Goal: Information Seeking & Learning: Learn about a topic

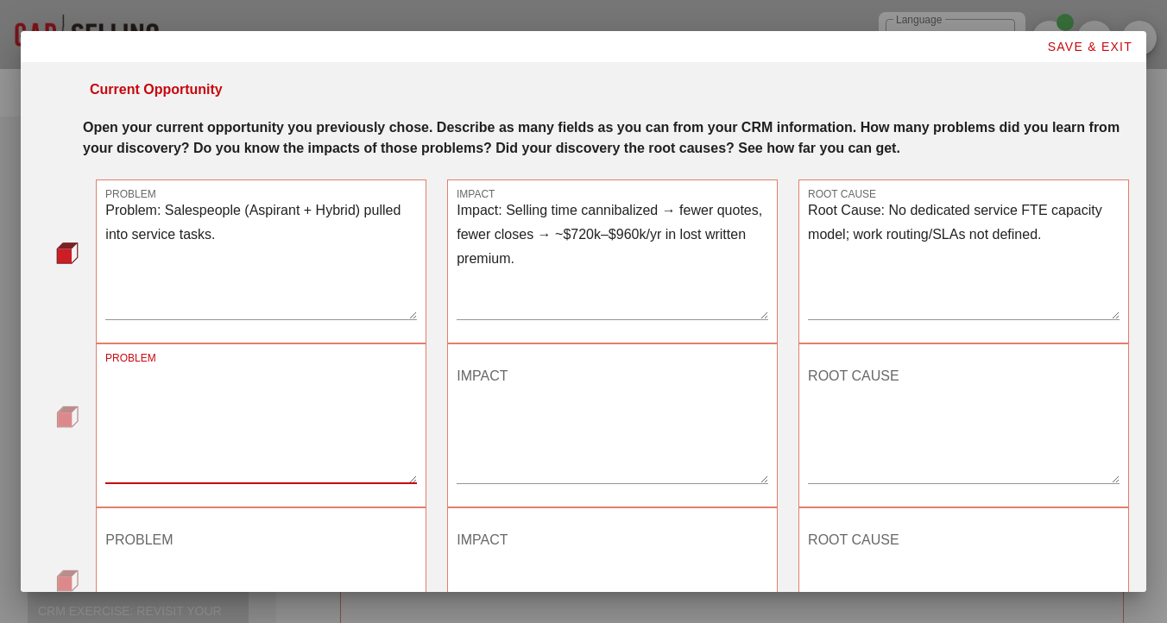
click at [204, 420] on textarea "PROBLEM" at bounding box center [260, 422] width 311 height 121
paste textarea "Problem: [PERSON_NAME] wants to increase production by +40–60 policies/month (f…"
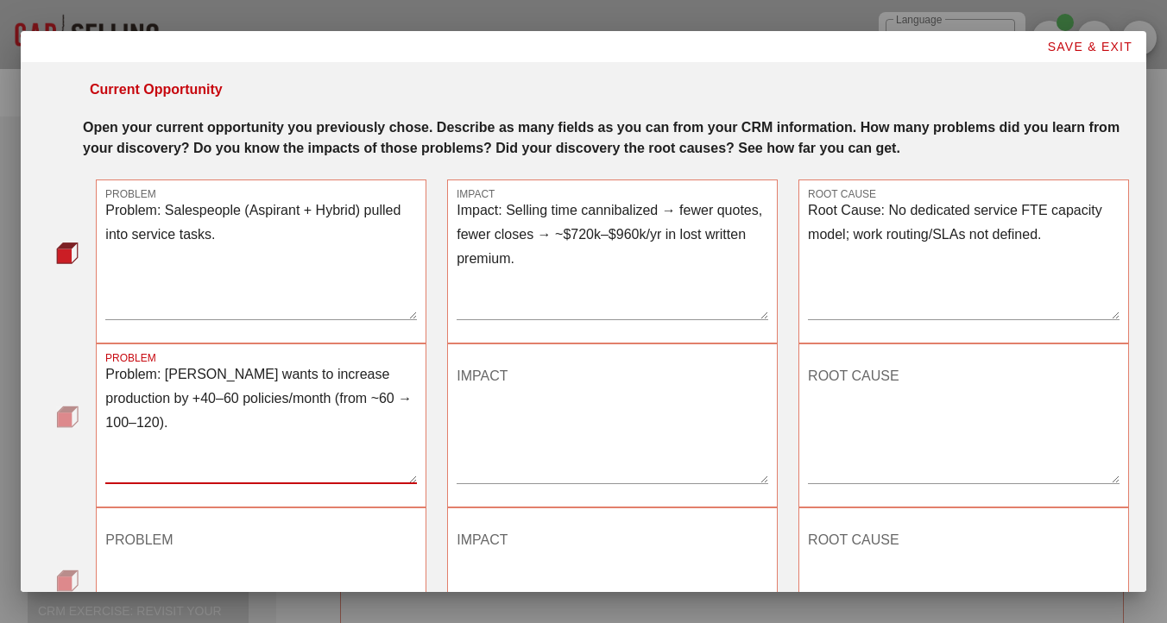
type textarea "Problem: [PERSON_NAME] wants to increase production by +40–60 policies/month (f…"
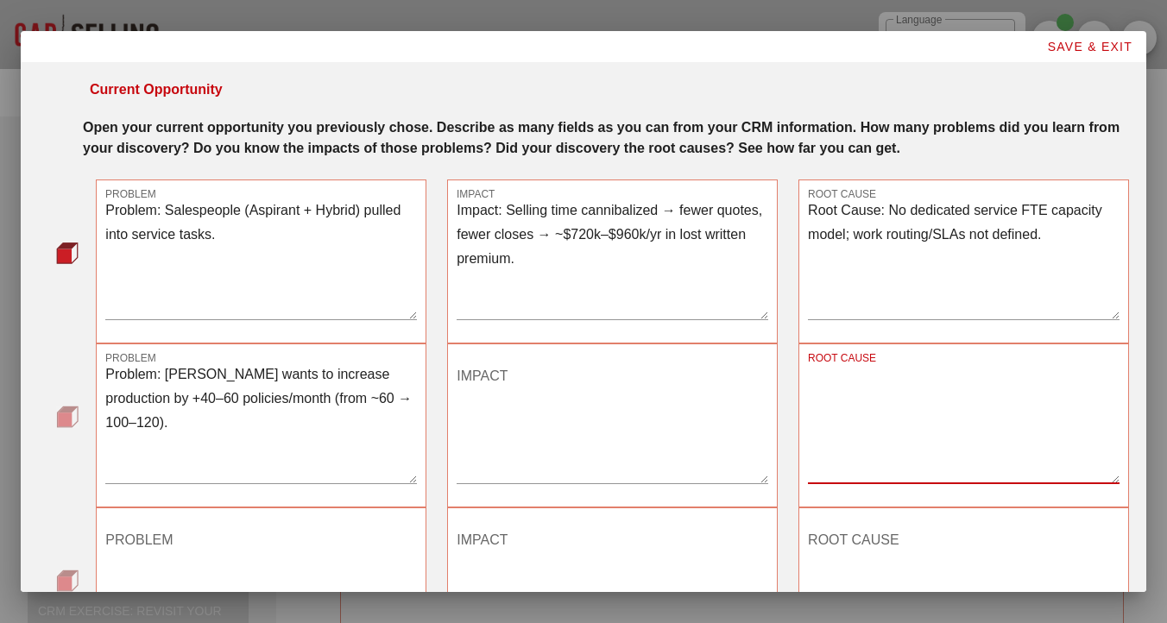
paste textarea "Root Cause: Sales capacity capped (producers bogged down in service). Understaf…"
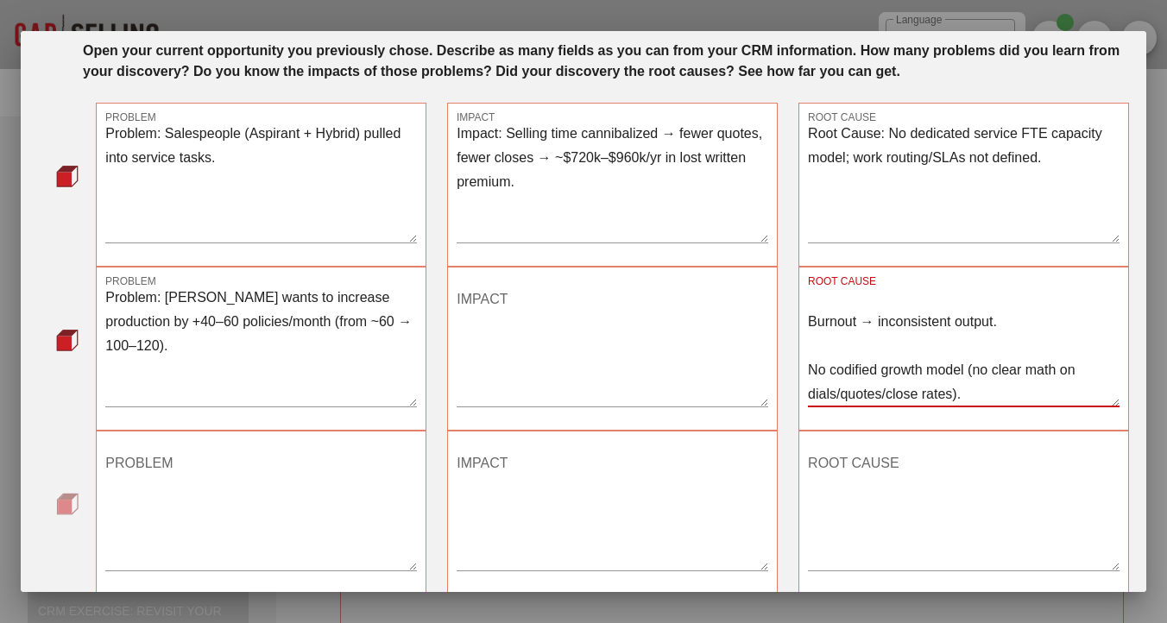
scroll to position [83, 0]
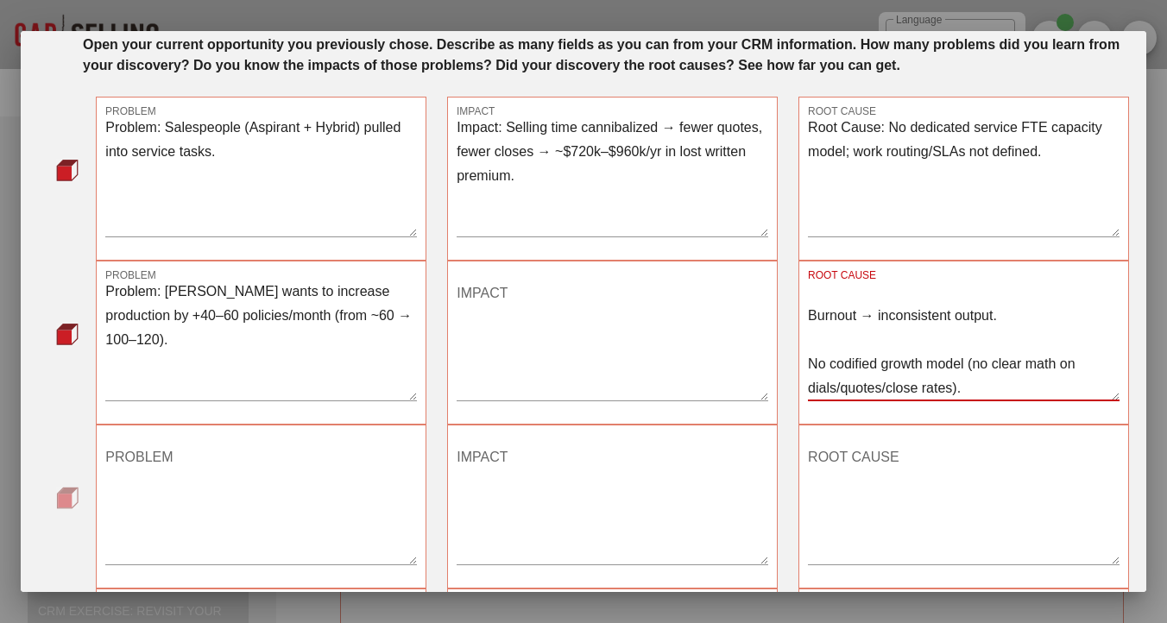
click at [808, 333] on textarea "Root Cause: Sales capacity capped (producers bogged down in service). Understaf…" at bounding box center [963, 340] width 311 height 121
click at [811, 382] on textarea "Root Cause: Sales capacity capped (producers bogged down in service). Understaf…" at bounding box center [963, 340] width 311 height 121
click at [814, 321] on textarea "Root Cause: Sales capacity capped (producers bogged down in service). Understaf…" at bounding box center [963, 340] width 311 height 121
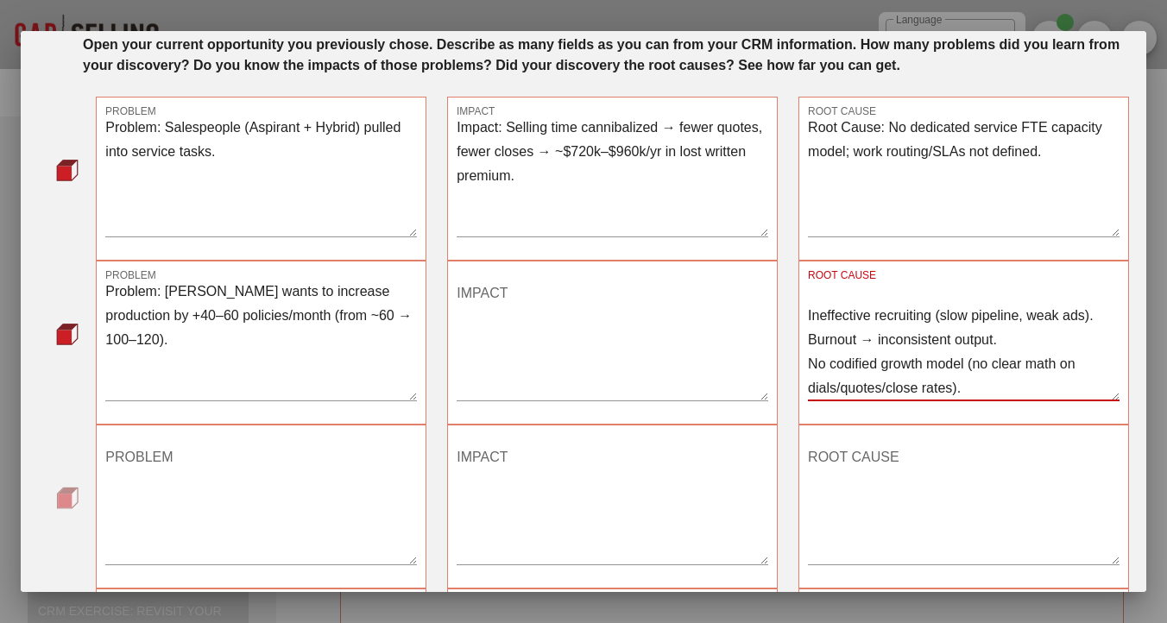
click at [808, 336] on textarea "Root Cause: Sales capacity capped (producers bogged down in service). Understaf…" at bounding box center [963, 340] width 311 height 121
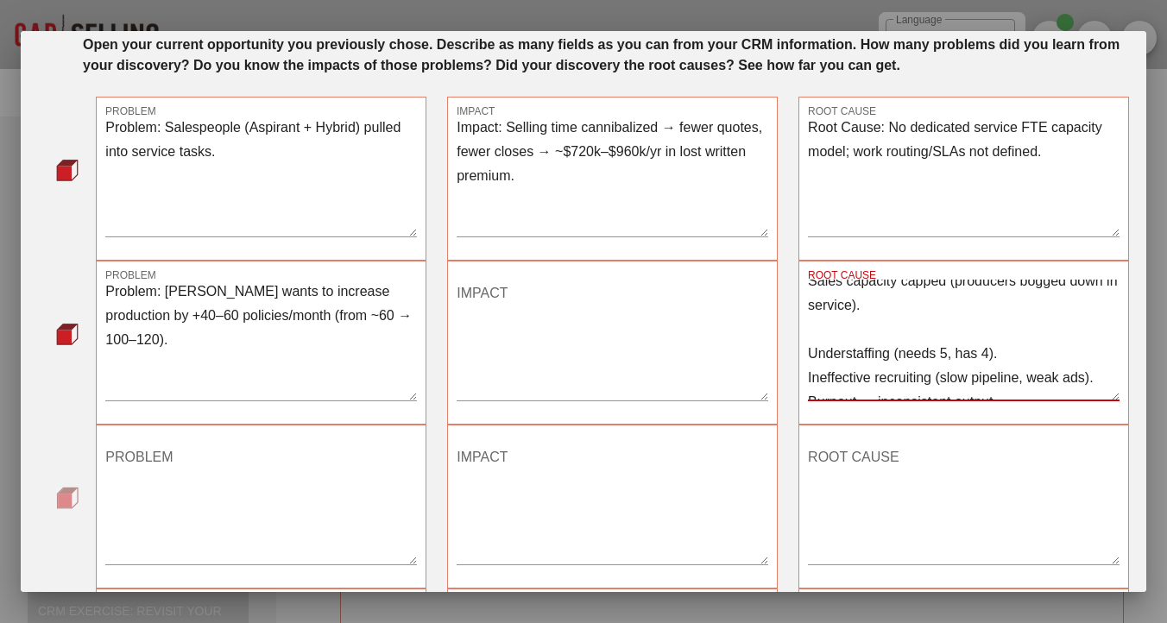
scroll to position [54, 0]
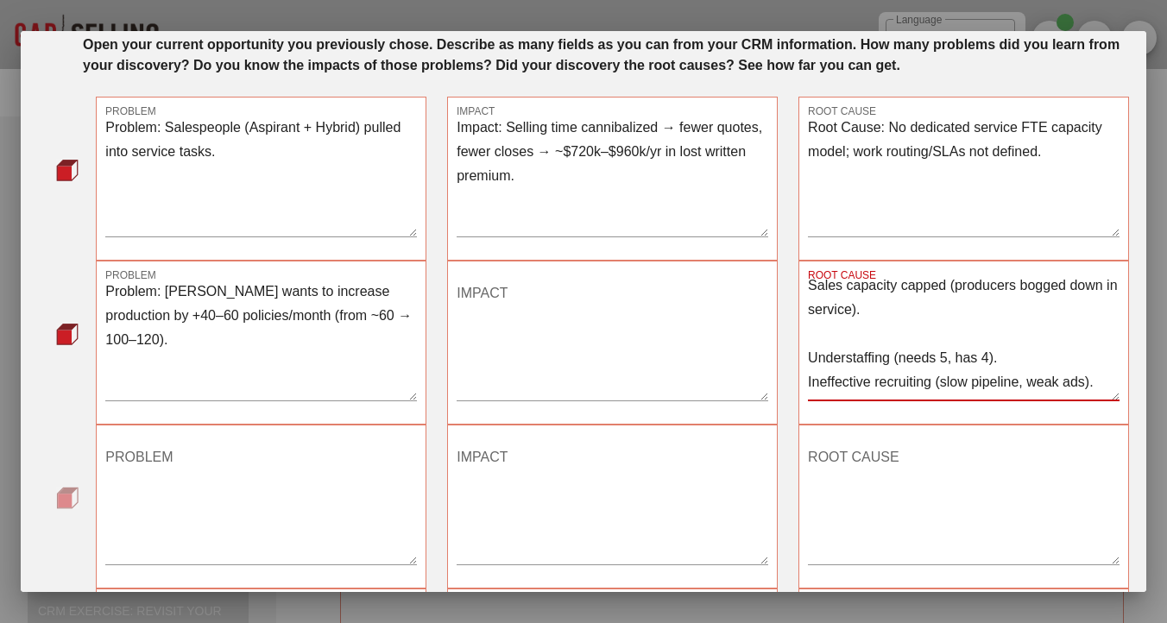
click at [810, 379] on textarea "Root Cause: Sales capacity capped (producers bogged down in service). Understaf…" at bounding box center [963, 340] width 311 height 121
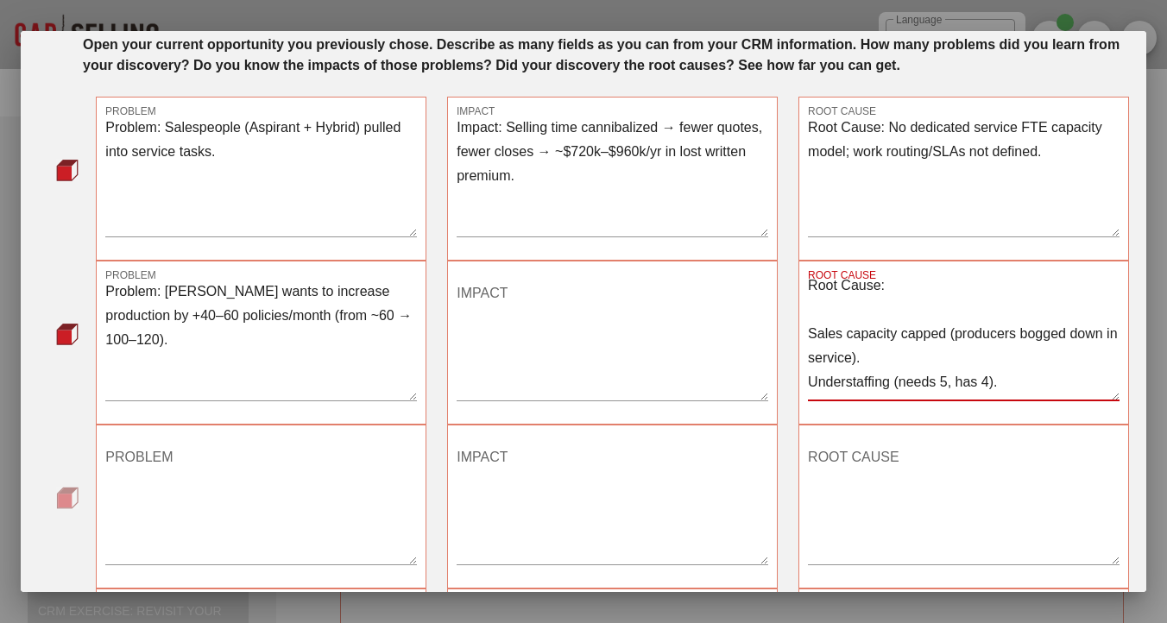
scroll to position [0, 0]
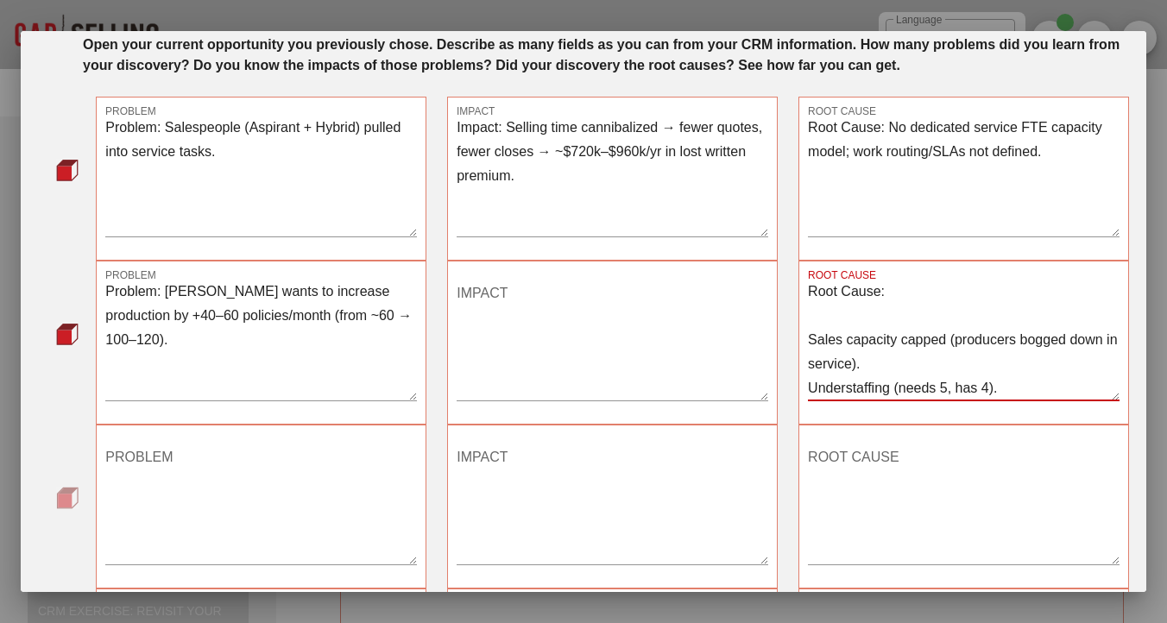
click at [809, 358] on textarea "Root Cause: Sales capacity capped (producers bogged down in service). Understaf…" at bounding box center [963, 340] width 311 height 121
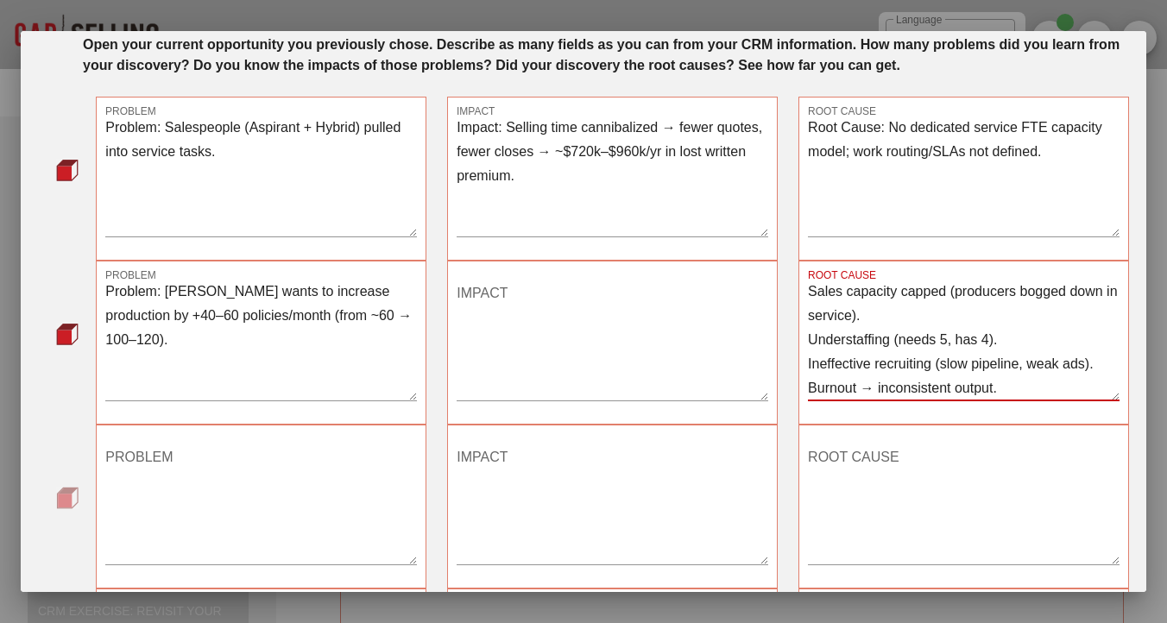
type textarea "Sales capacity capped (producers bogged down in service). Understaffing (needs …"
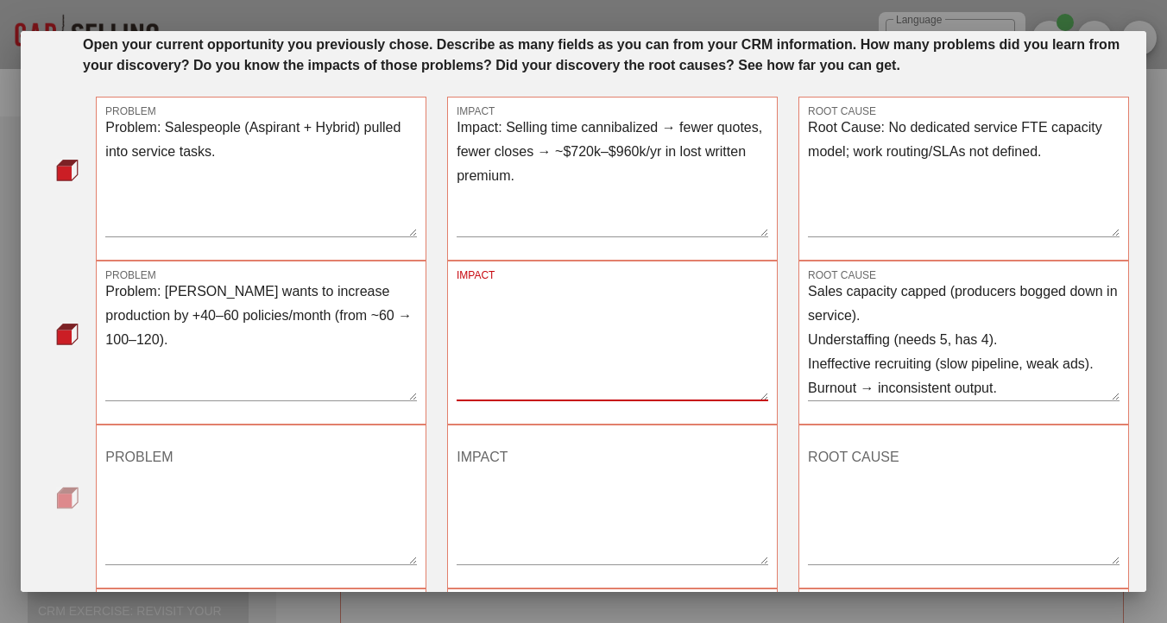
click at [509, 326] on textarea "IMPACT" at bounding box center [611, 340] width 311 height 121
paste textarea "Revenue left on the table: ~$720k–$960k in annual written premium. Missed agenc…"
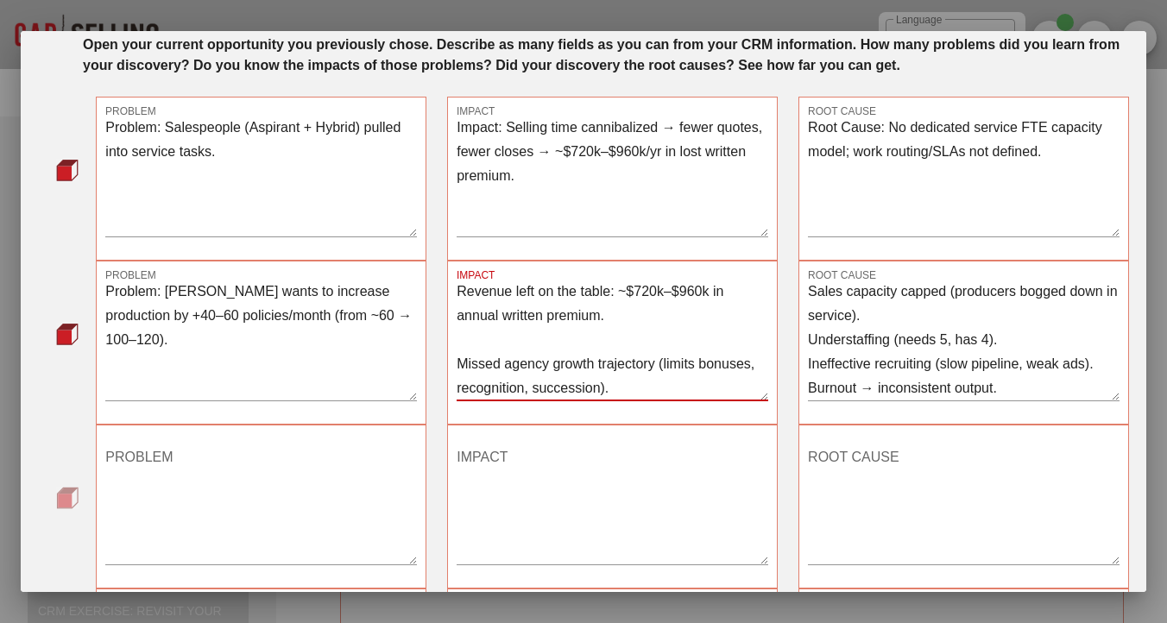
scroll to position [142, 0]
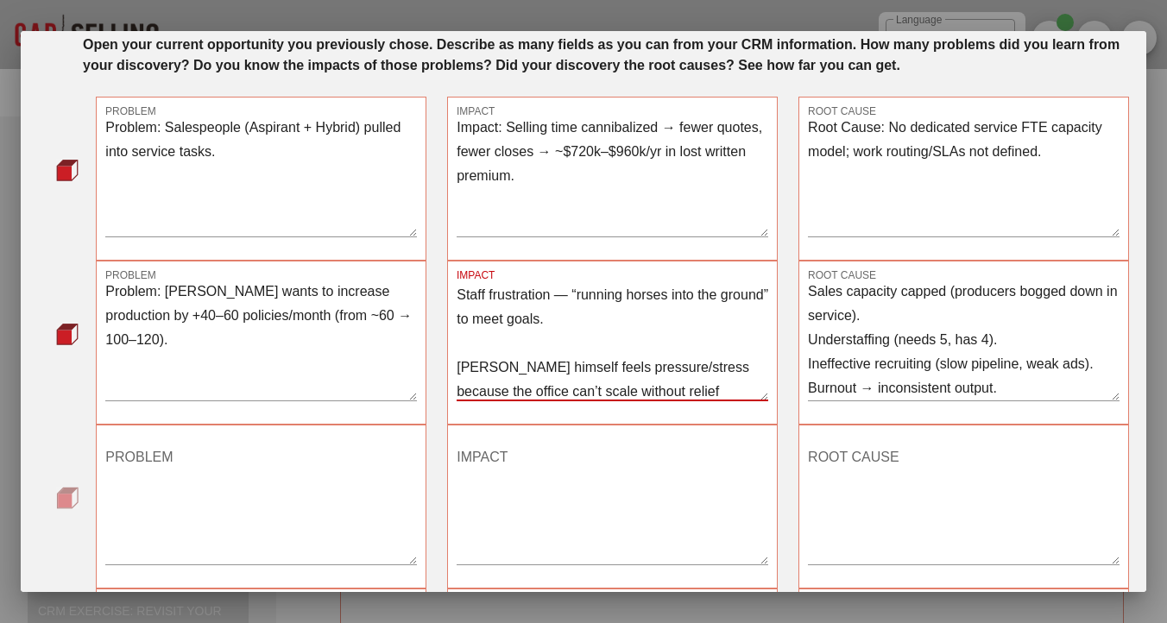
click at [472, 367] on textarea "Revenue left on the table: ~$720k–$960k in annual written premium. Missed agenc…" at bounding box center [611, 340] width 311 height 121
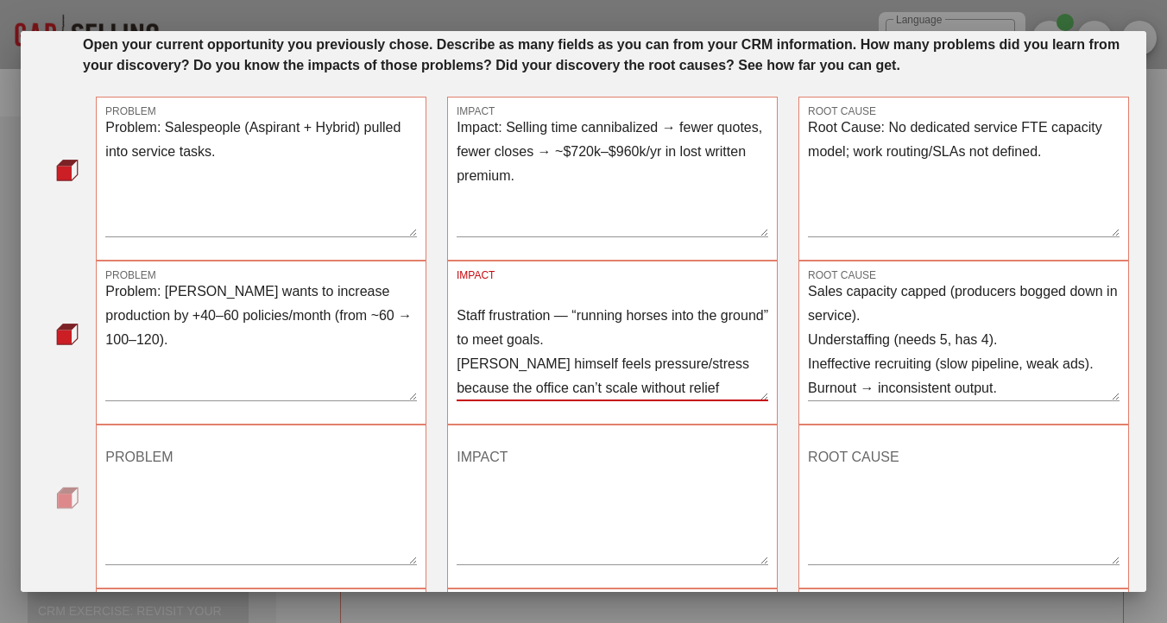
scroll to position [117, 0]
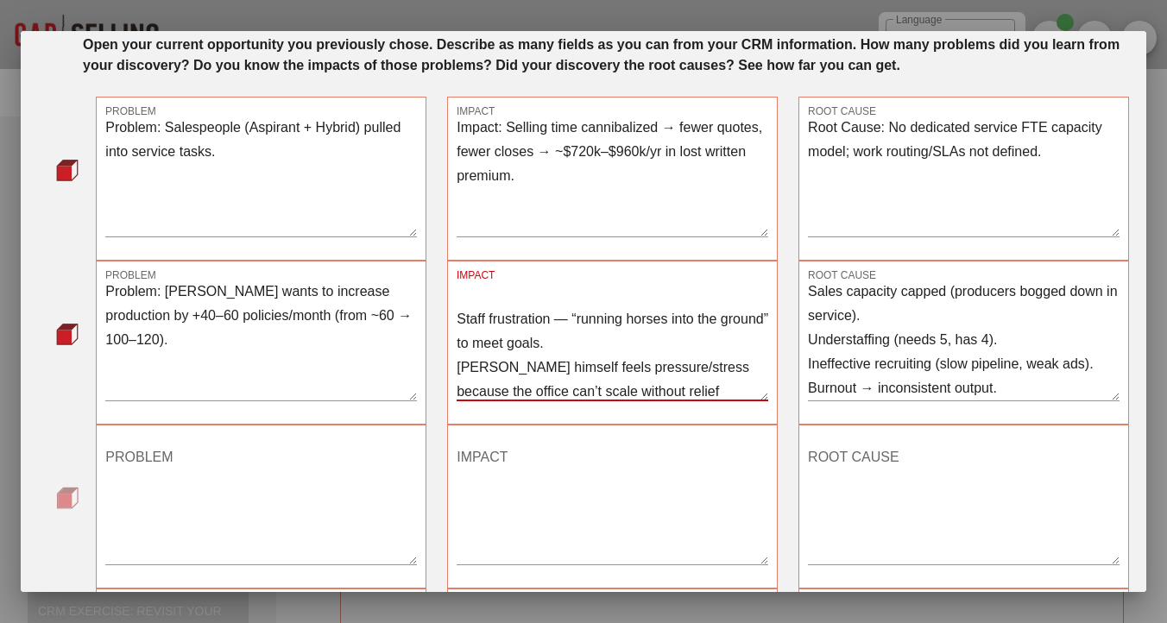
click at [455, 334] on div "IMPACT Revenue left on the table: ~$720k–$960k in annual written premium. Misse…" at bounding box center [612, 343] width 330 height 164
click at [460, 335] on textarea "Revenue left on the table: ~$720k–$960k in annual written premium. Missed agenc…" at bounding box center [611, 340] width 311 height 121
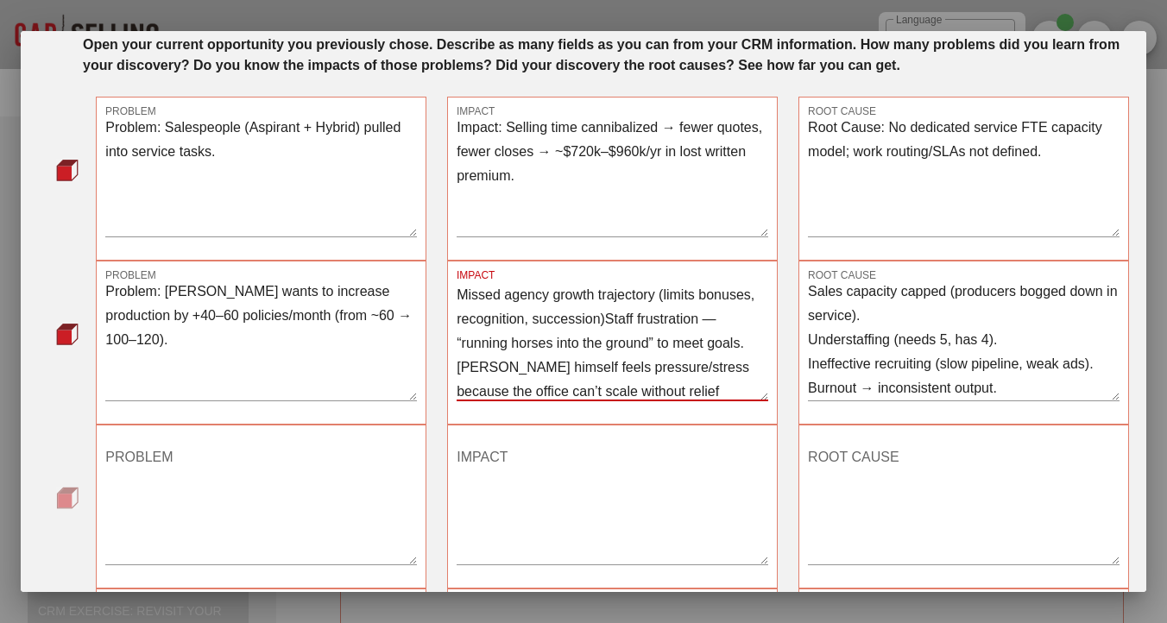
scroll to position [72, 0]
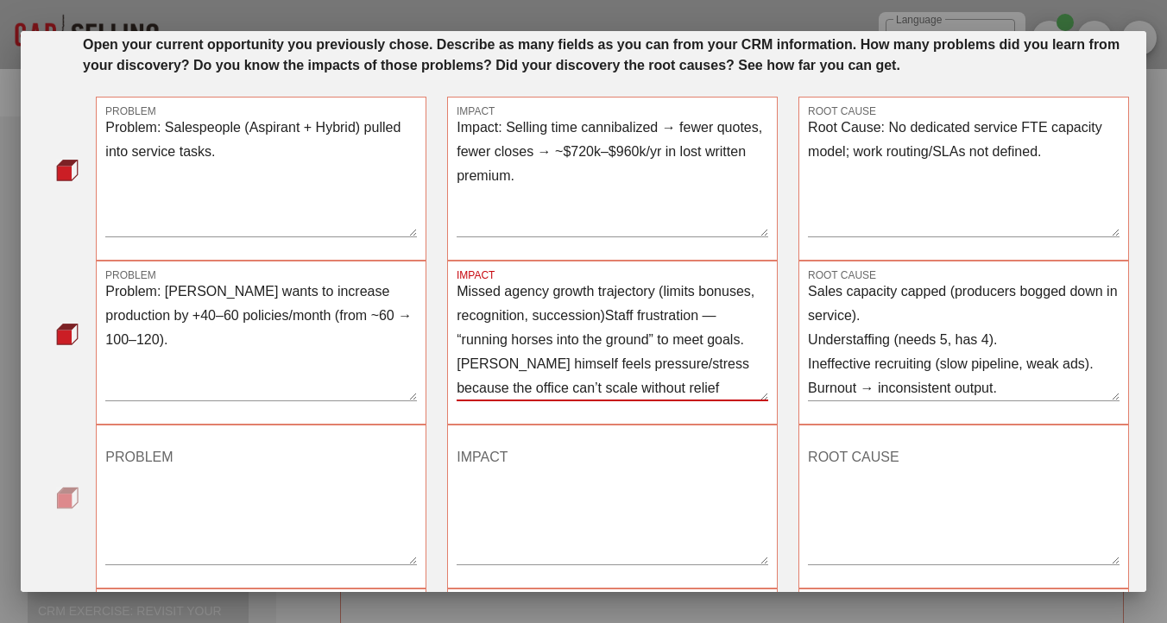
drag, startPoint x: 457, startPoint y: 313, endPoint x: 495, endPoint y: 552, distance: 242.0
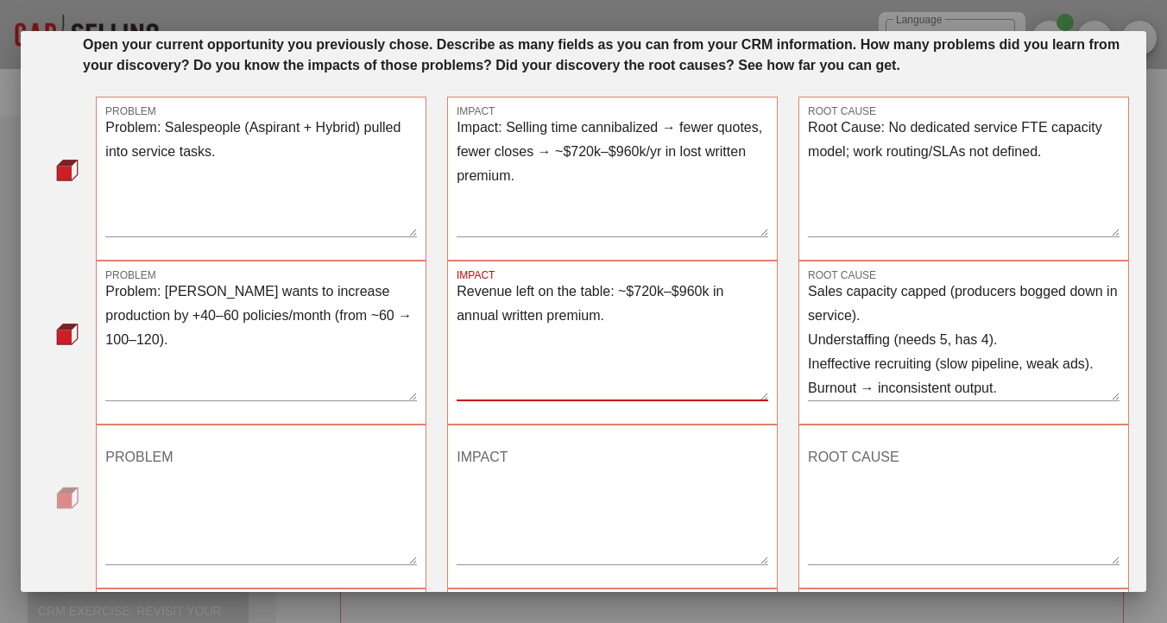
scroll to position [0, 0]
type textarea "Revenue left on the table: ~$720k–$960k in annual written premium."
drag, startPoint x: 639, startPoint y: 343, endPoint x: 424, endPoint y: 292, distance: 221.8
click at [424, 292] on div "PROBLEM Problem: [PERSON_NAME] wants to increase production by +40–60 policies/…" at bounding box center [611, 342] width 1053 height 185
paste textarea "Revenue left on the table: ~$720k–$960k in annual written premium. Missed agenc…"
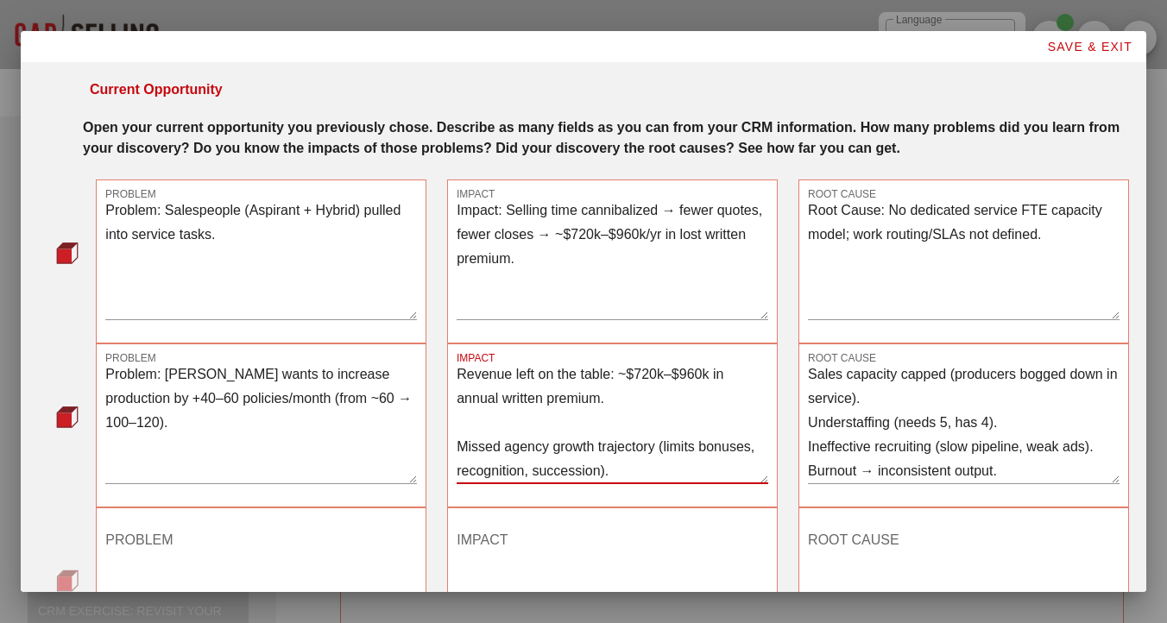
click at [467, 452] on textarea "Revenue left on the table: ~$720k–$960k in annual written premium. Missed agenc…" at bounding box center [611, 422] width 311 height 121
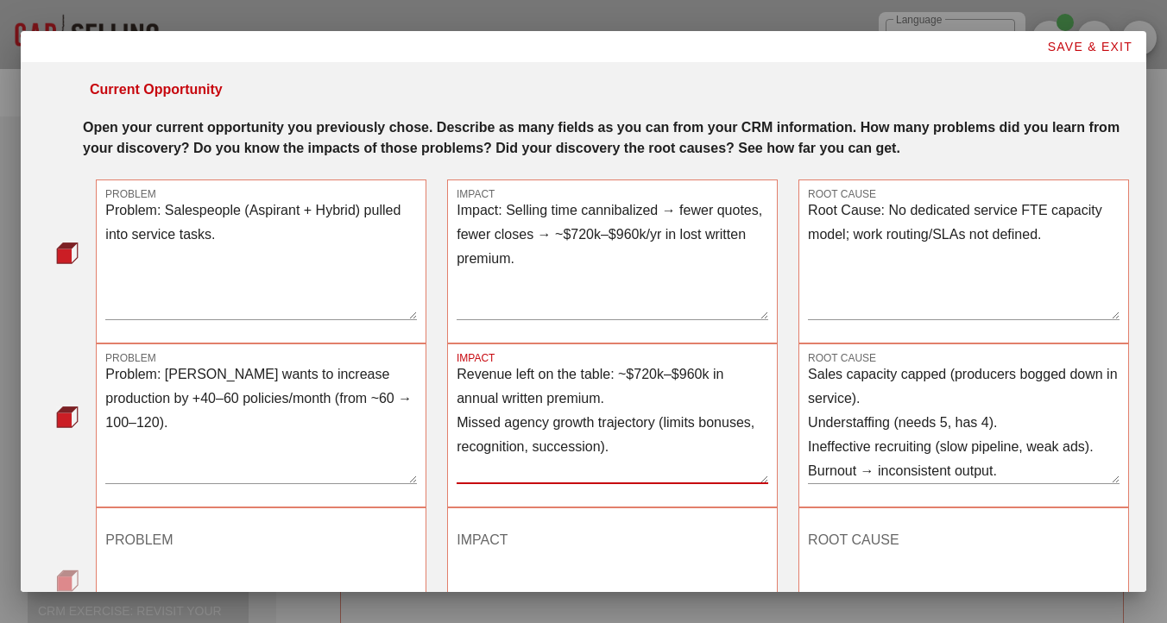
scroll to position [53, 0]
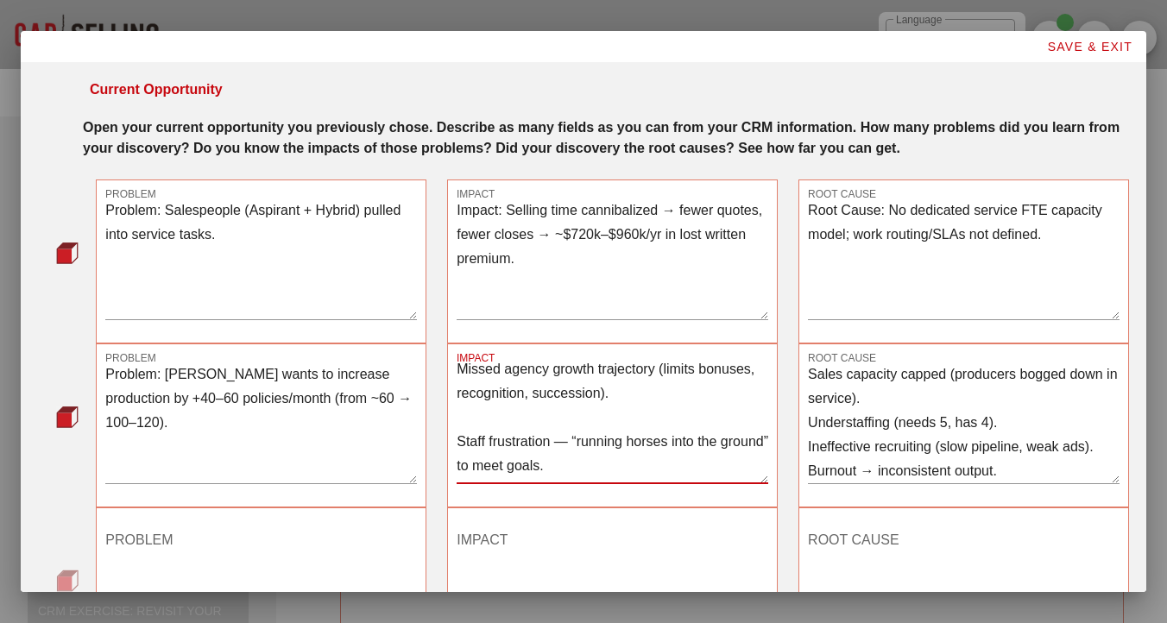
click at [463, 443] on textarea "Revenue left on the table: ~$720k–$960k in annual written premium. Missed agenc…" at bounding box center [611, 422] width 311 height 121
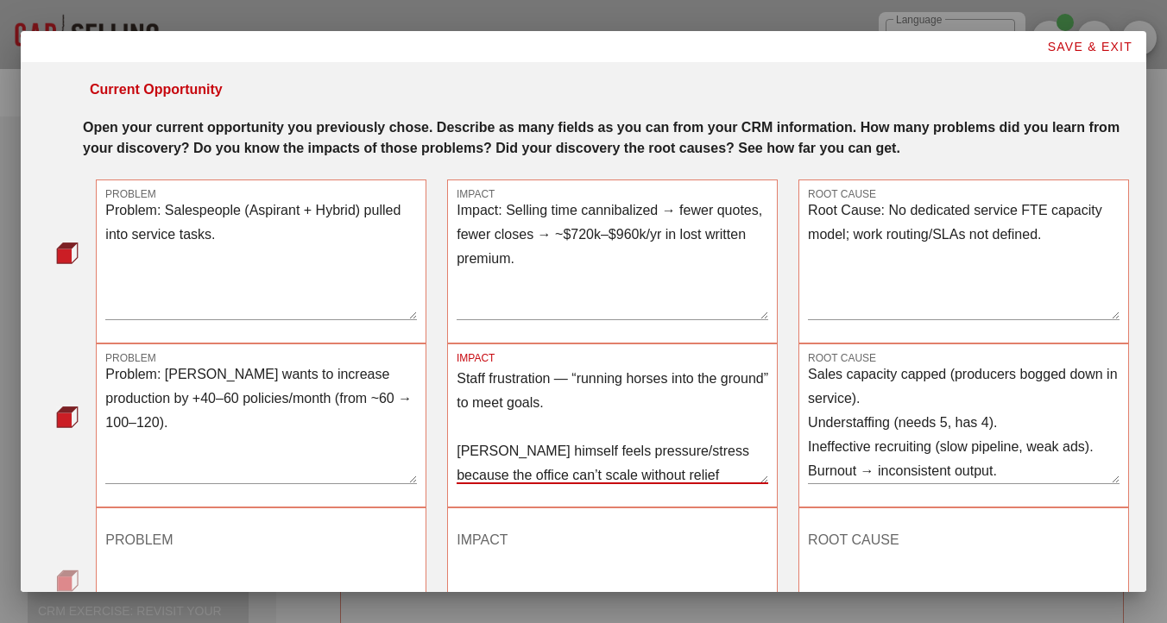
scroll to position [94, 0]
click at [473, 451] on textarea "Revenue left on the table: ~$720k–$960k in annual written premium. Missed agenc…" at bounding box center [611, 422] width 311 height 121
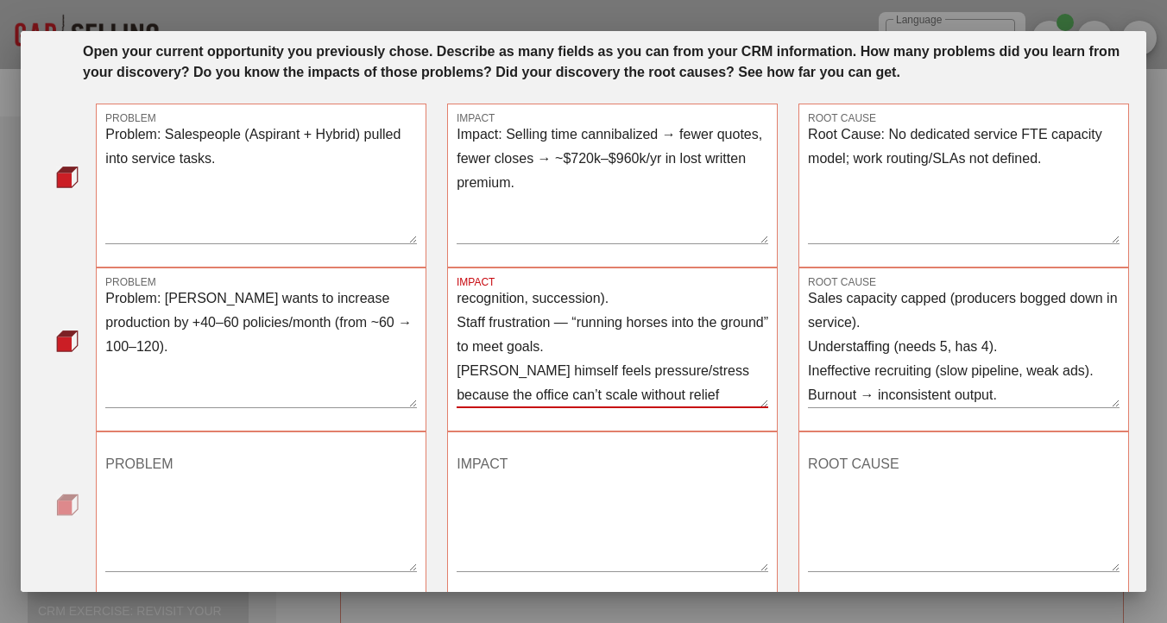
scroll to position [78, 0]
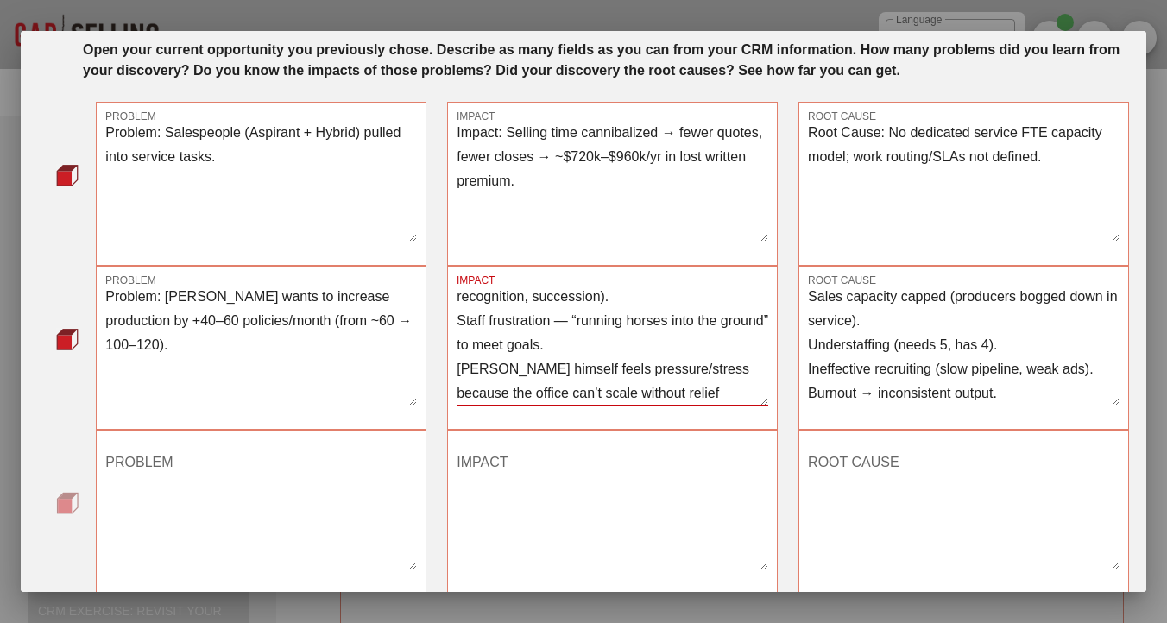
type textarea "Revenue left on the table: ~$720k–$960k in annual written premium. Missed agenc…"
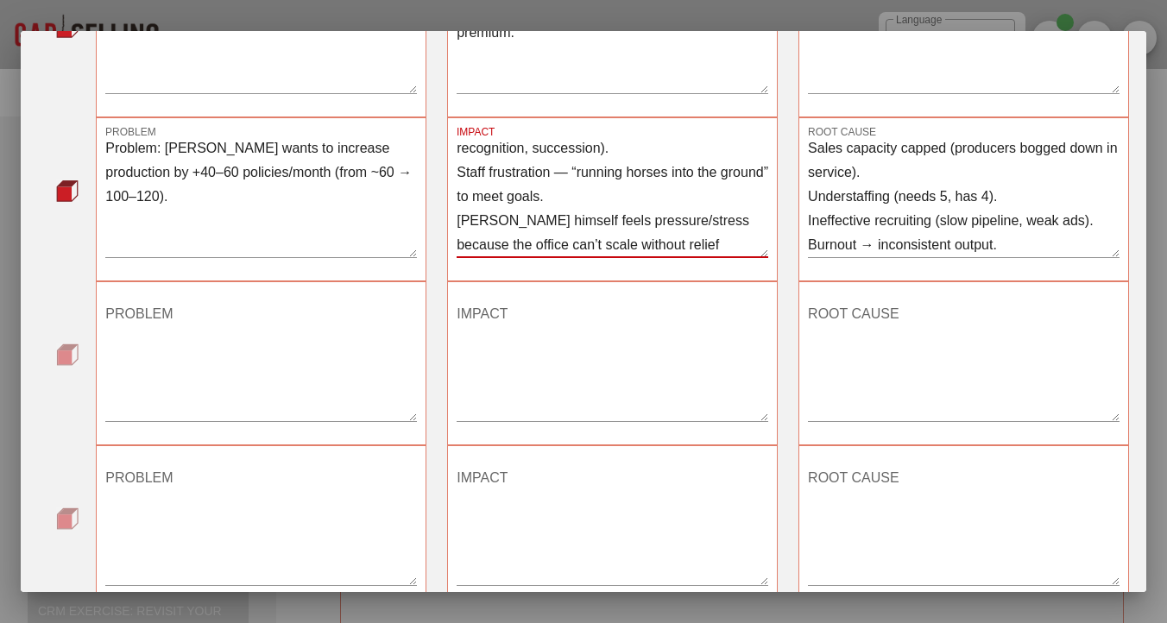
scroll to position [232, 0]
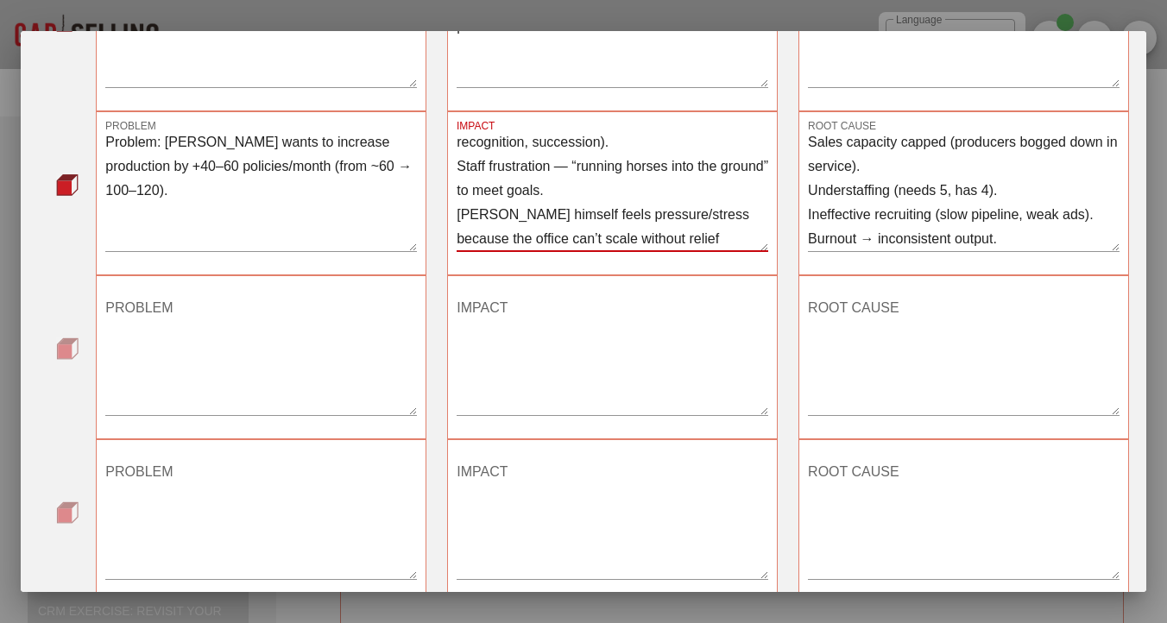
click at [148, 352] on textarea "PROBLEM" at bounding box center [260, 354] width 311 height 121
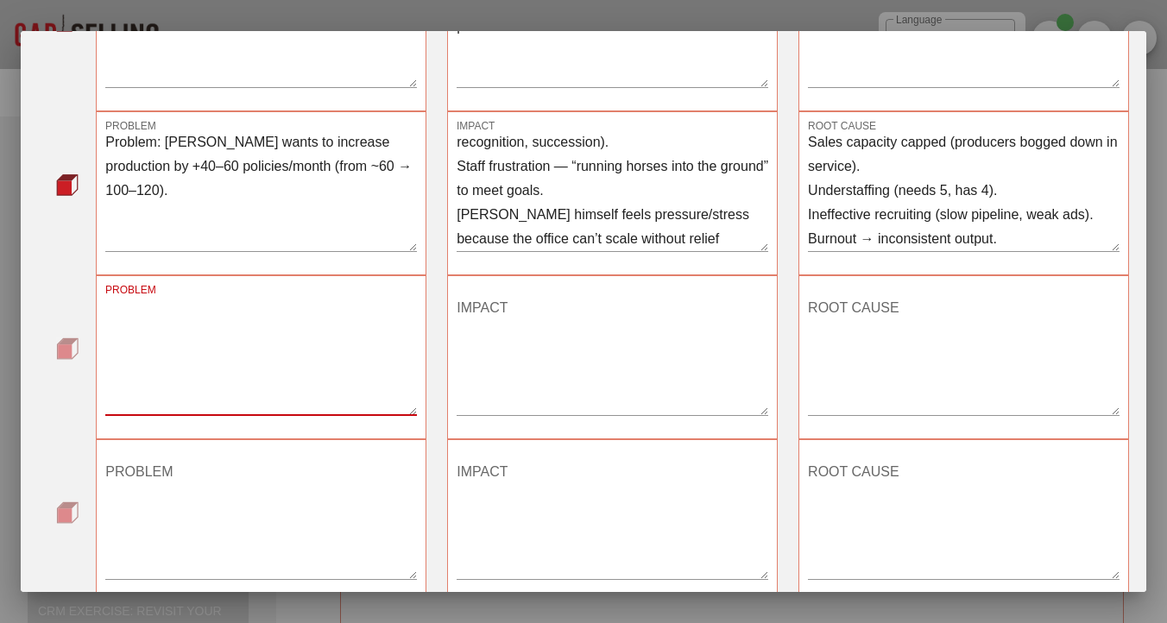
paste textarea "Problem: Staff too busy for “quality time” with customers"
type textarea "Problem: Staff too busy for “quality time” with customers"
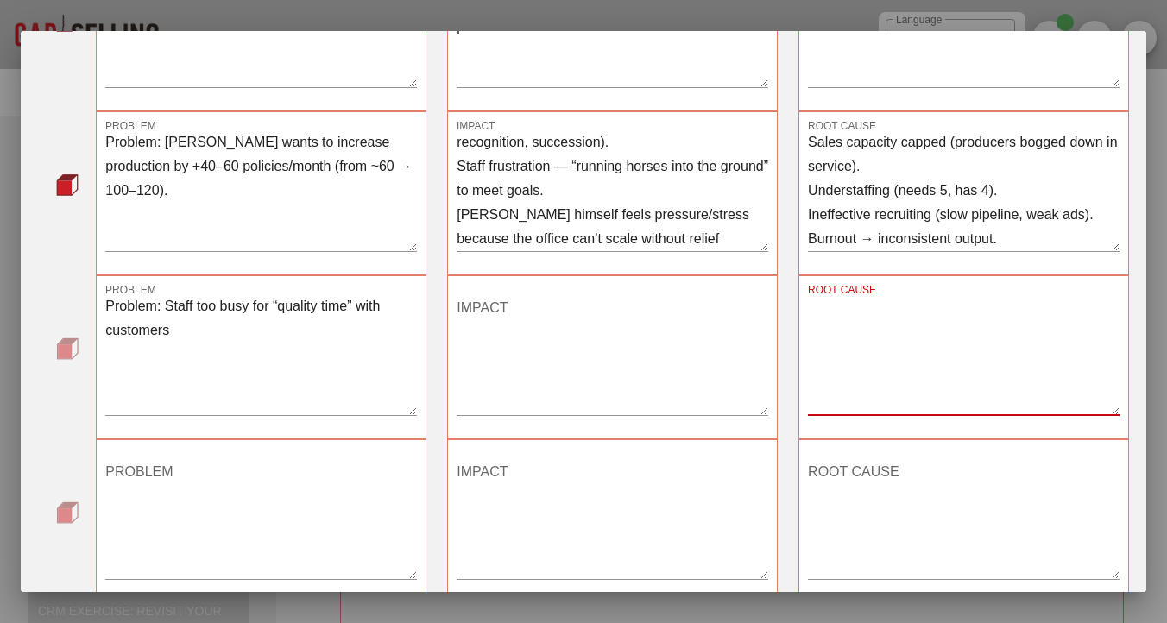
click at [852, 334] on textarea "ROOT CAUSE" at bounding box center [963, 354] width 311 height 121
paste textarea "Root Cause: Service overload + low headcount."
type textarea "Root Cause: Service overload + low headcount."
click at [482, 342] on textarea "IMPACT" at bounding box center [611, 354] width 311 height 121
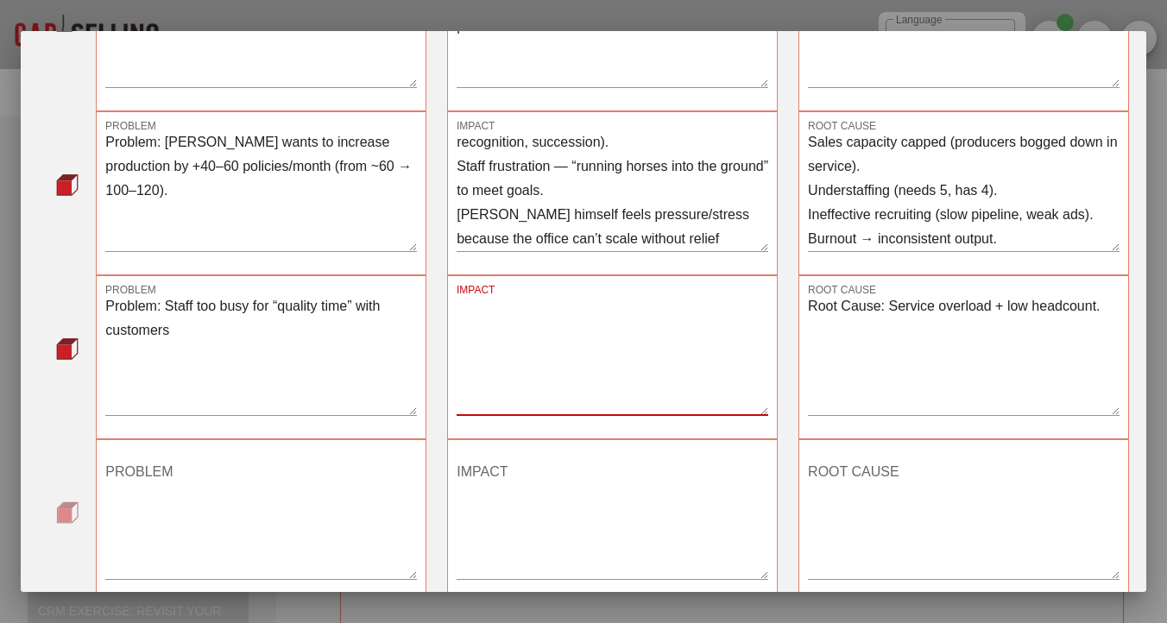
paste textarea "Impact: Retention and cross-sell risk; higher lapses; weaker competitive differ…"
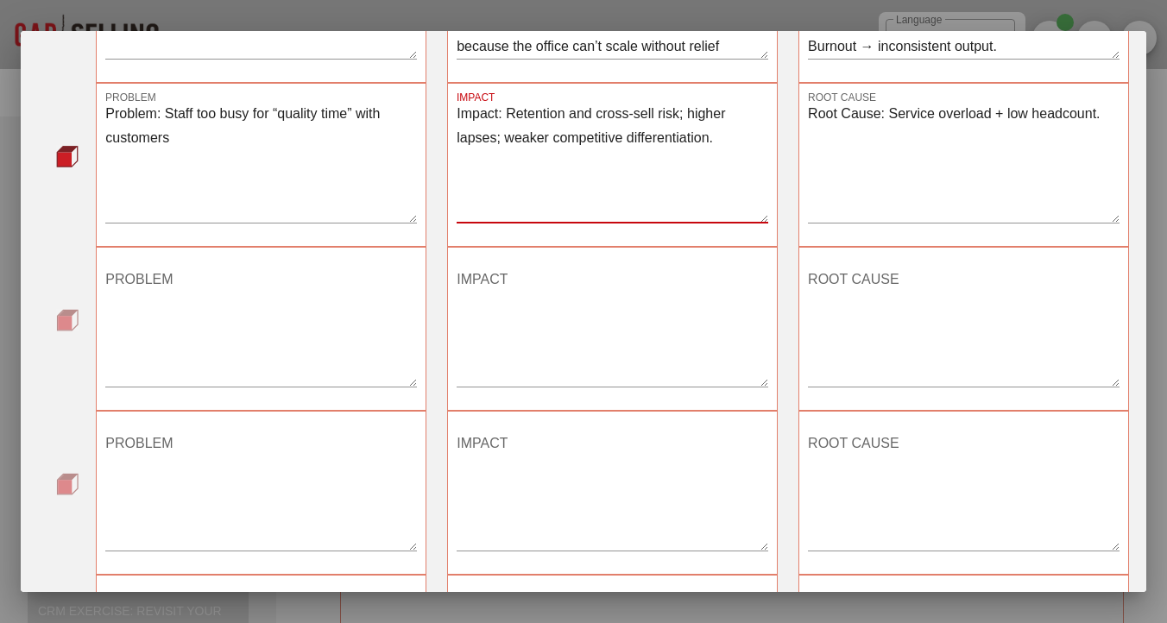
scroll to position [452, 0]
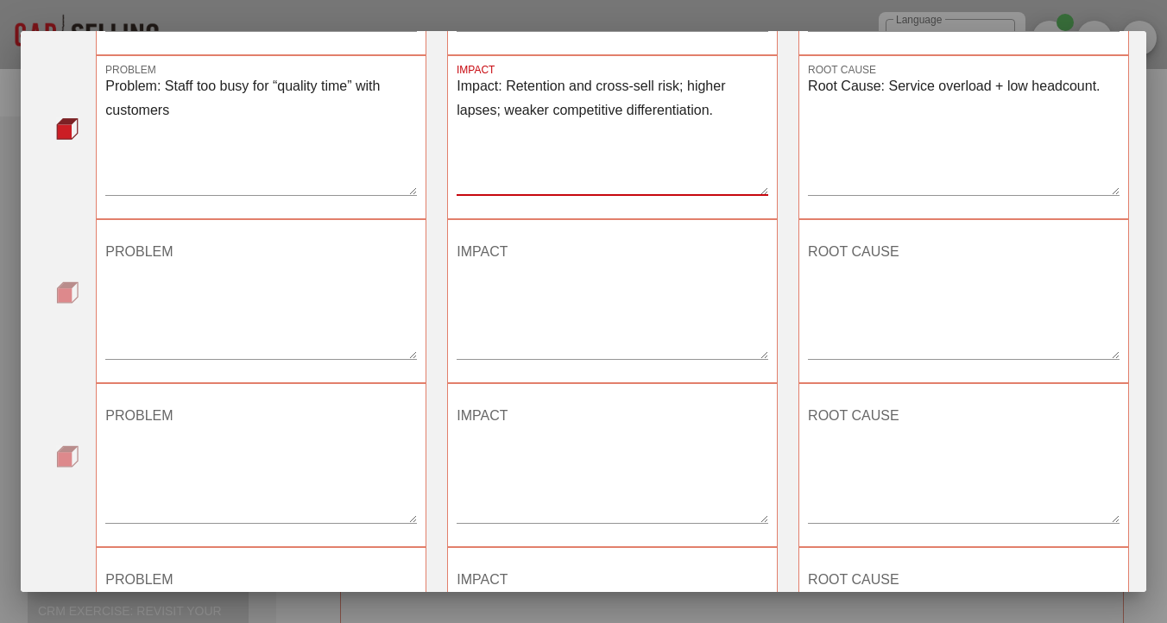
type textarea "Impact: Retention and cross-sell risk; higher lapses; weaker competitive differ…"
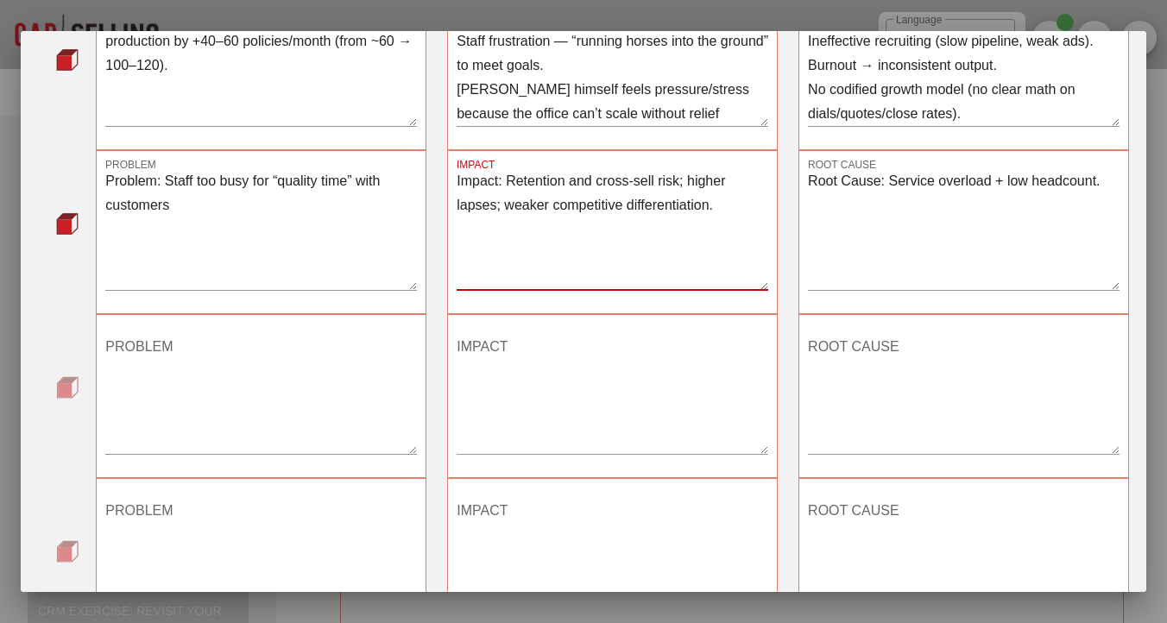
scroll to position [378, 0]
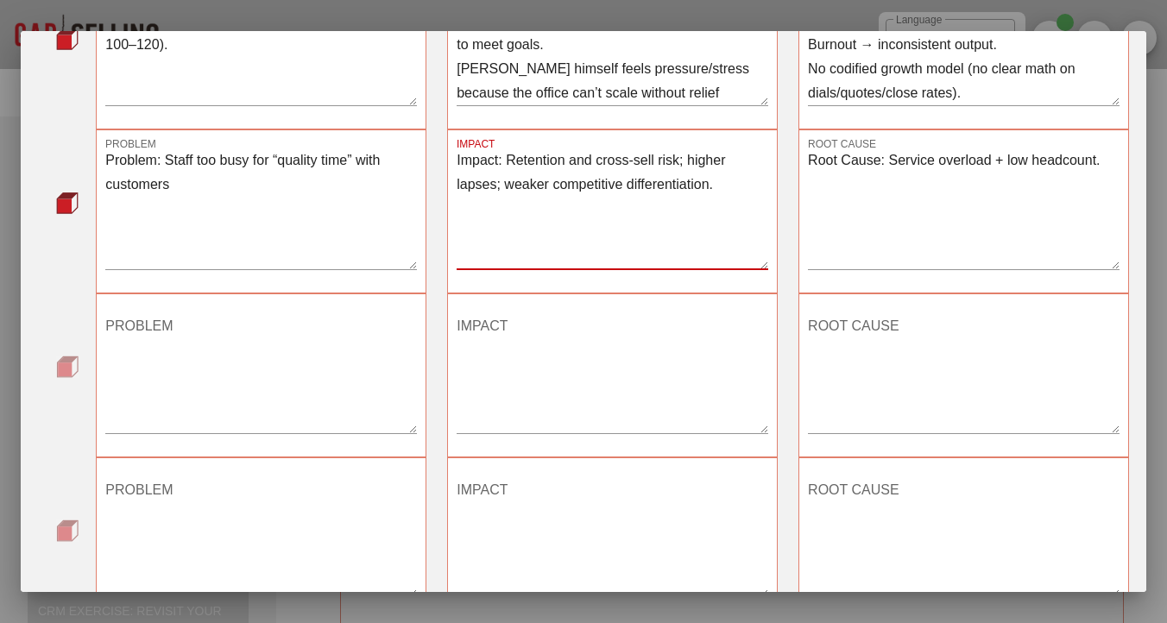
click at [148, 362] on textarea "PROBLEM" at bounding box center [260, 372] width 311 height 121
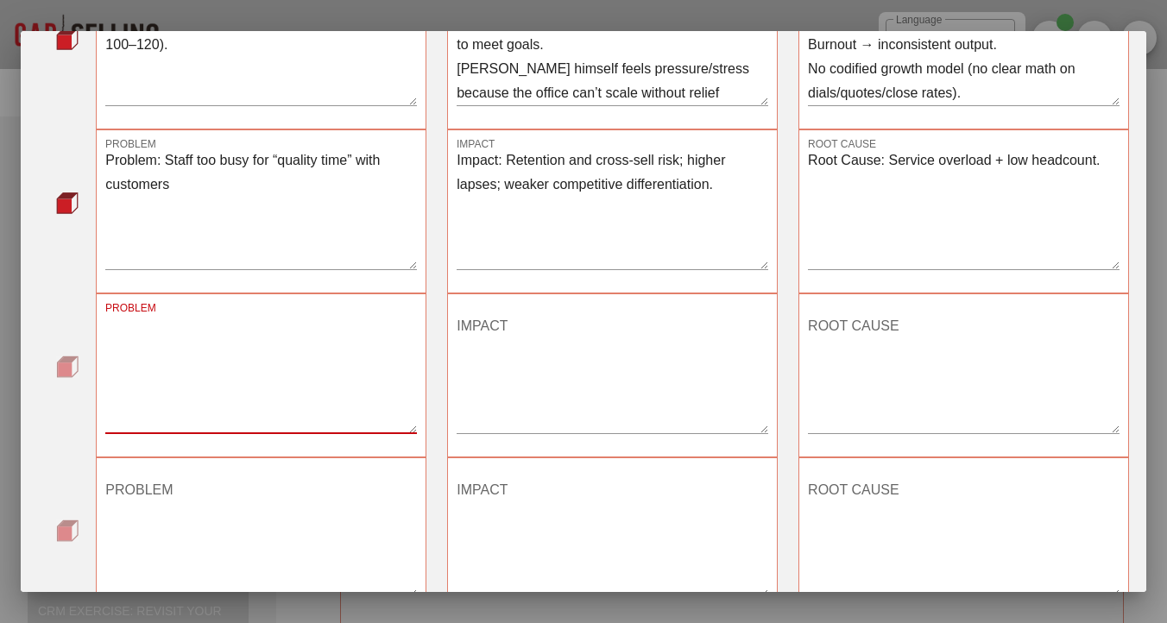
paste textarea "Problem: Current ~60 policies/mo vs. goal 100–120."
type textarea "Problem: Current ~60 policies/mo vs. goal 100–120."
click at [537, 381] on textarea "IMPACT" at bounding box center [611, 372] width 311 height 121
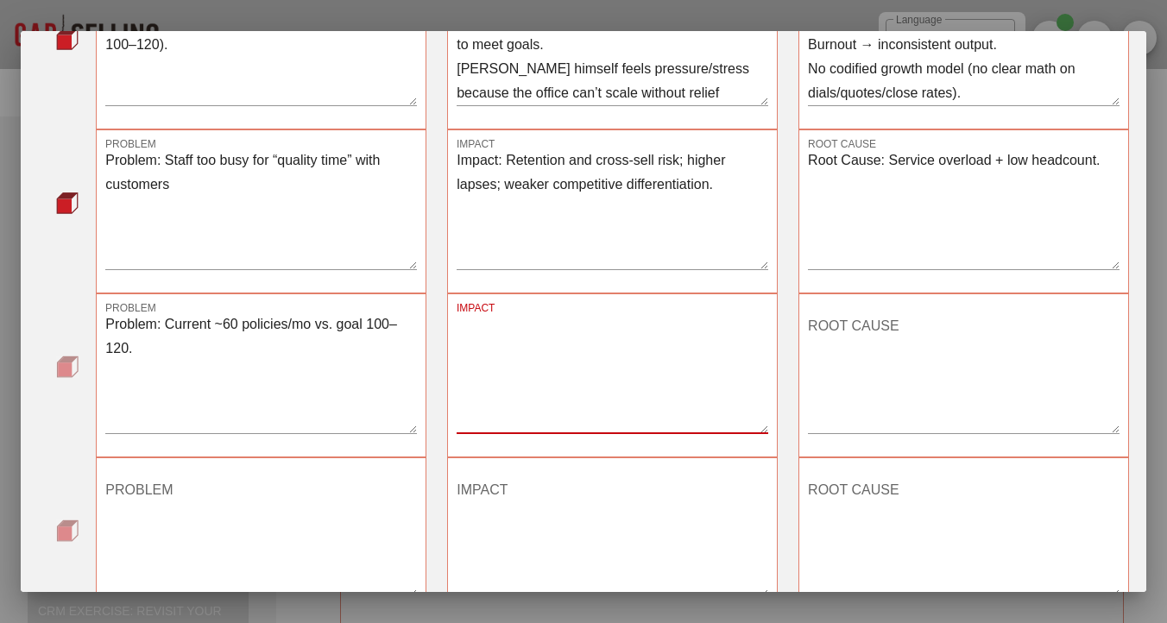
paste textarea "Root Cause: Service drag + hiring lag + no structured growth model."
type textarea "Root Cause: Service drag + hiring lag + no structured growth model."
click at [826, 389] on textarea "ROOT CAUSE" at bounding box center [963, 372] width 311 height 121
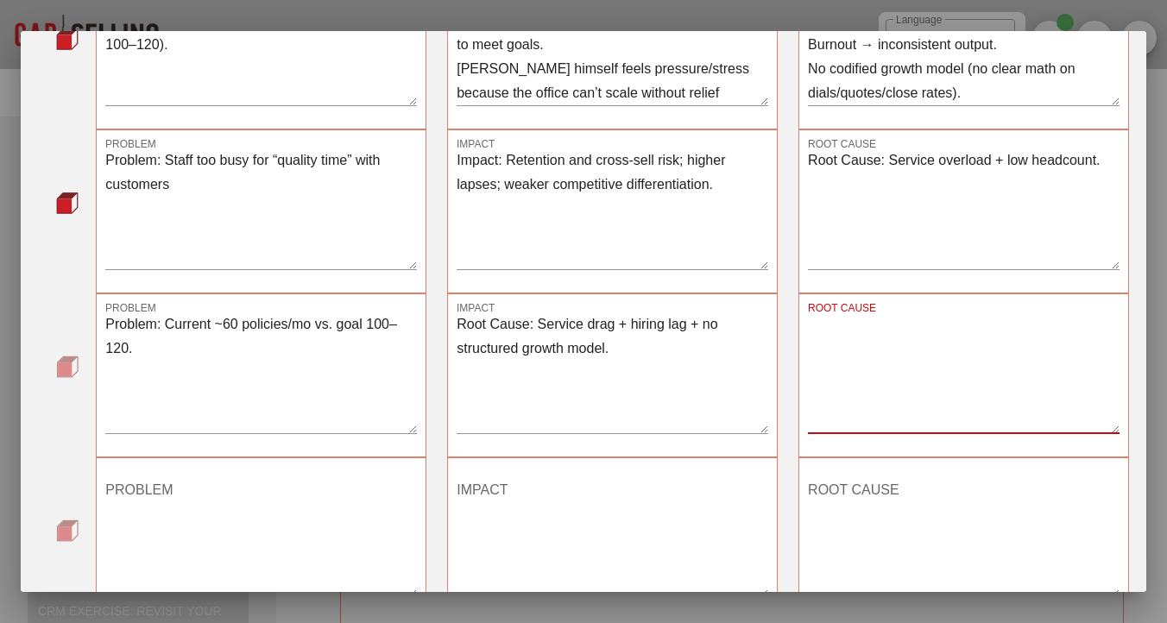
paste textarea "Impact: ~50 policy shortfall × ~$1,375 avg premium ≈ $825k/yr lost revenue oppo…"
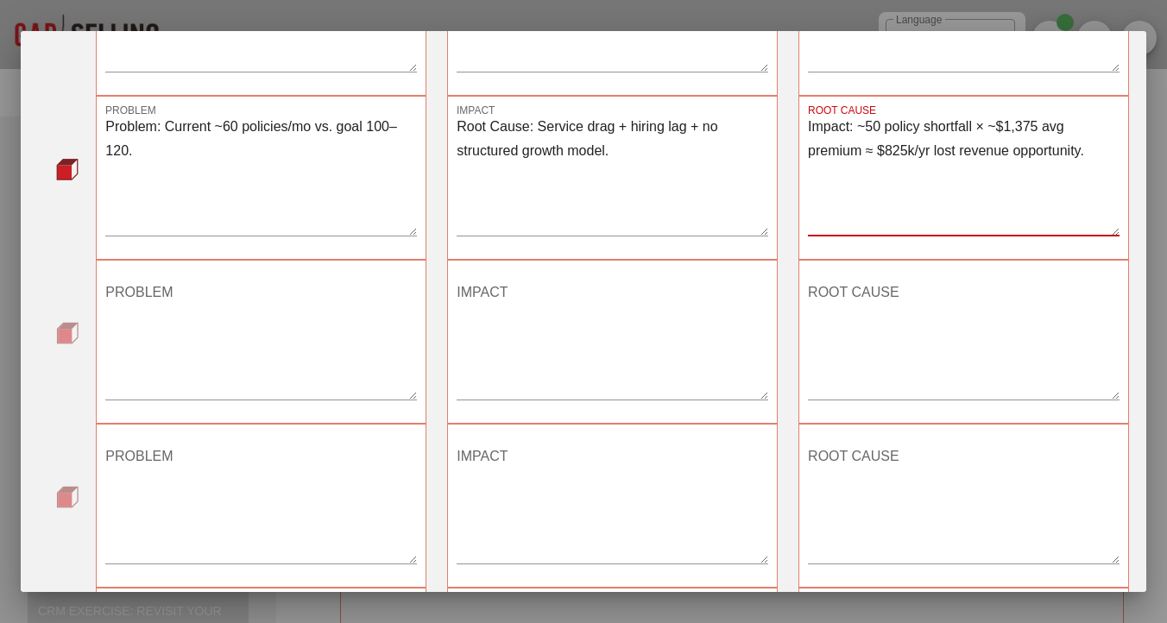
scroll to position [630, 0]
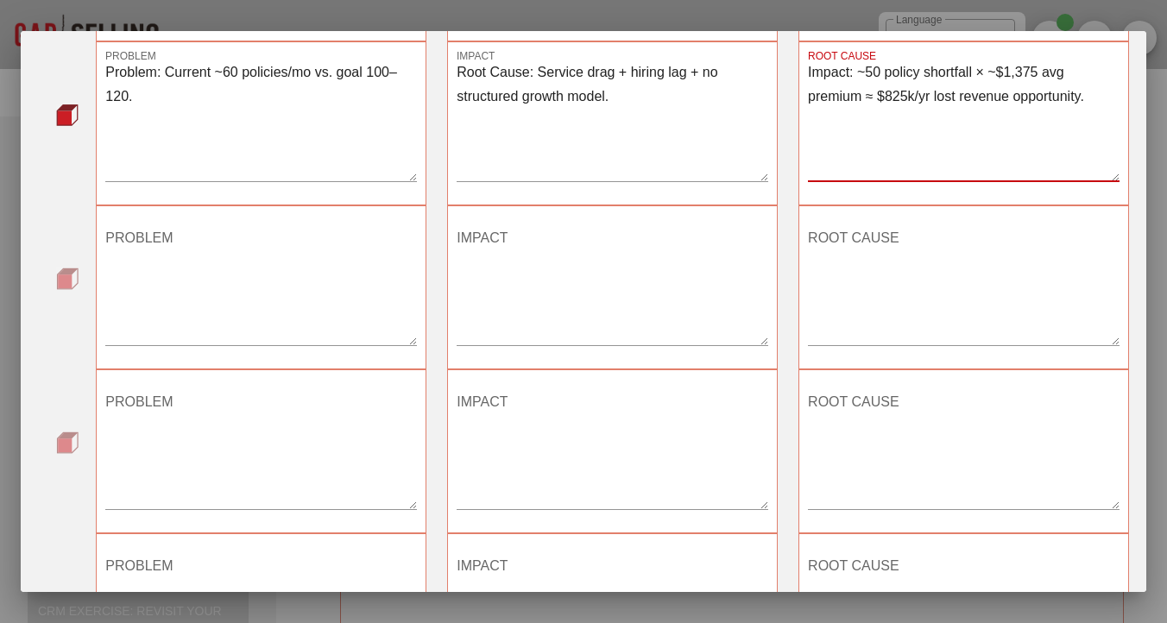
type textarea "Impact: ~50 policy shortfall × ~$1,375 avg premium ≈ $825k/yr lost revenue oppo…"
click at [167, 253] on textarea "PROBLEM" at bounding box center [260, 284] width 311 height 121
click at [177, 290] on textarea "PROBLEM" at bounding box center [260, 284] width 311 height 121
paste textarea "Problem: One hybrid “worn out,” stressed by service + sales."
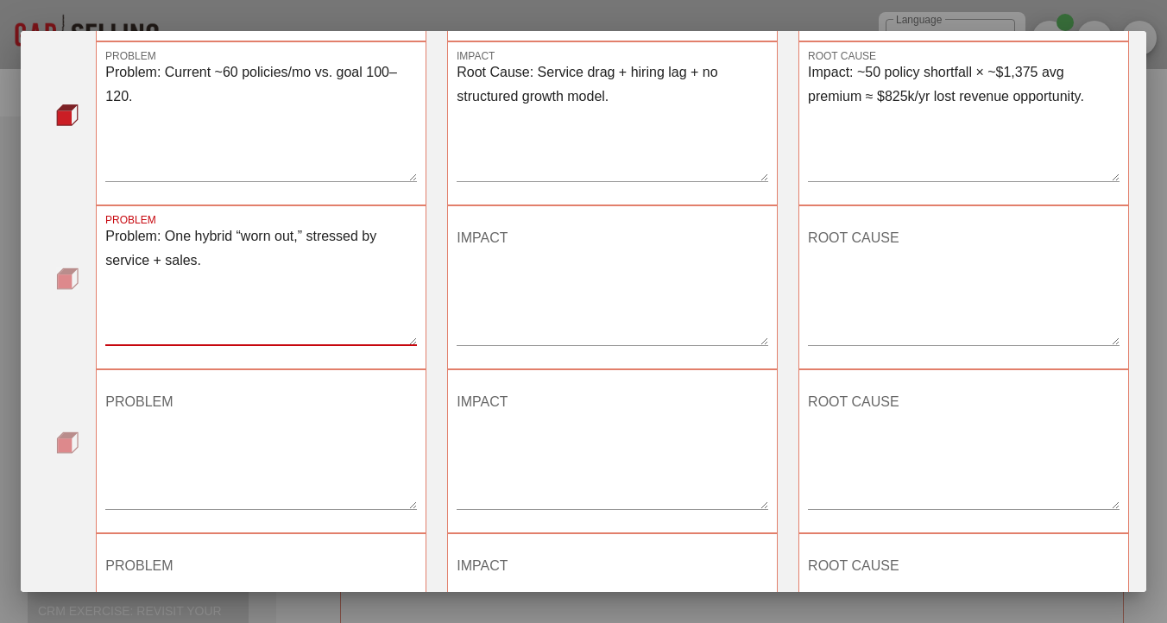
type textarea "Problem: One hybrid “worn out,” stressed by service + sales."
click at [517, 292] on textarea "IMPACT" at bounding box center [611, 284] width 311 height 121
paste textarea "Impact: Morale decline, possible turnover → loss of tenure knowledge → rehiring…"
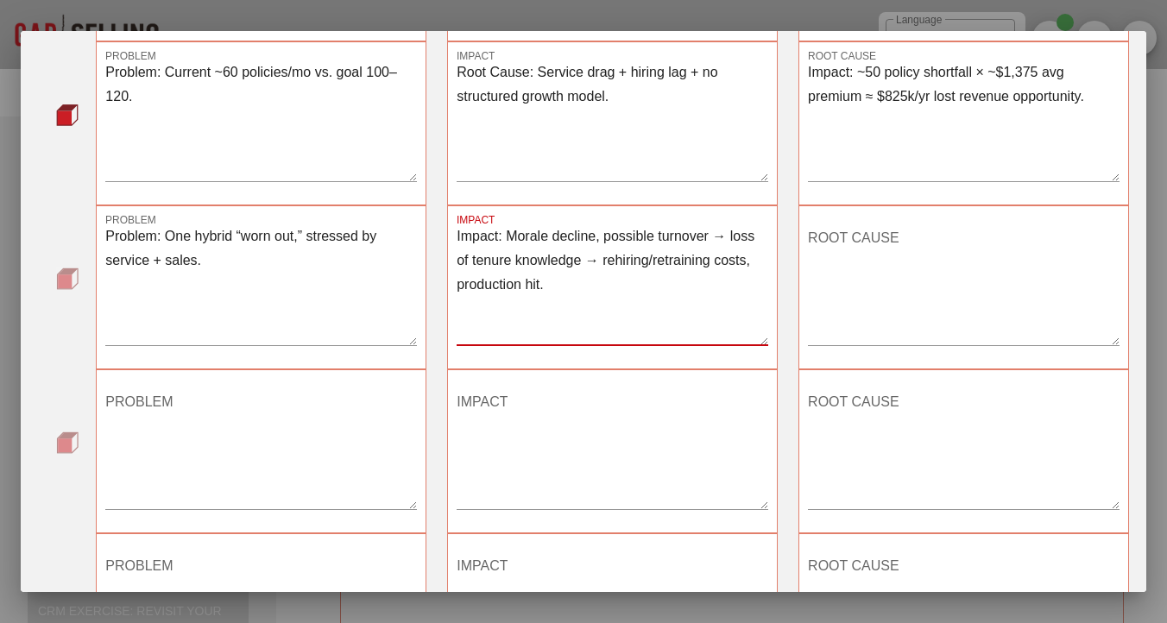
type textarea "Impact: Morale decline, possible turnover → loss of tenure knowledge → rehiring…"
click at [871, 261] on textarea "ROOT CAUSE" at bounding box center [963, 284] width 311 height 121
paste textarea "Root Cause: Misallocation of roles; absence of guardrails to protect sales focu…"
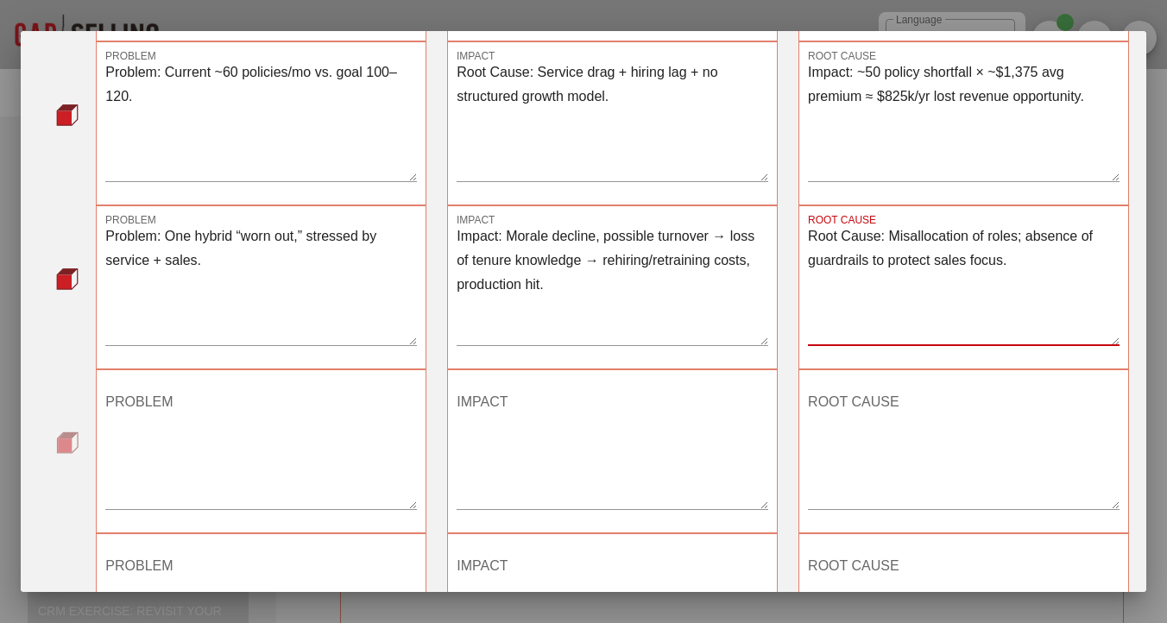
type textarea "Root Cause: Misallocation of roles; absence of guardrails to protect sales focu…"
click at [156, 448] on textarea "PROBLEM" at bounding box center [260, 448] width 311 height 121
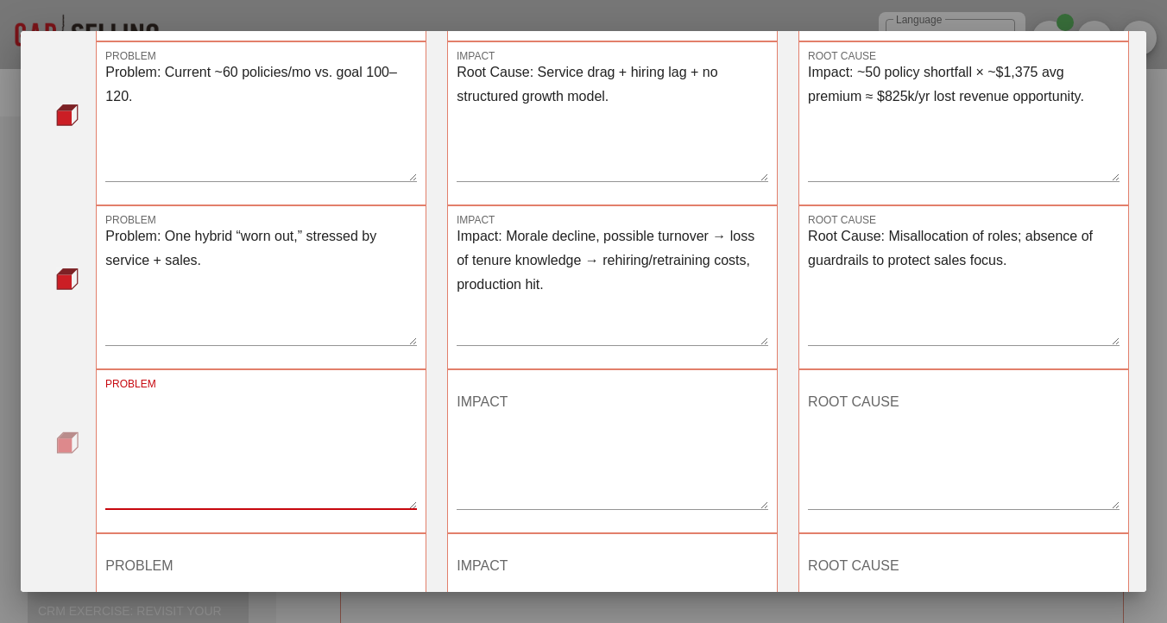
paste textarea "Problem: [PERSON_NAME] says “I need 5 people in here,” but has 4. Root Cause: N…"
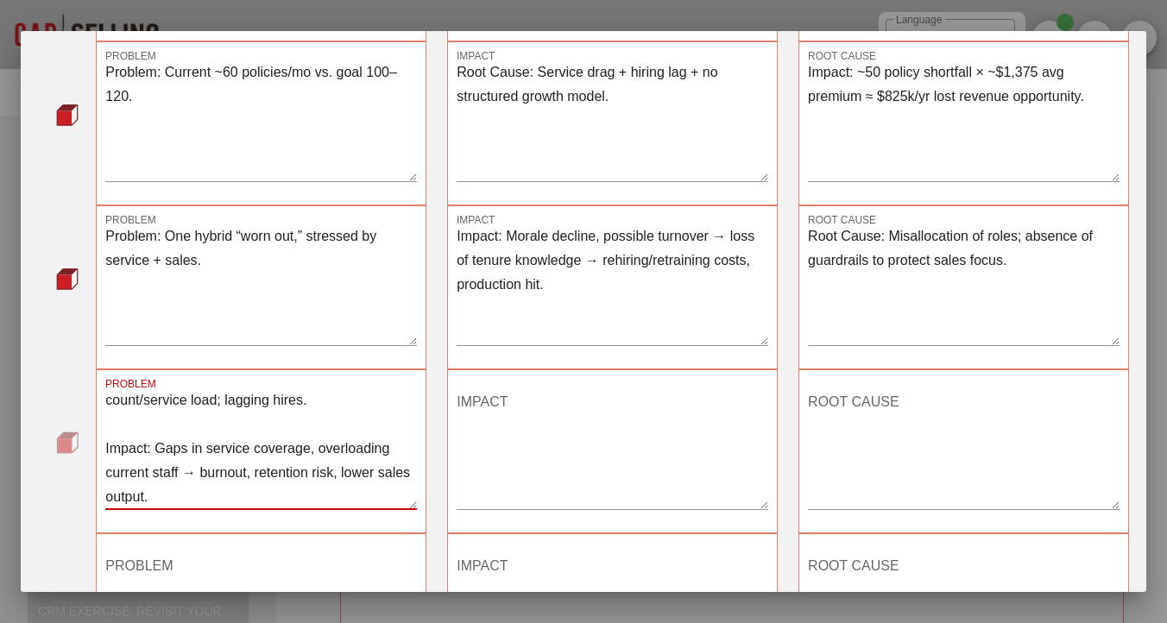
drag, startPoint x: 188, startPoint y: 522, endPoint x: 119, endPoint y: 477, distance: 82.3
click at [119, 477] on textarea "Problem: [PERSON_NAME] says “I need 5 people in here,” but has 4. Root Cause: N…" at bounding box center [260, 448] width 311 height 121
drag, startPoint x: 103, startPoint y: 470, endPoint x: 156, endPoint y: 498, distance: 60.2
click at [156, 498] on div "PROBLEM Problem: [PERSON_NAME] says “I need 5 people in here,” but has 4. Root …" at bounding box center [261, 451] width 330 height 164
drag, startPoint x: 187, startPoint y: 518, endPoint x: 93, endPoint y: 474, distance: 103.8
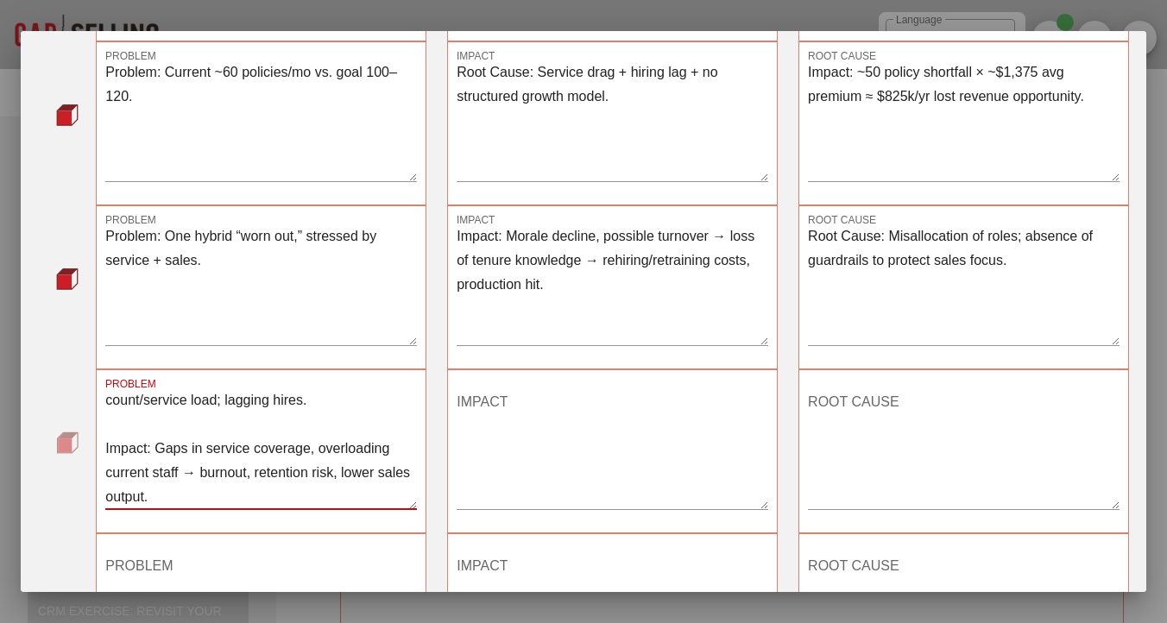
click at [93, 474] on div "PROBLEM Problem: [PERSON_NAME] says “I need 5 people in here,” but has 4. Root …" at bounding box center [260, 451] width 351 height 185
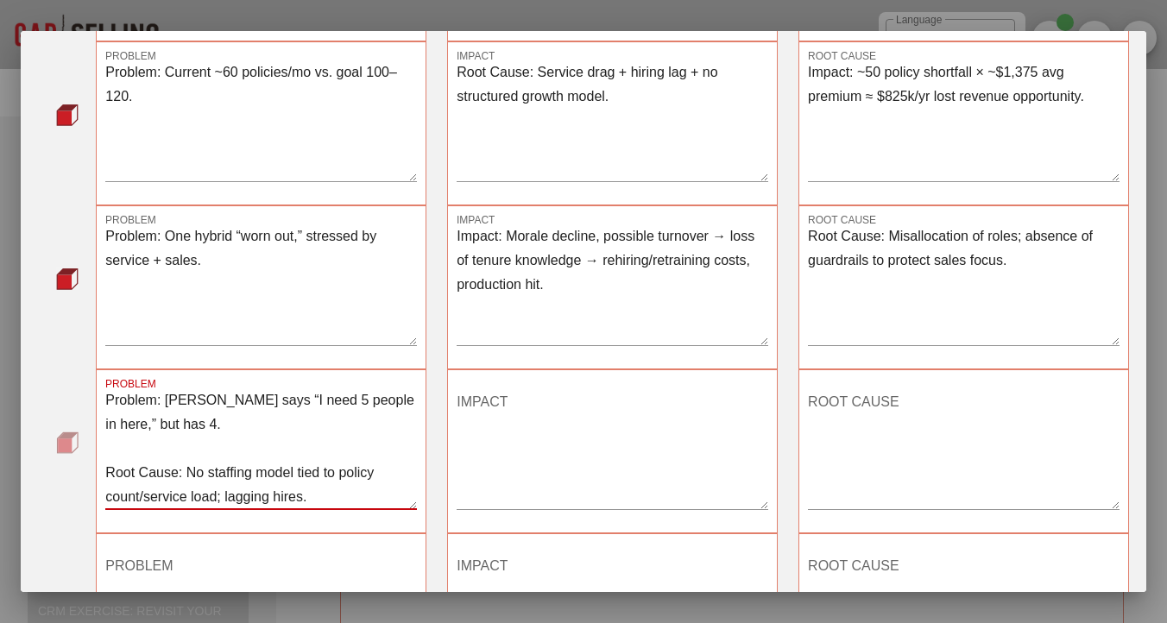
scroll to position [48, 0]
type textarea "Problem: [PERSON_NAME] says “I need 5 people in here,” but has 4. Root Cause: N…"
click at [503, 452] on textarea "IMPACT" at bounding box center [611, 448] width 311 height 121
paste textarea "Impact: Gaps in service coverage, overloading current staff → burnout, retentio…"
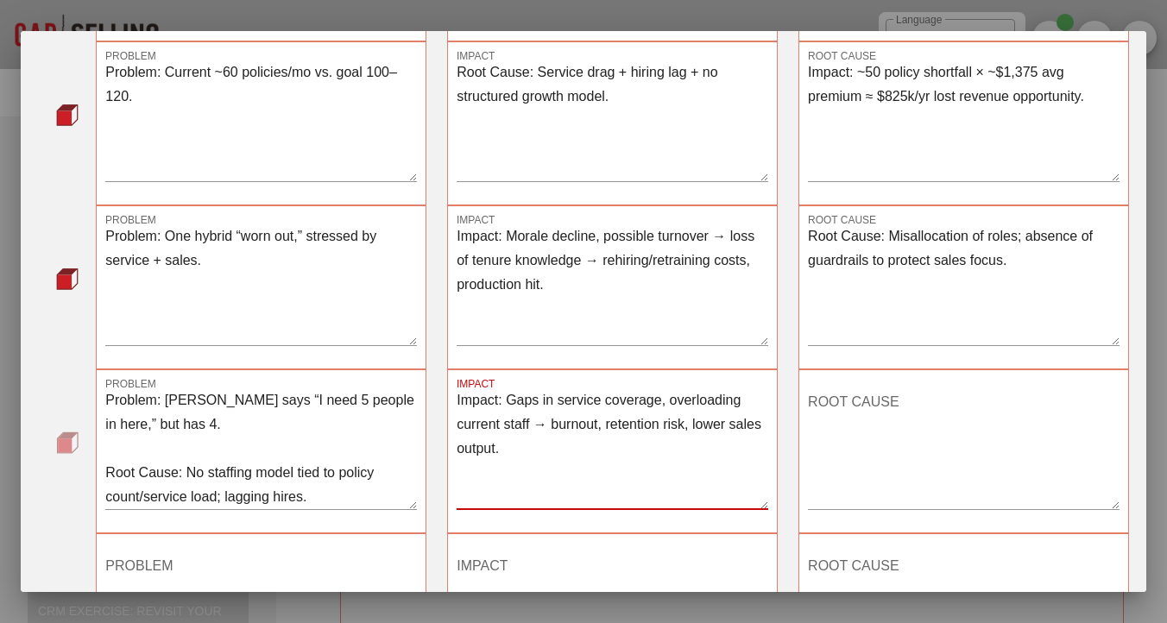
type textarea "Impact: Gaps in service coverage, overloading current staff → burnout, retentio…"
drag, startPoint x: 324, startPoint y: 477, endPoint x: 92, endPoint y: 456, distance: 232.2
click at [92, 456] on div "PROBLEM Problem: [PERSON_NAME] says “I need 5 people in here,” but has 4. Root …" at bounding box center [260, 451] width 351 height 185
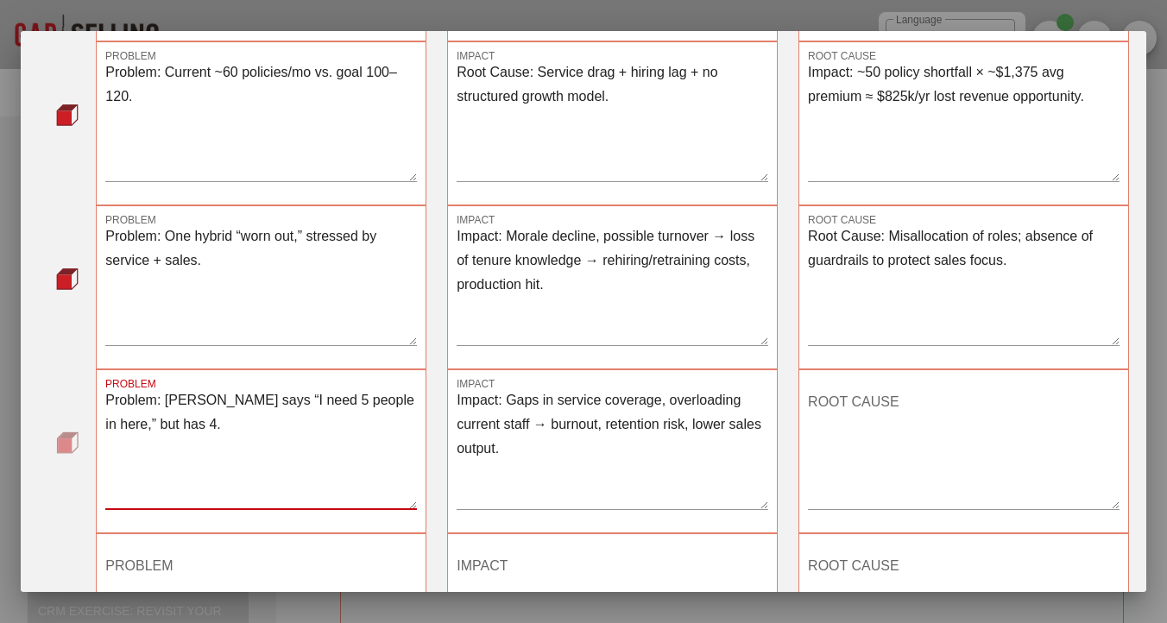
scroll to position [0, 0]
type textarea "Problem: [PERSON_NAME] says “I need 5 people in here,” but has 4."
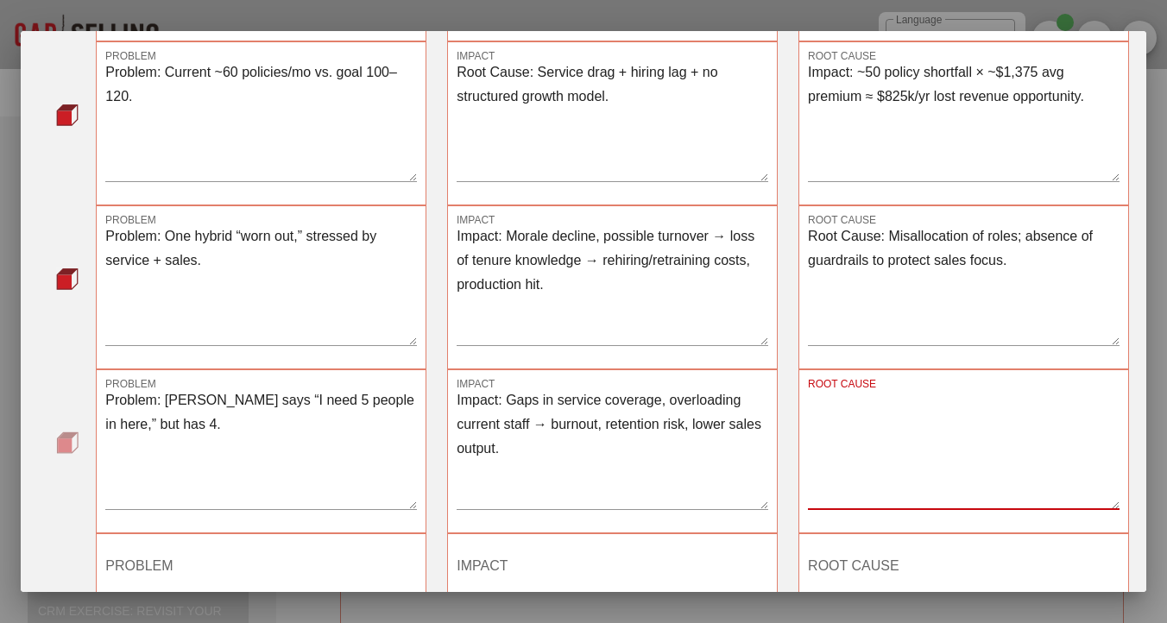
click at [826, 415] on div "ROOT CAUSE" at bounding box center [963, 448] width 311 height 121
paste textarea "Root Cause: No staffing model tied to policy count/service load; lagging hires."
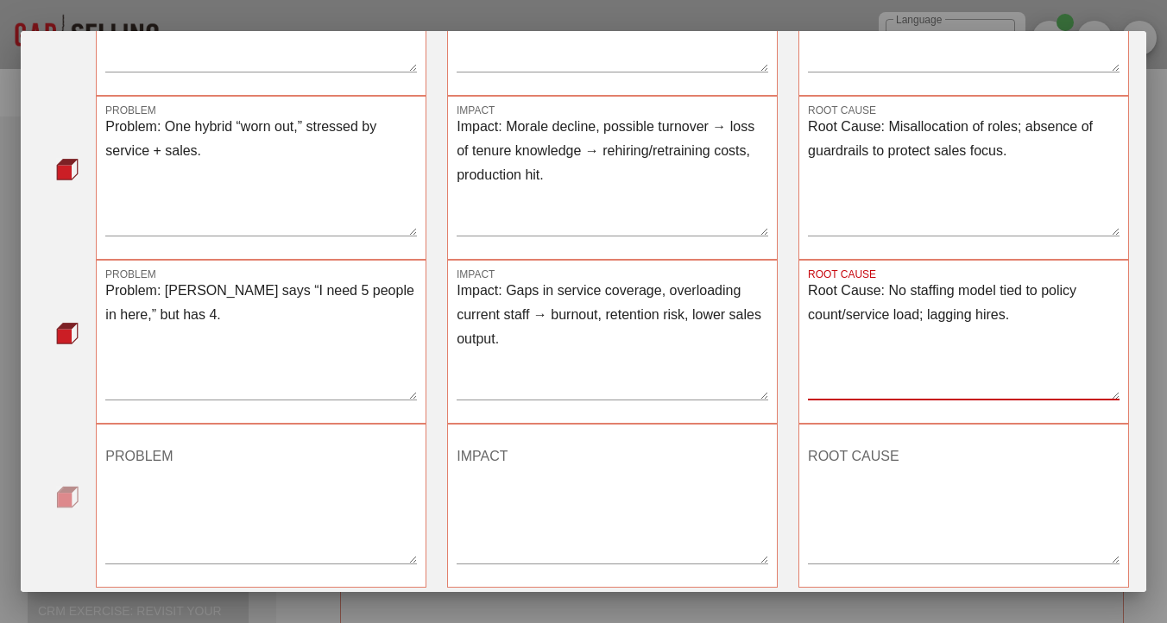
scroll to position [842, 0]
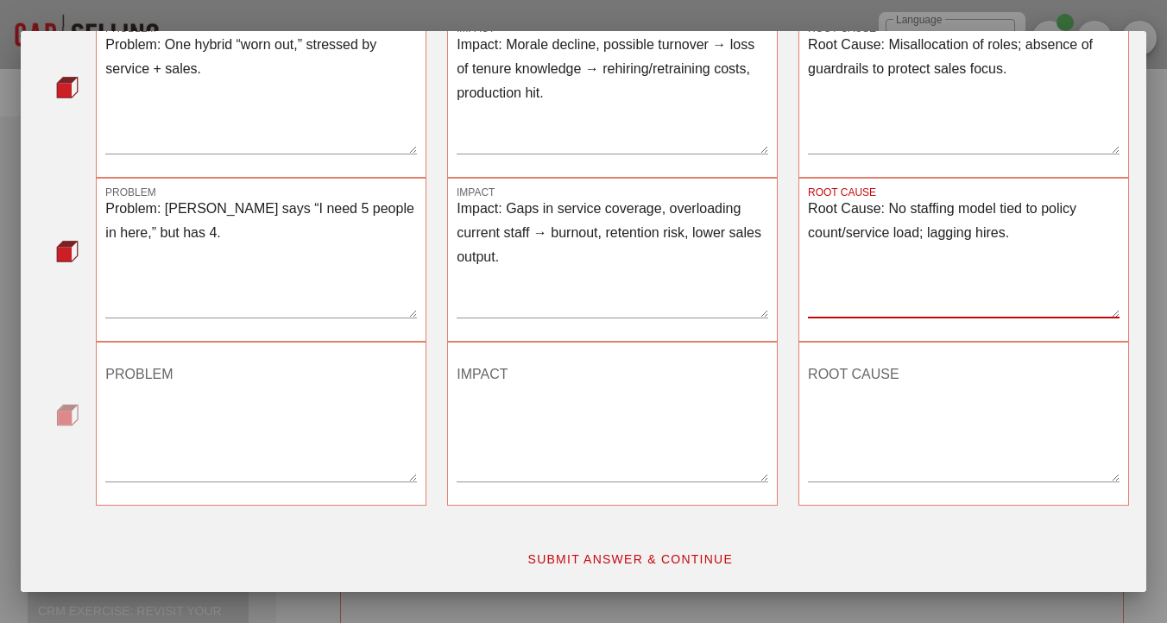
type textarea "Root Cause: No staffing model tied to policy count/service load; lagging hires."
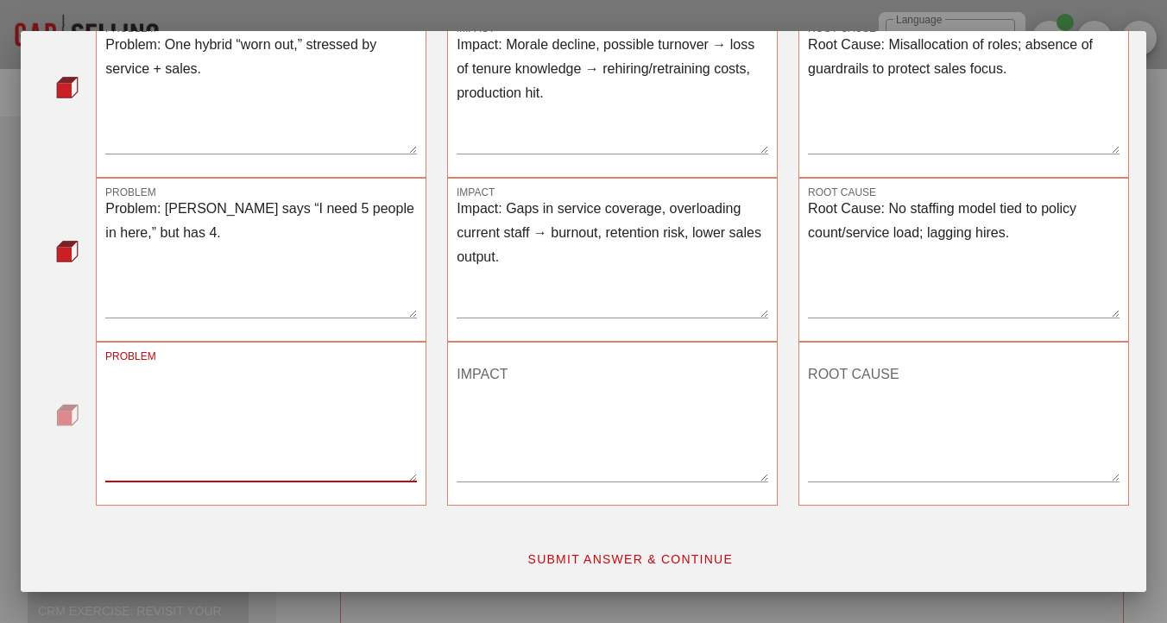
click at [199, 376] on textarea "PROBLEM" at bounding box center [260, 421] width 311 height 121
paste textarea "Problem: Salespeople (Aspirant + Hybrid) pulled into service tasks. Root Cause:…"
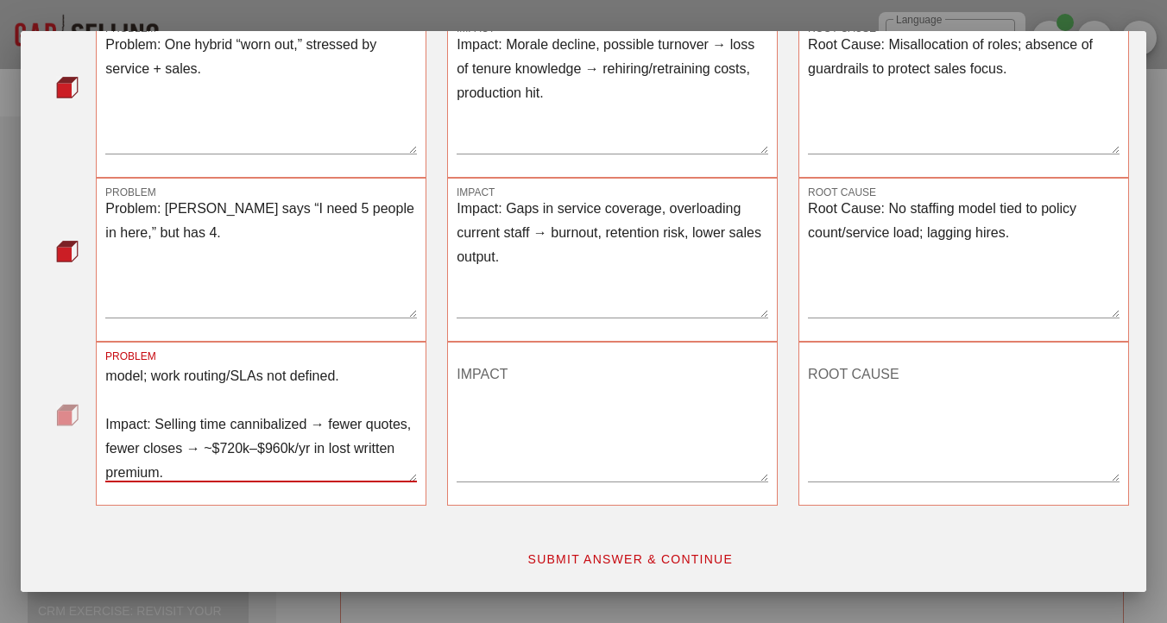
scroll to position [97, 0]
drag, startPoint x: 211, startPoint y: 468, endPoint x: 104, endPoint y: 432, distance: 112.7
click at [104, 432] on div "PROBLEM Problem: Salespeople (Aspirant + Hybrid) pulled into service tasks. Roo…" at bounding box center [261, 424] width 330 height 164
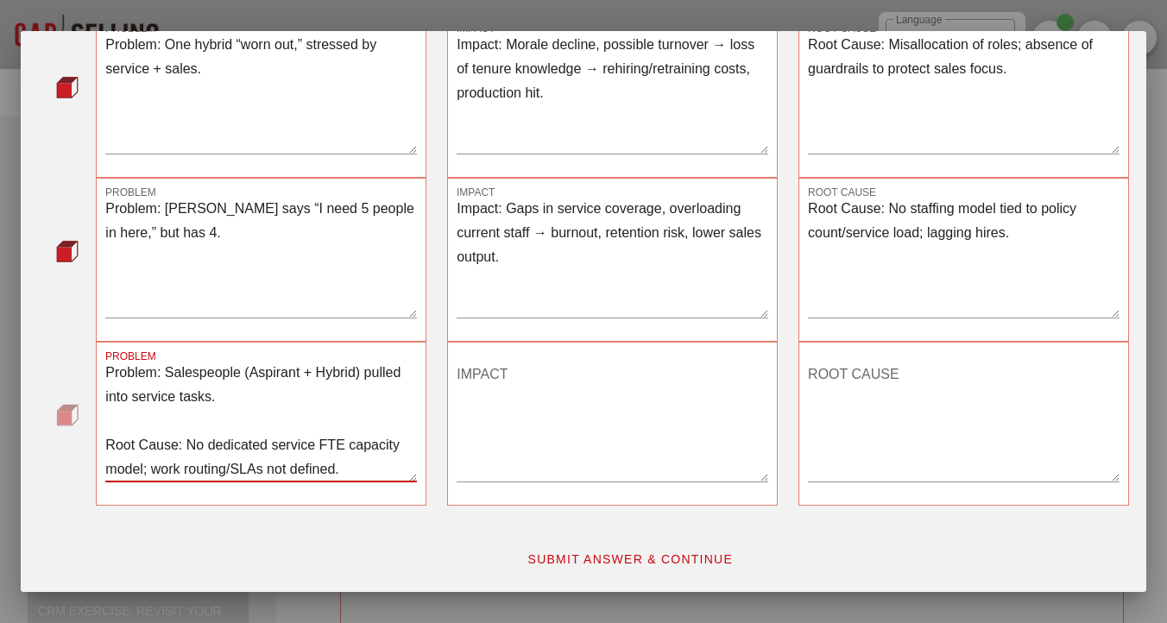
scroll to position [48, 0]
type textarea "Problem: Salespeople (Aspirant + Hybrid) pulled into service tasks. Root Cause:…"
click at [565, 392] on textarea "IMPACT" at bounding box center [611, 421] width 311 height 121
paste textarea "Impact: Selling time cannibalized → fewer quotes, fewer closes → ~$720k–$960k/y…"
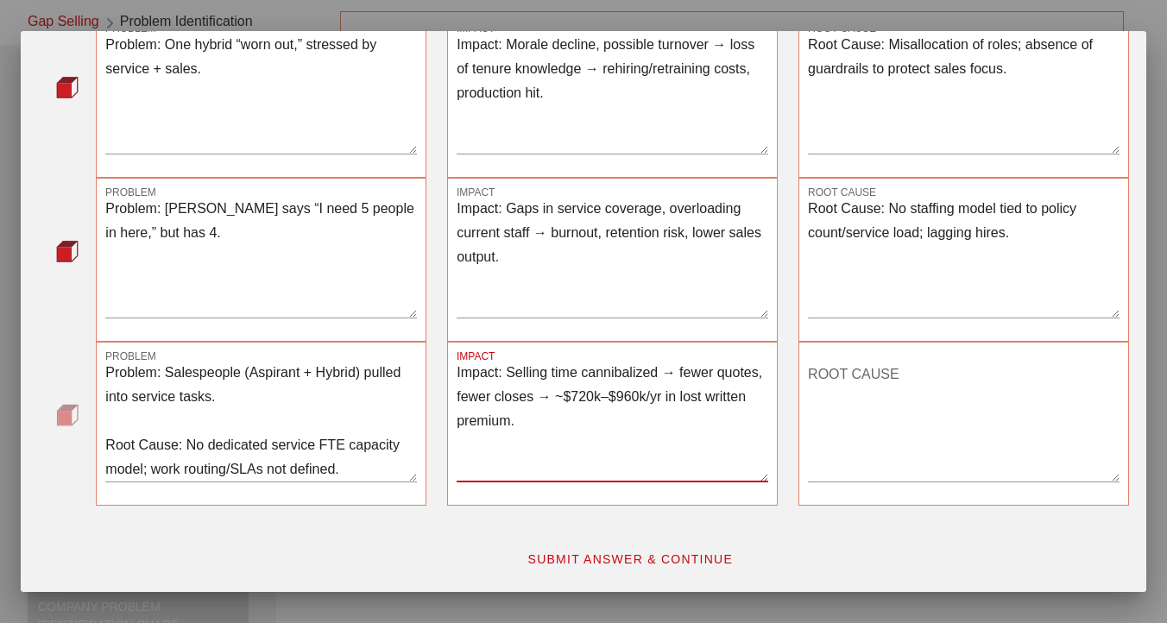
scroll to position [74, 0]
type textarea "Impact: Selling time cannibalized → fewer quotes, fewer closes → ~$720k–$960k/y…"
drag, startPoint x: 376, startPoint y: 421, endPoint x: 128, endPoint y: 383, distance: 251.4
click at [128, 383] on textarea "Problem: Salespeople (Aspirant + Hybrid) pulled into service tasks. Root Cause:…" at bounding box center [260, 421] width 311 height 121
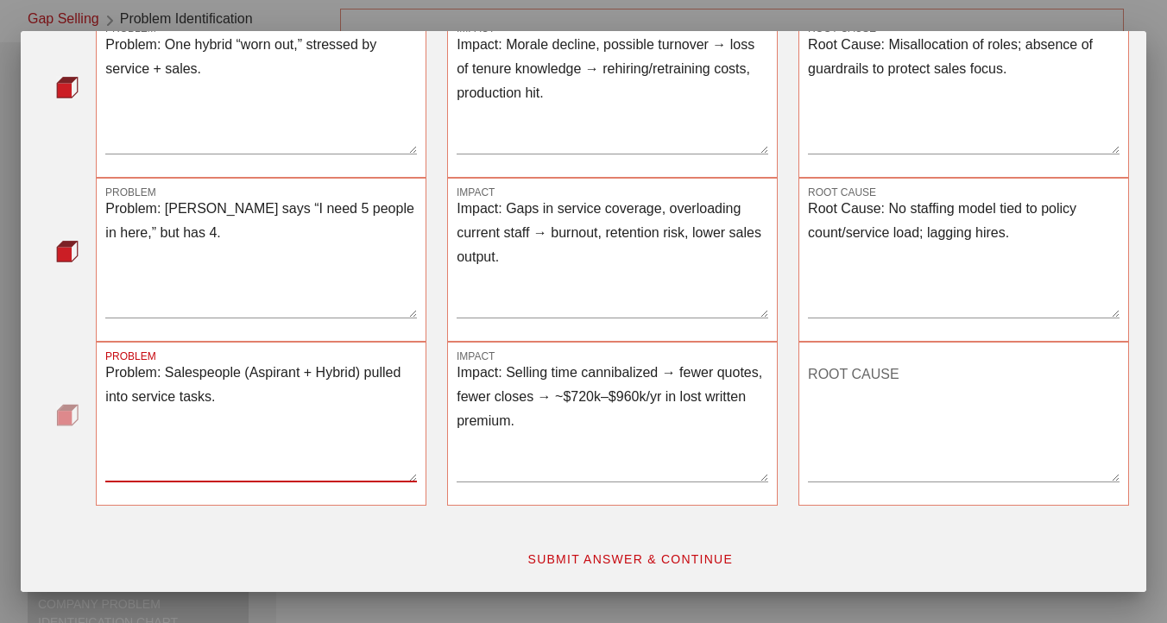
scroll to position [0, 0]
type textarea "Problem: Salespeople (Aspirant + Hybrid) pulled into service tasks."
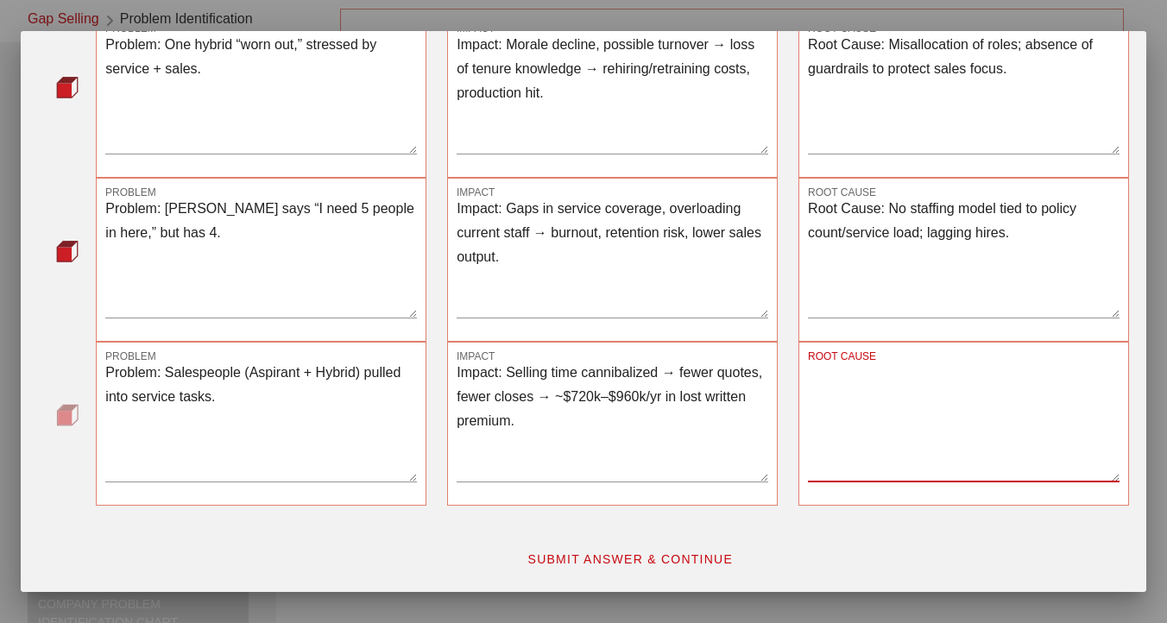
click at [844, 384] on textarea "ROOT CAUSE" at bounding box center [963, 421] width 311 height 121
paste textarea "Root Cause: No dedicated service FTE capacity model; work routing/SLAs not defi…"
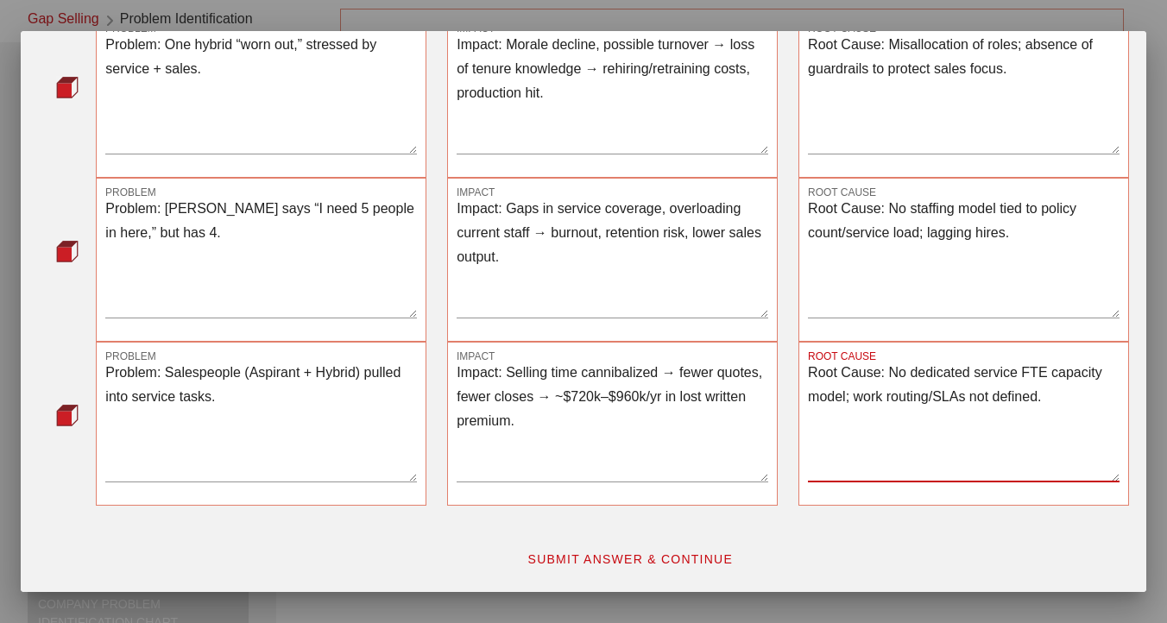
click at [808, 390] on textarea "Root Cause: No dedicated service FTE capacity model; work routing/SLAs not defi…" at bounding box center [963, 421] width 311 height 121
type textarea "Root Cause: No dedicated service FTE capacity model; work routing/SLAs not defi…"
click at [655, 563] on span "SUBMIT ANSWER & CONTINUE" at bounding box center [629, 559] width 206 height 14
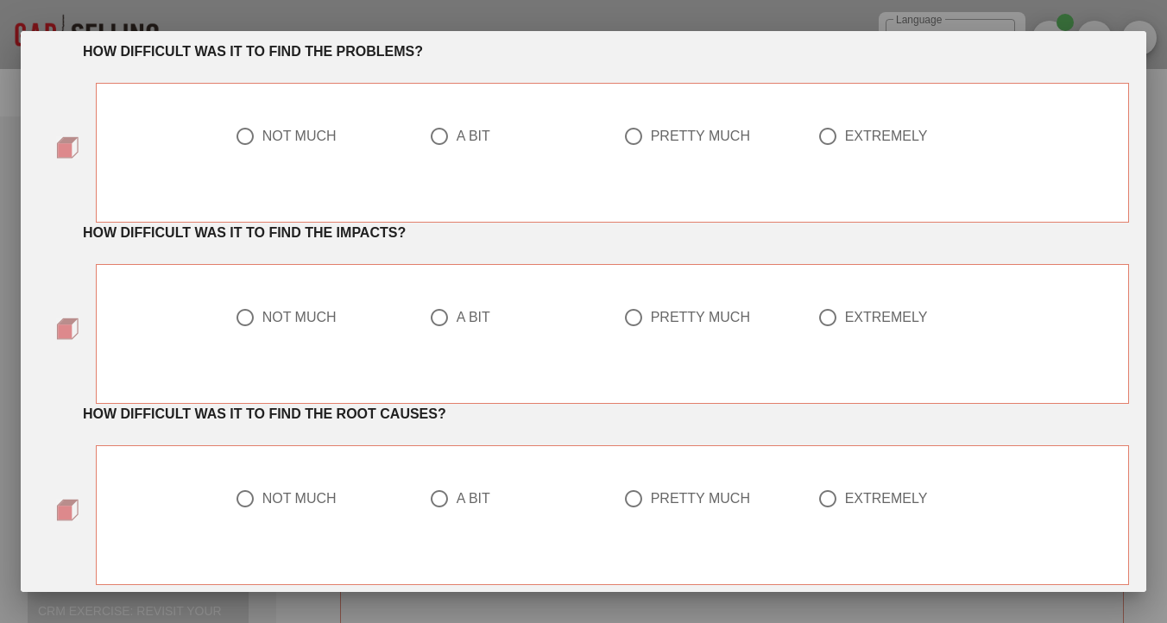
scroll to position [79, 0]
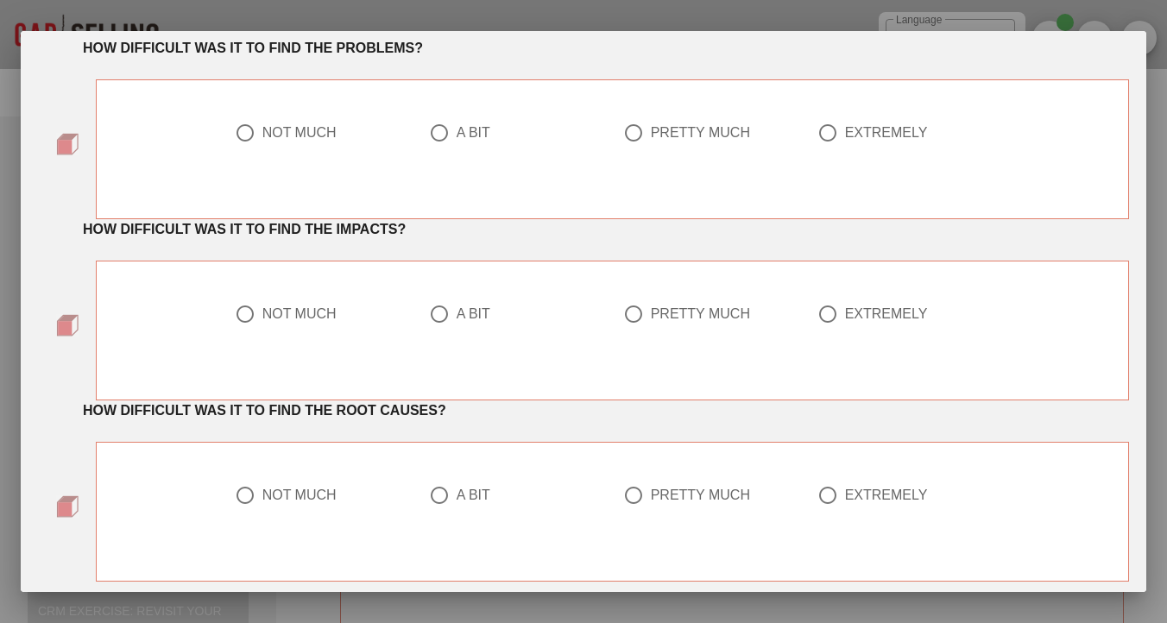
click at [638, 495] on div at bounding box center [633, 495] width 29 height 29
radio input "true"
click at [246, 319] on div at bounding box center [244, 313] width 29 height 29
radio input "true"
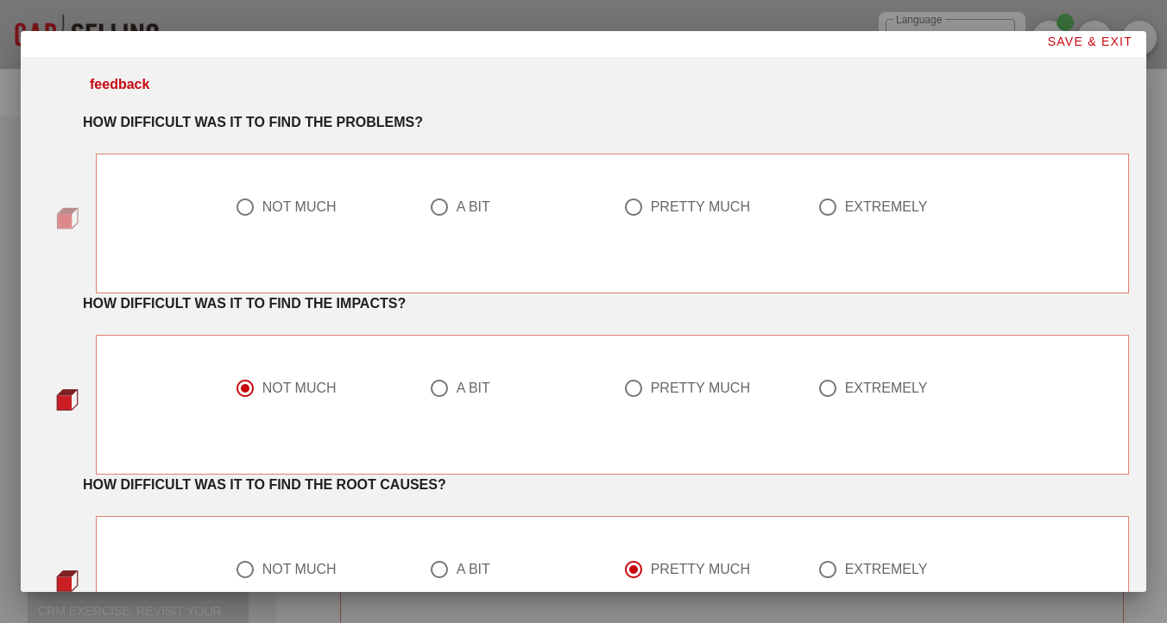
scroll to position [0, 0]
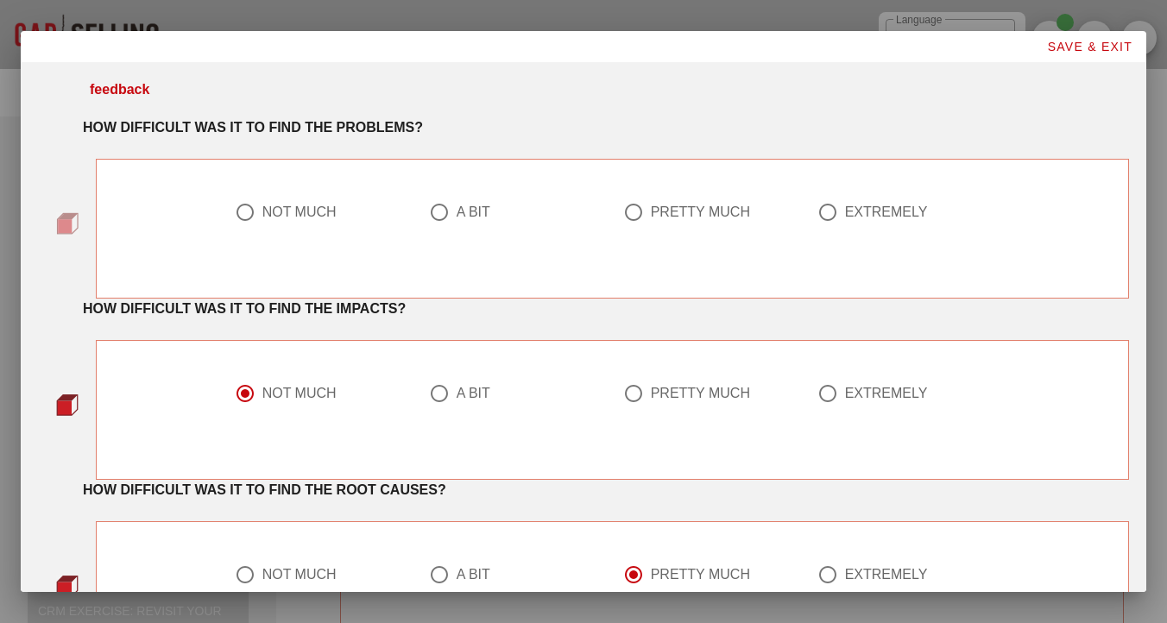
click at [240, 210] on div at bounding box center [244, 212] width 29 height 29
radio input "true"
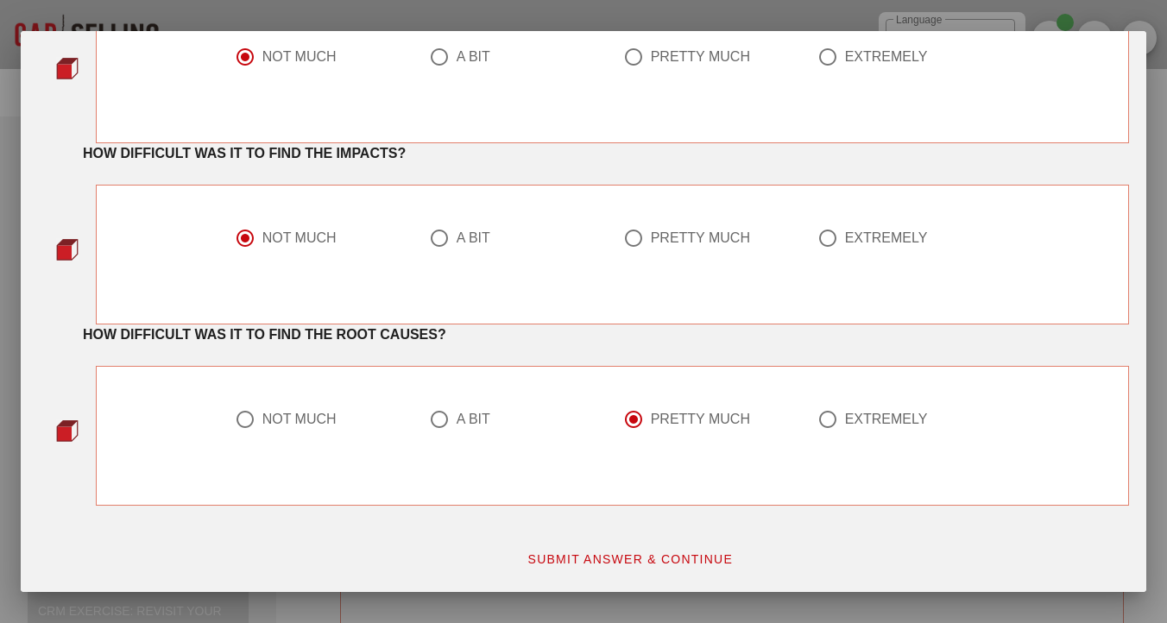
click at [598, 556] on span "SUBMIT ANSWER & CONTINUE" at bounding box center [629, 559] width 206 height 14
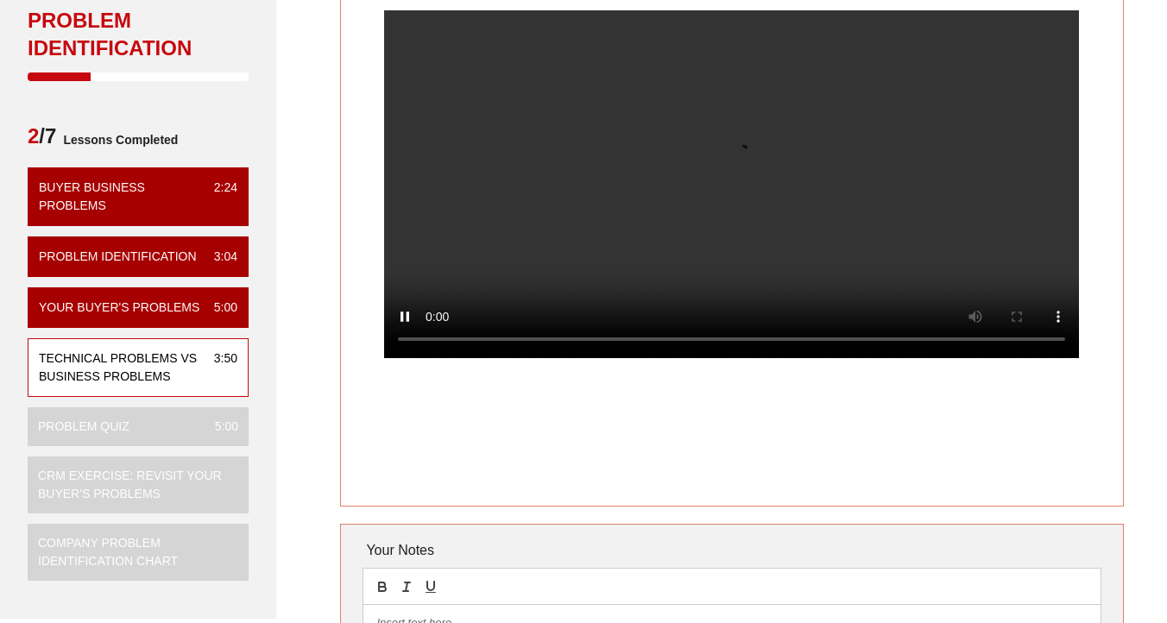
scroll to position [86, 0]
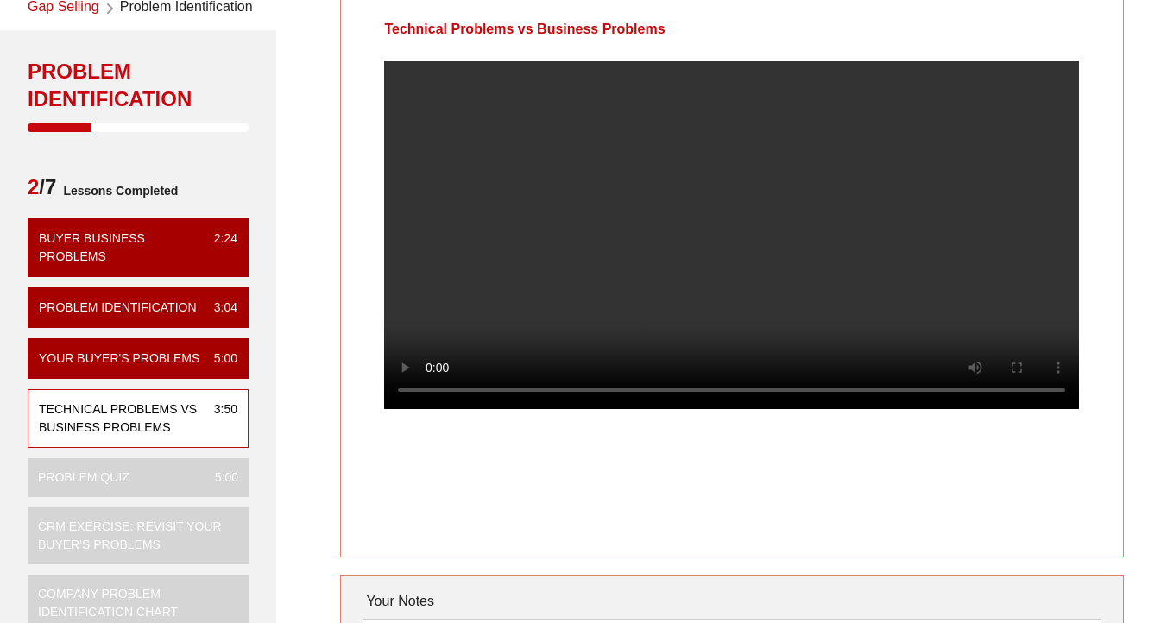
click at [518, 360] on video at bounding box center [731, 235] width 695 height 348
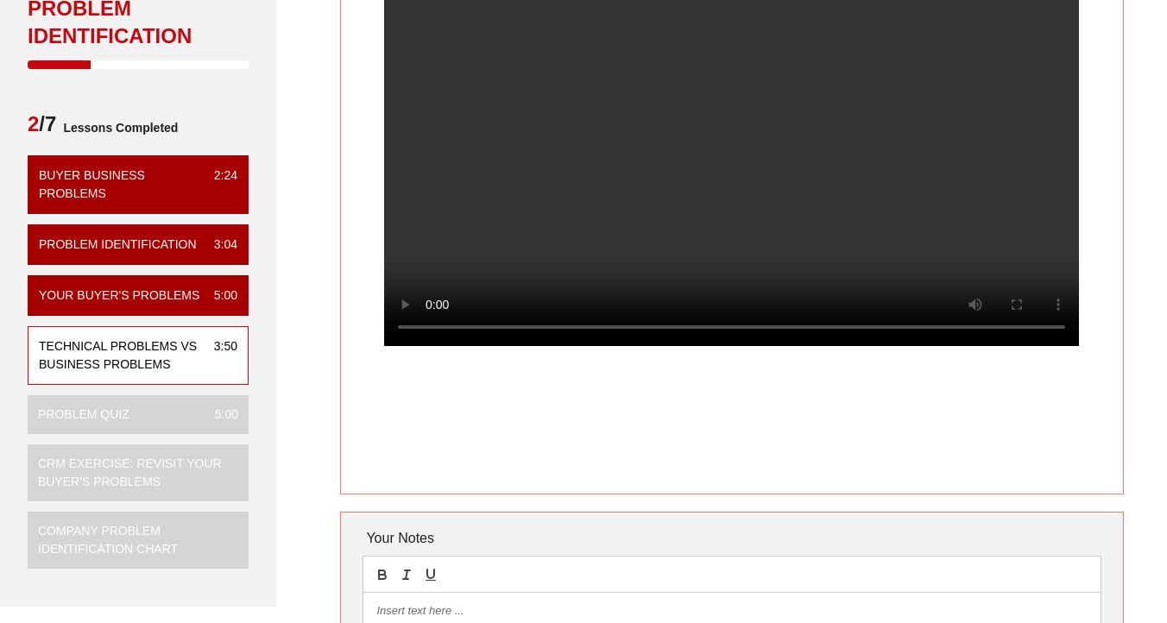
scroll to position [157, 0]
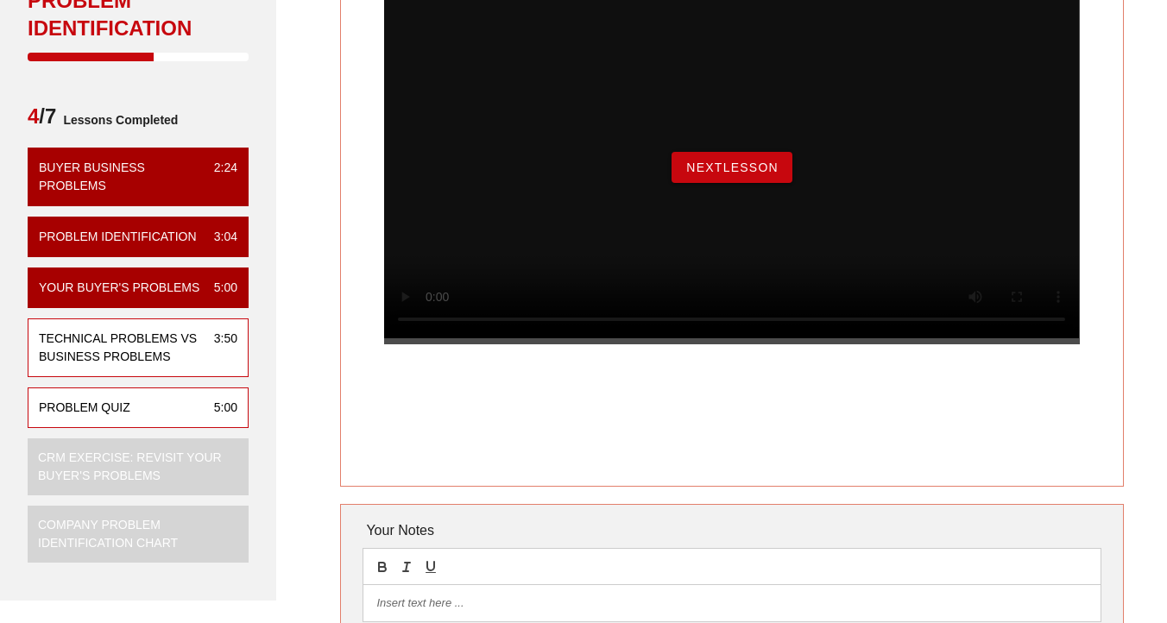
click at [160, 406] on div "Problem Quiz 5:00" at bounding box center [138, 407] width 221 height 41
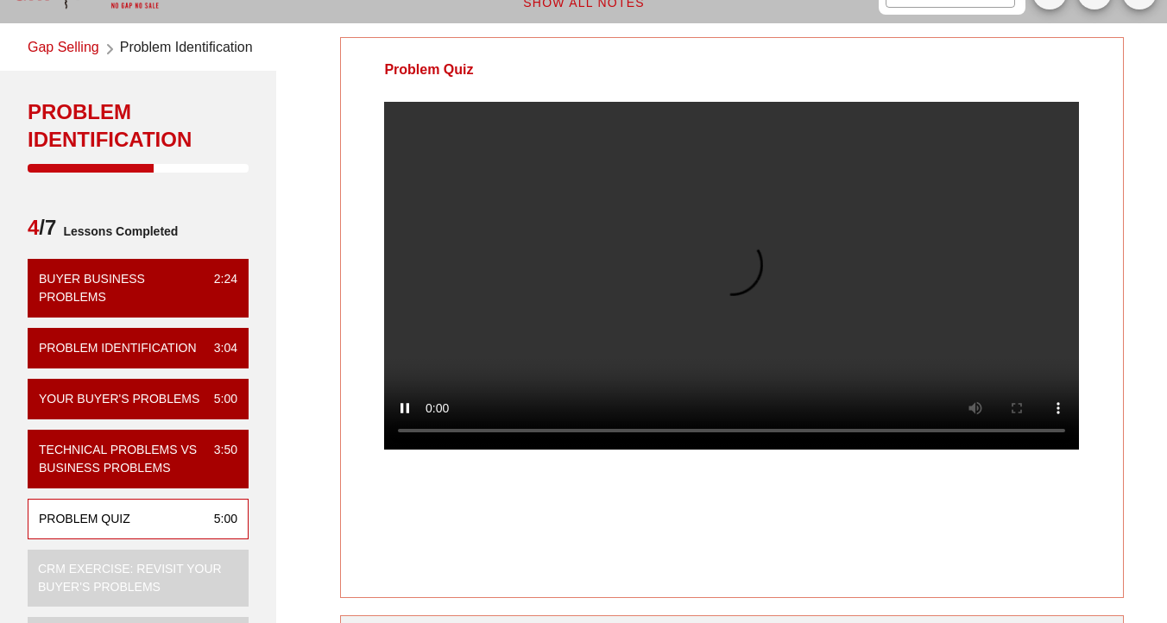
scroll to position [25, 0]
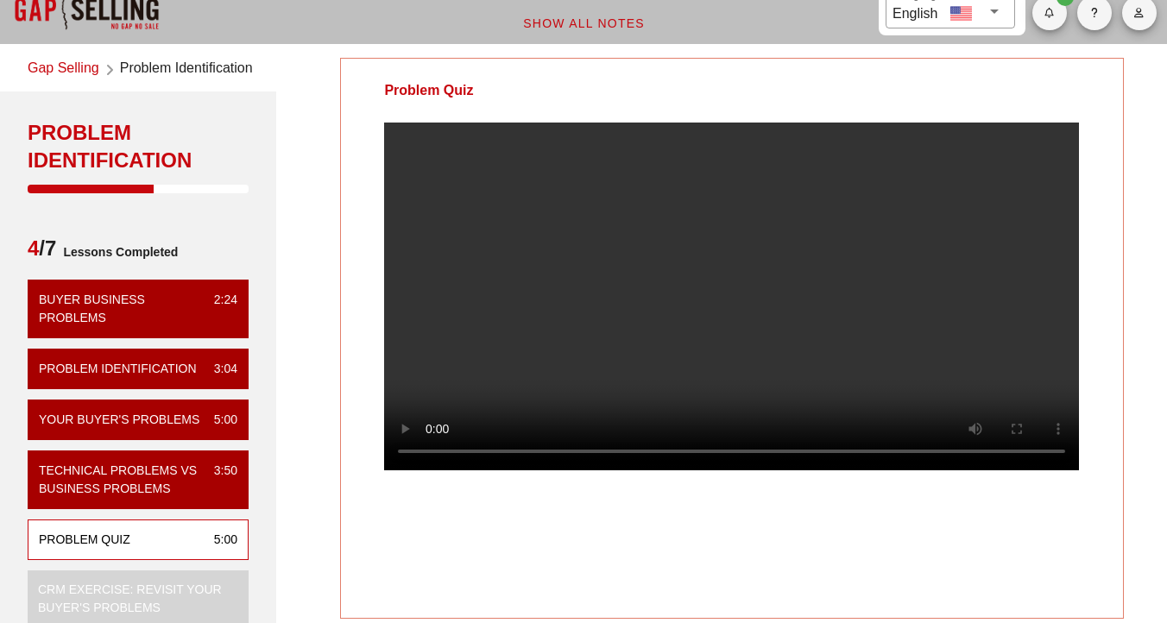
click at [879, 320] on video at bounding box center [731, 297] width 695 height 348
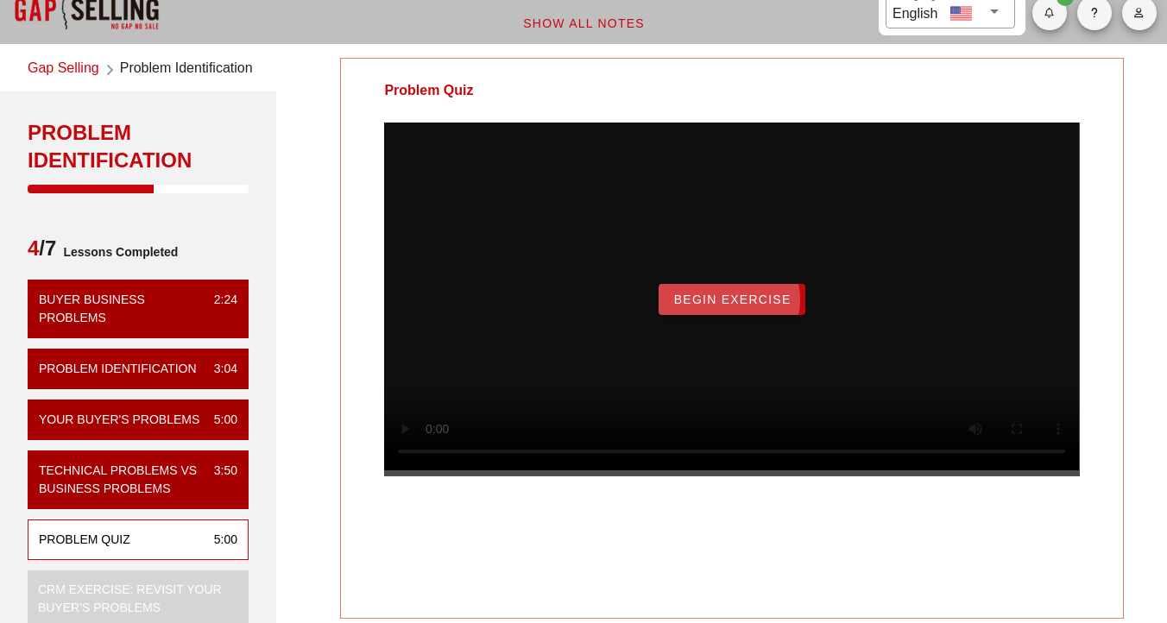
click at [713, 315] on button "Begin Exercise" at bounding box center [731, 299] width 146 height 31
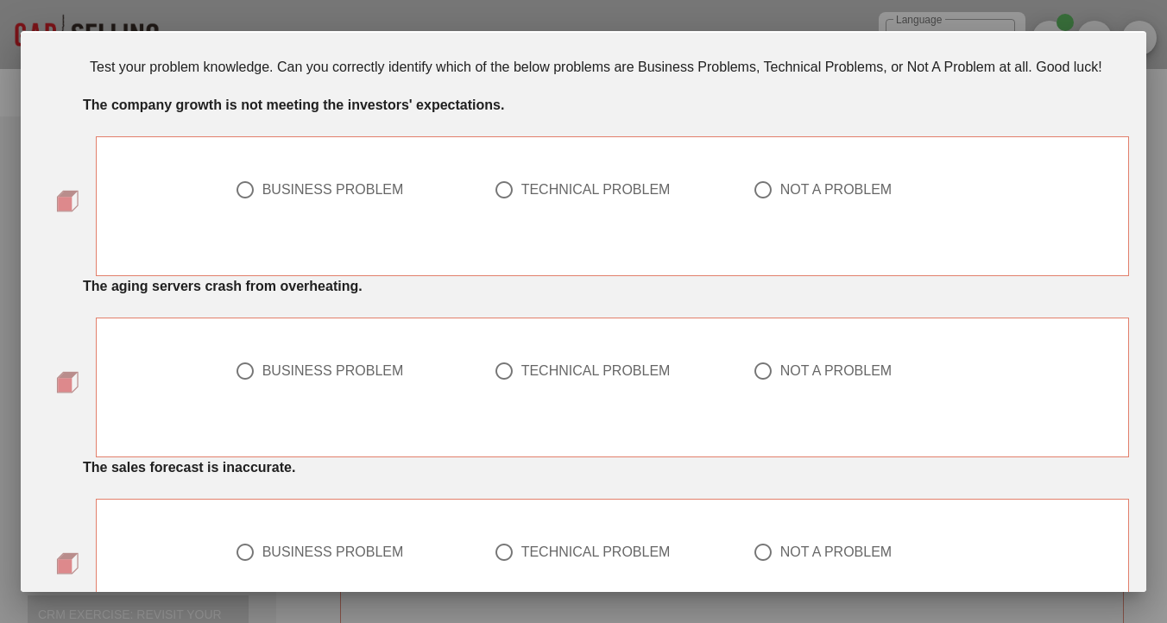
scroll to position [0, 0]
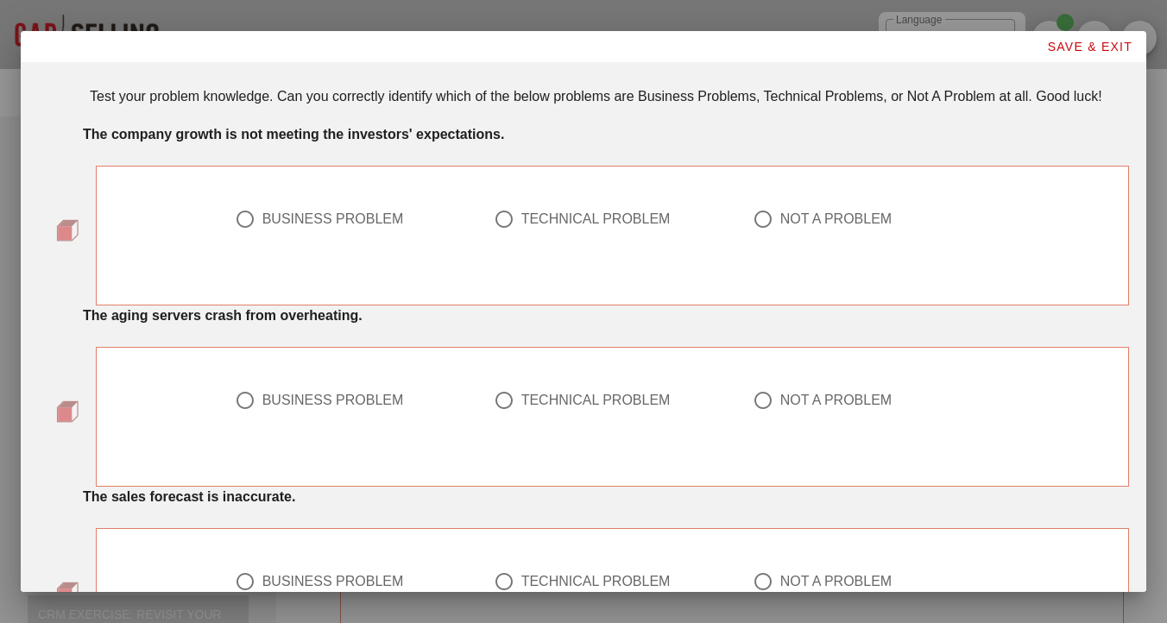
click at [246, 234] on div at bounding box center [244, 218] width 29 height 29
radio input "true"
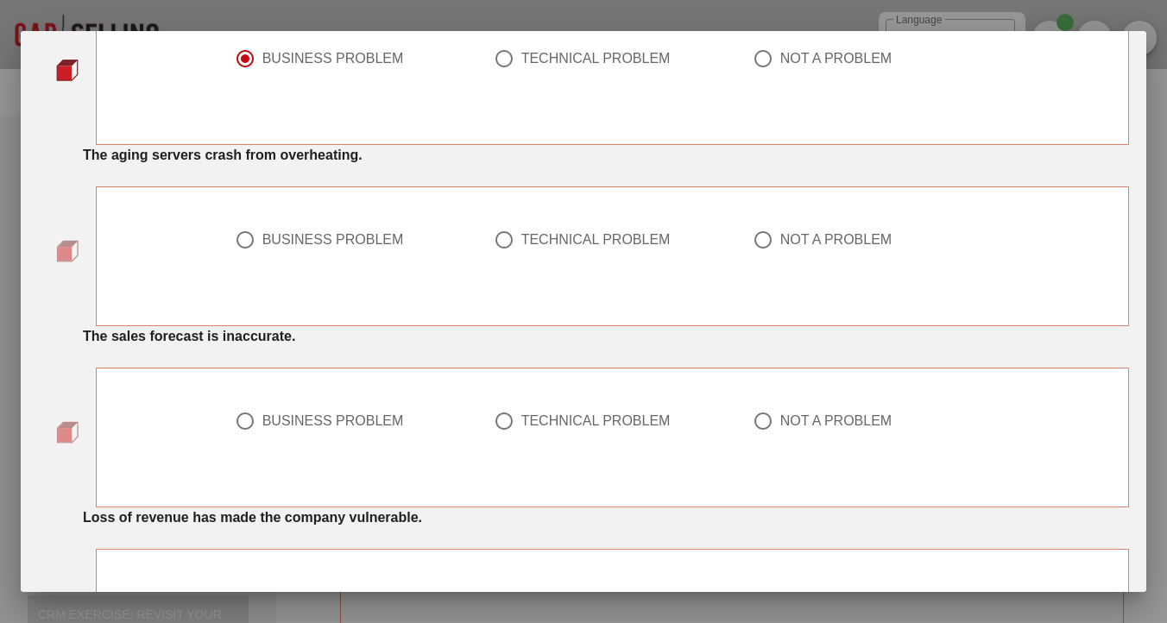
scroll to position [167, 0]
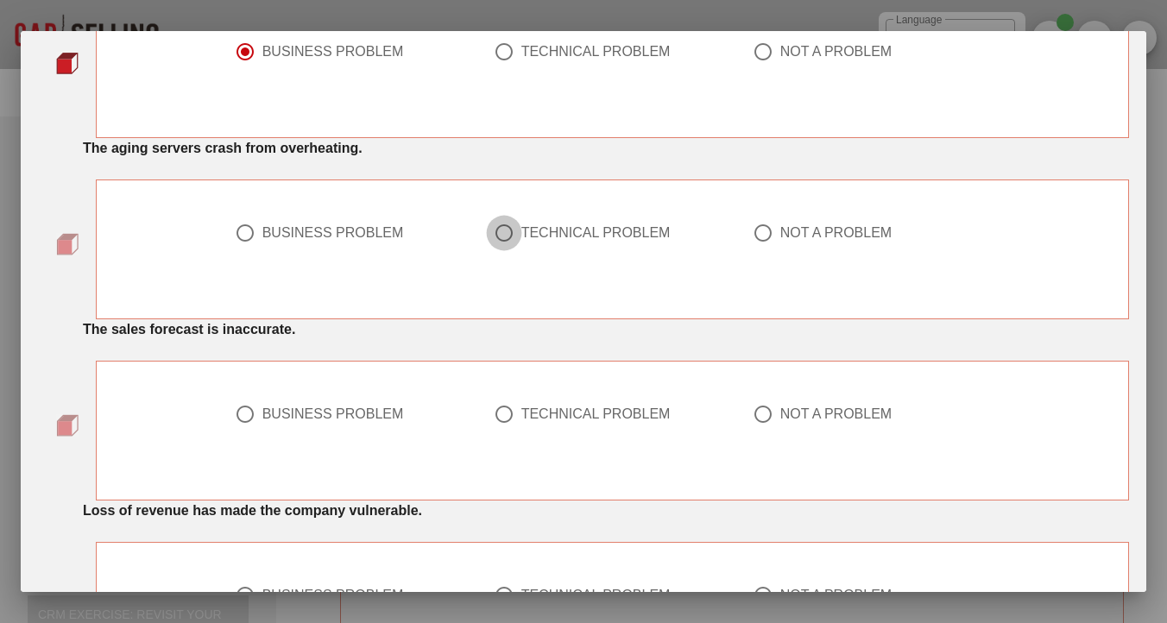
click at [500, 248] on div at bounding box center [503, 232] width 29 height 29
radio input "true"
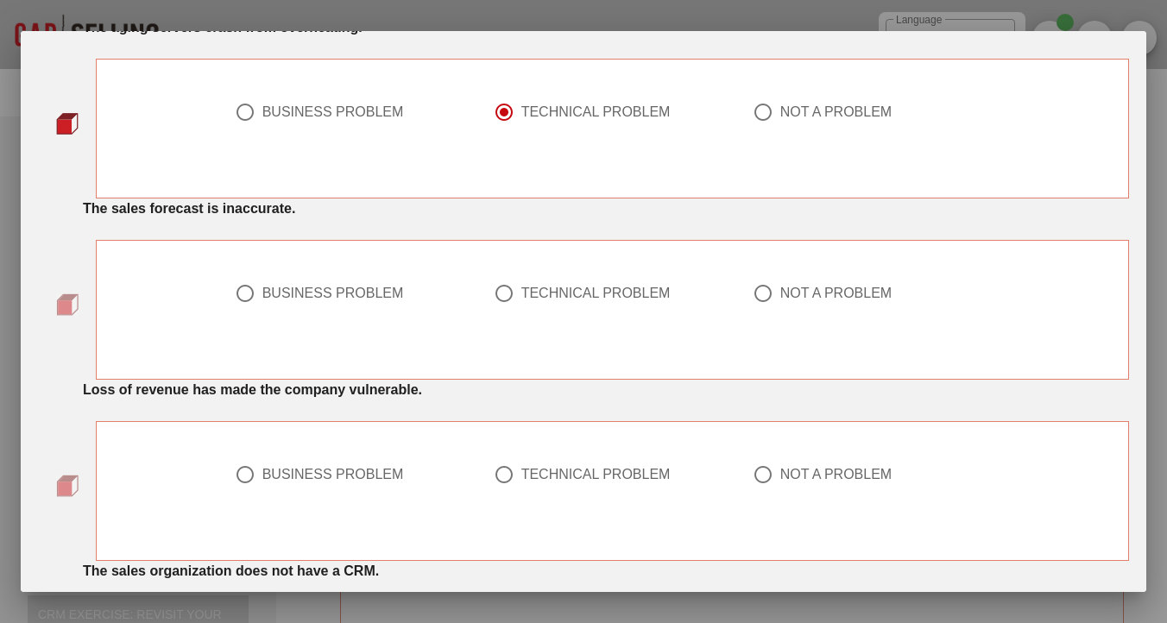
scroll to position [290, 0]
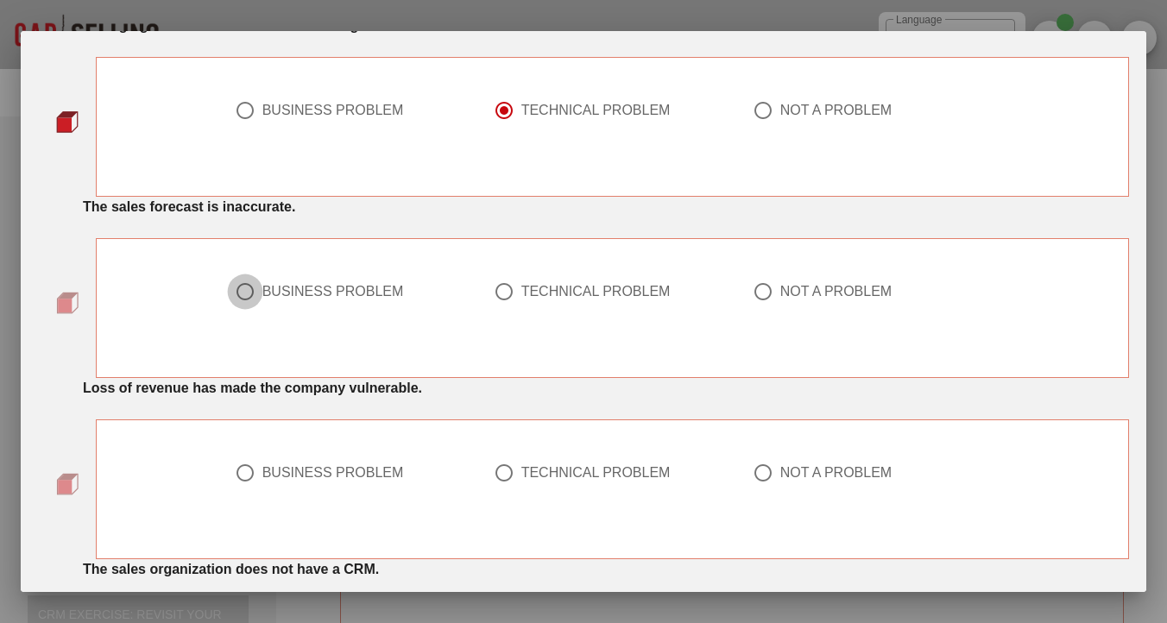
click at [250, 306] on div at bounding box center [244, 291] width 29 height 29
radio input "true"
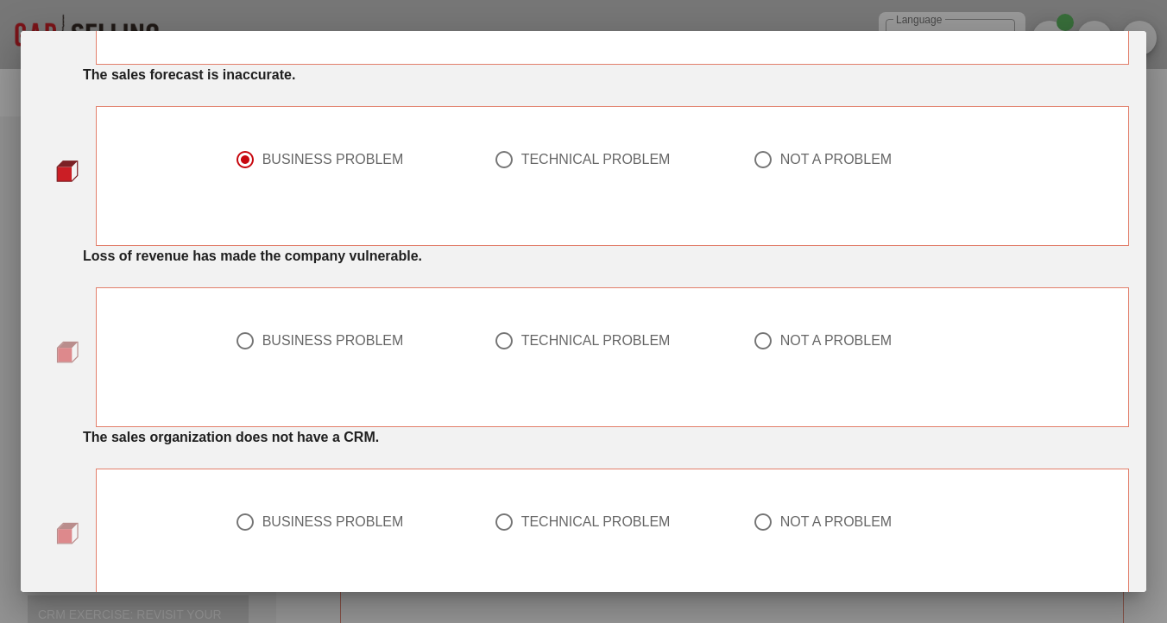
scroll to position [437, 0]
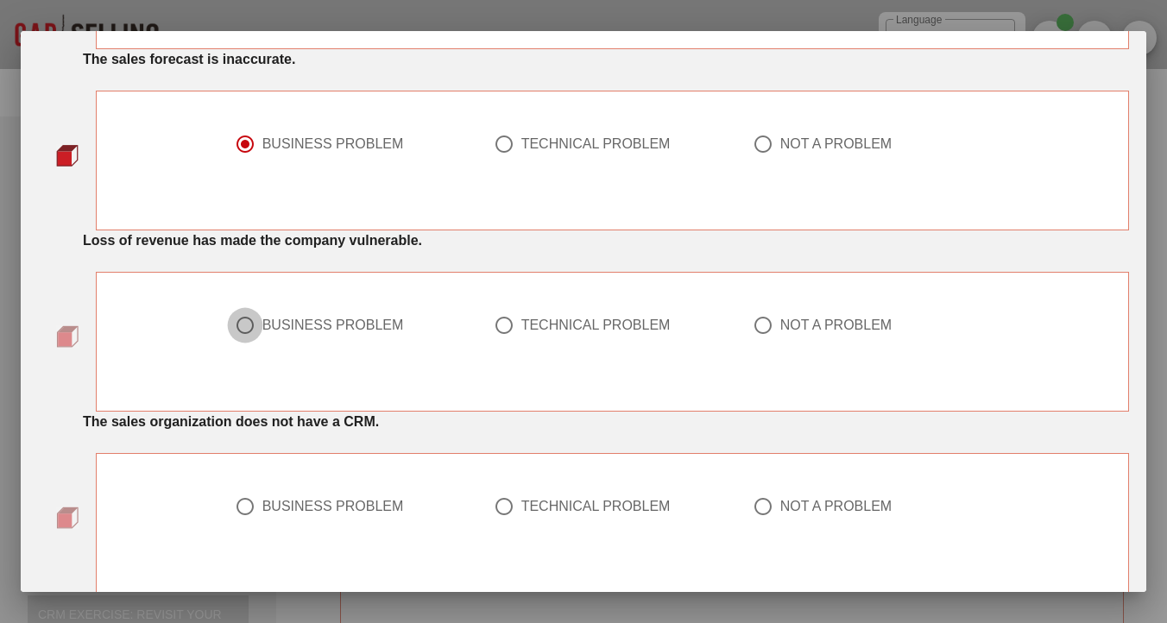
click at [250, 340] on div at bounding box center [244, 325] width 29 height 29
radio input "true"
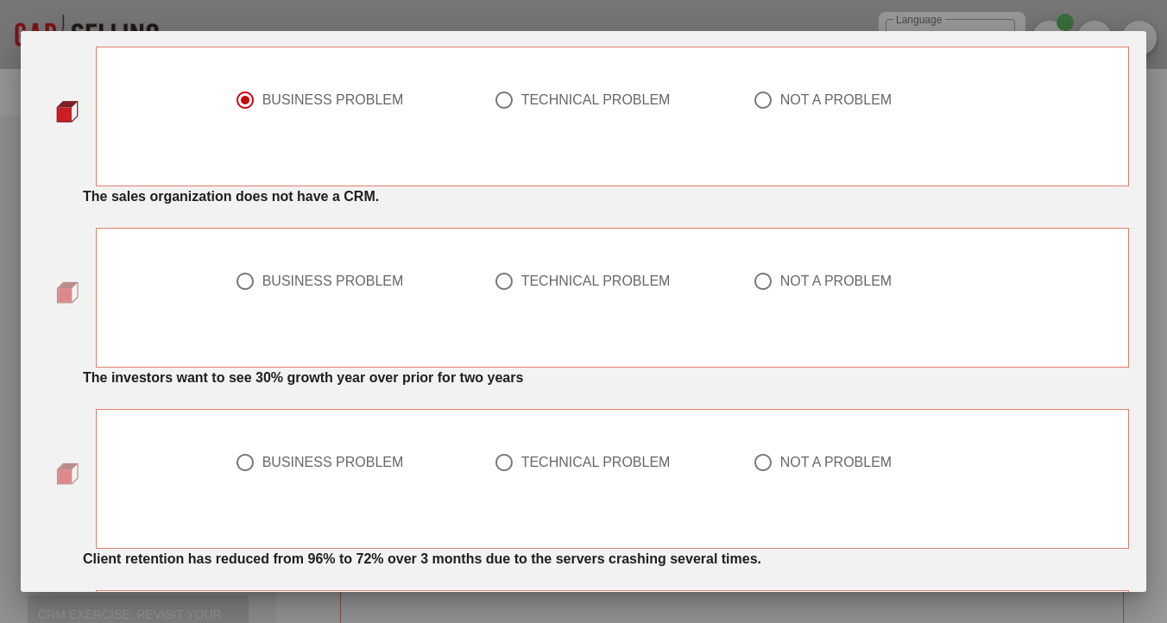
scroll to position [665, 0]
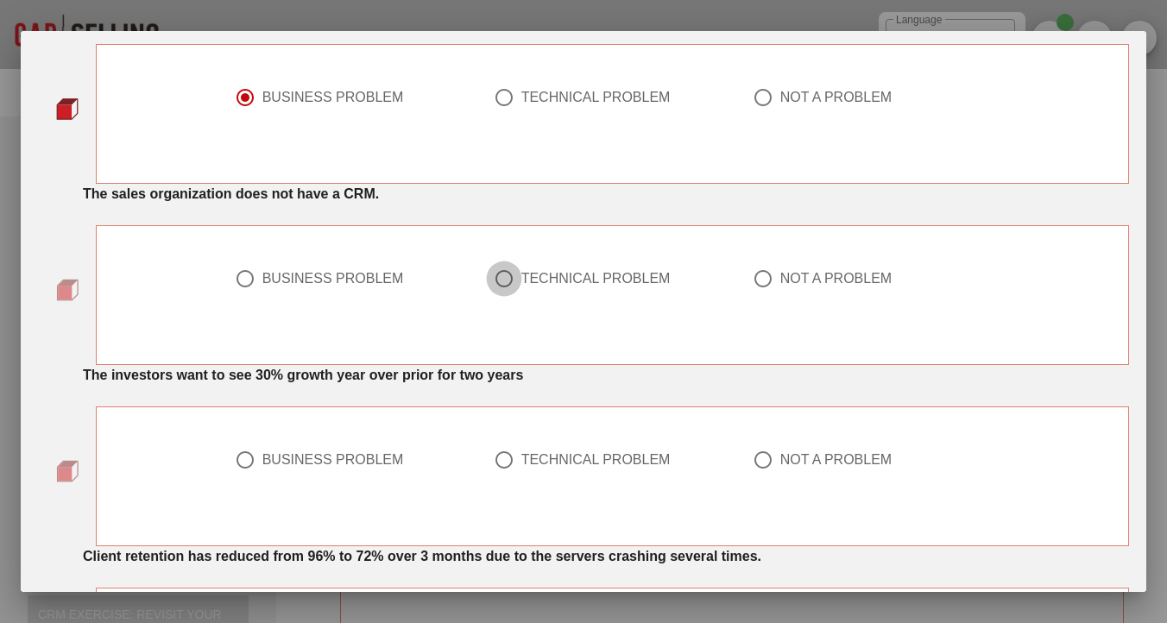
click at [500, 293] on div at bounding box center [503, 278] width 29 height 29
radio input "true"
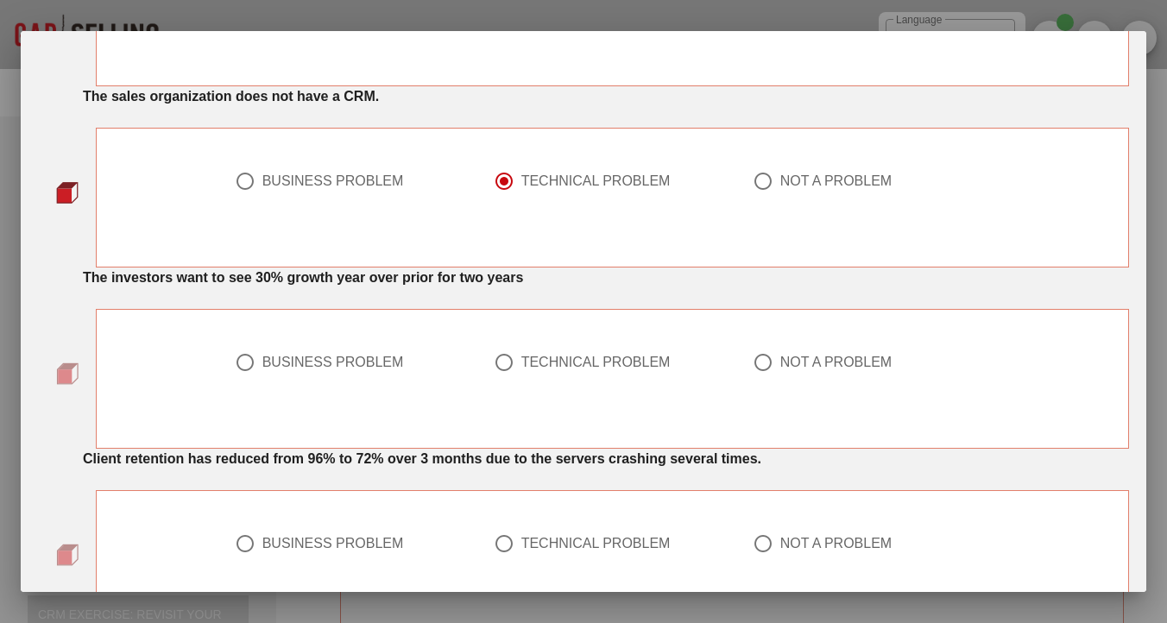
scroll to position [809, 0]
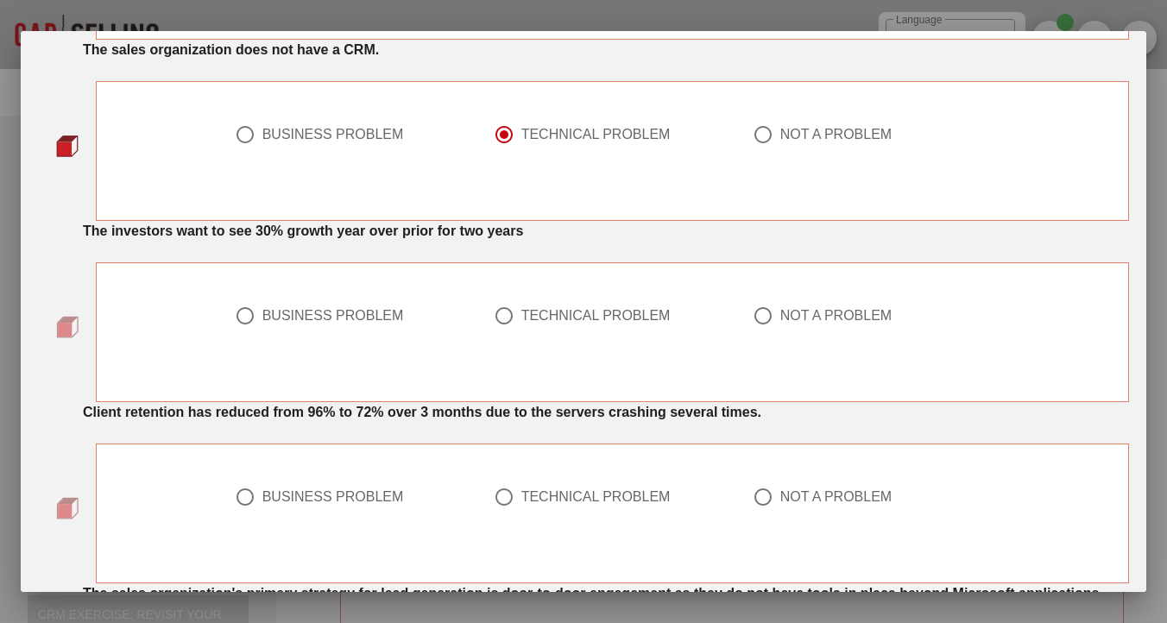
click at [768, 330] on div at bounding box center [762, 315] width 29 height 29
radio input "true"
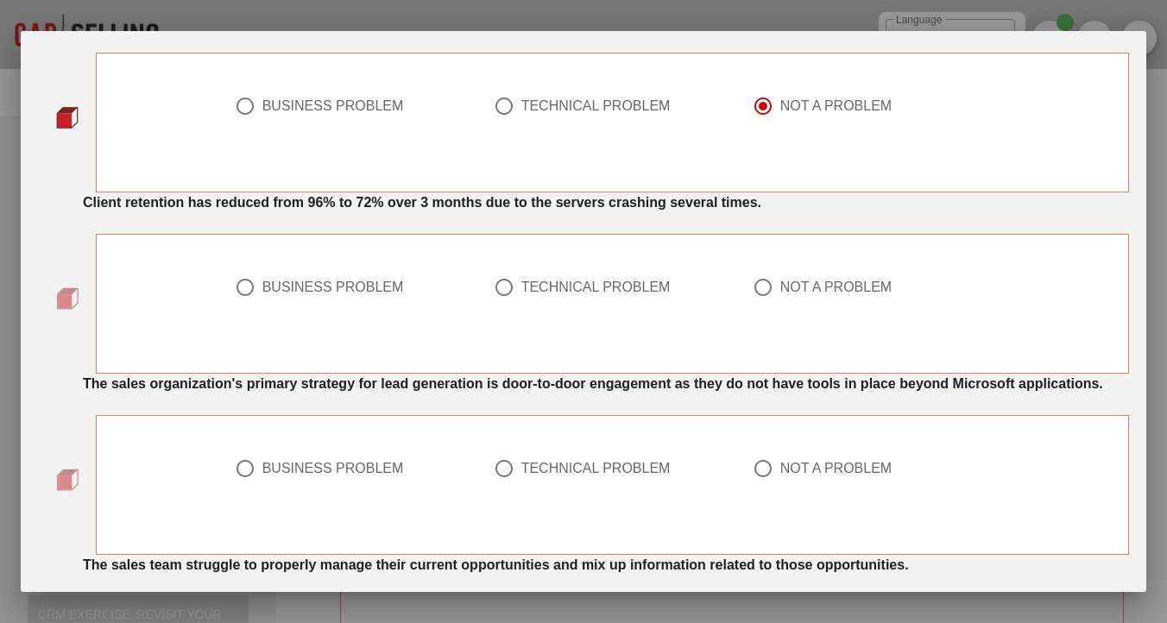
scroll to position [1041, 0]
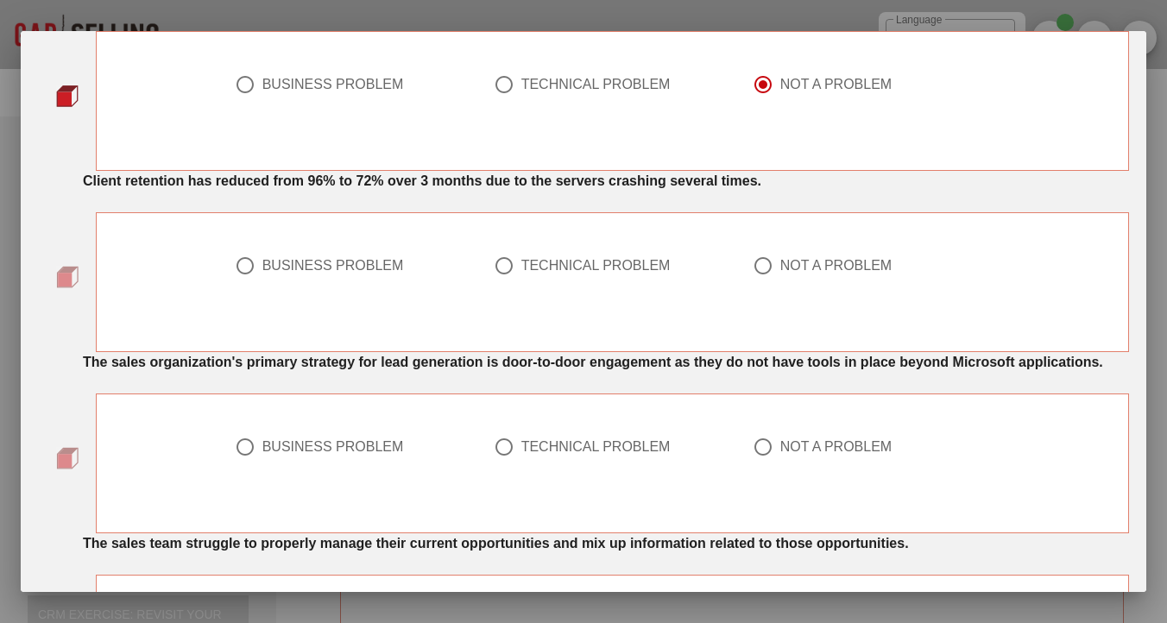
click at [253, 280] on div at bounding box center [244, 265] width 29 height 29
radio input "true"
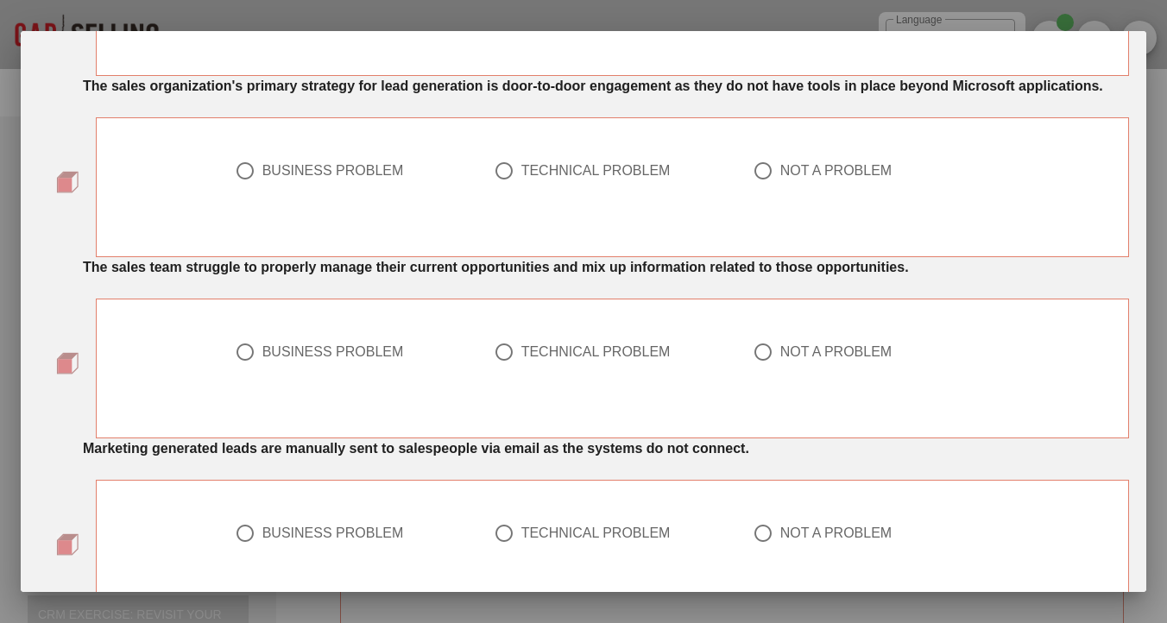
scroll to position [1307, 0]
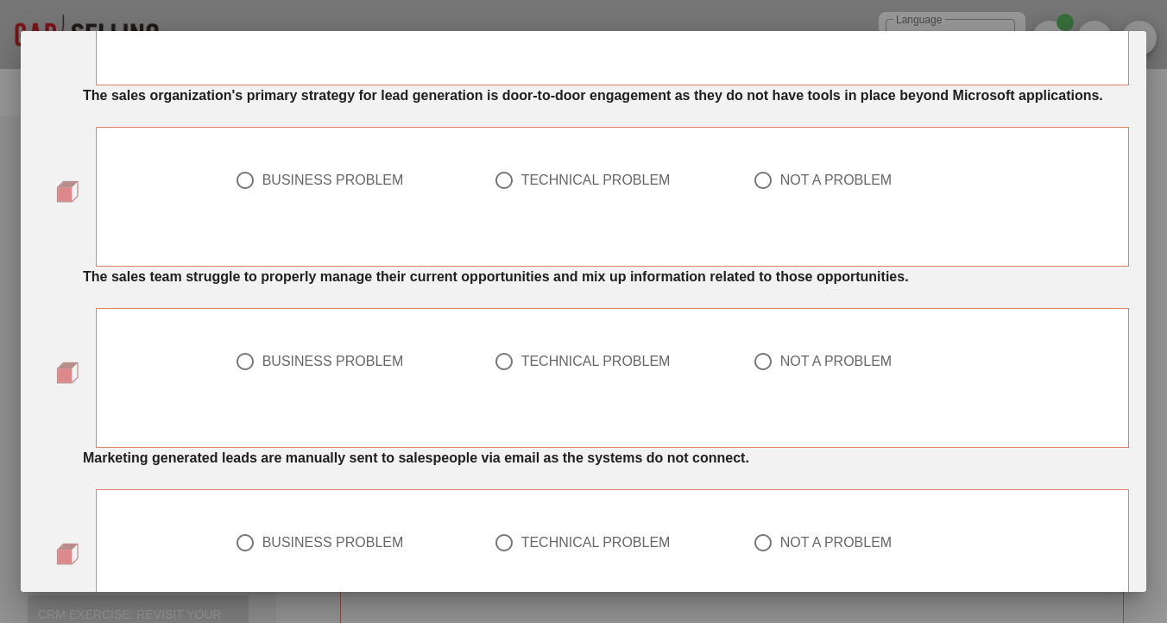
click at [500, 195] on div at bounding box center [503, 180] width 29 height 29
radio input "true"
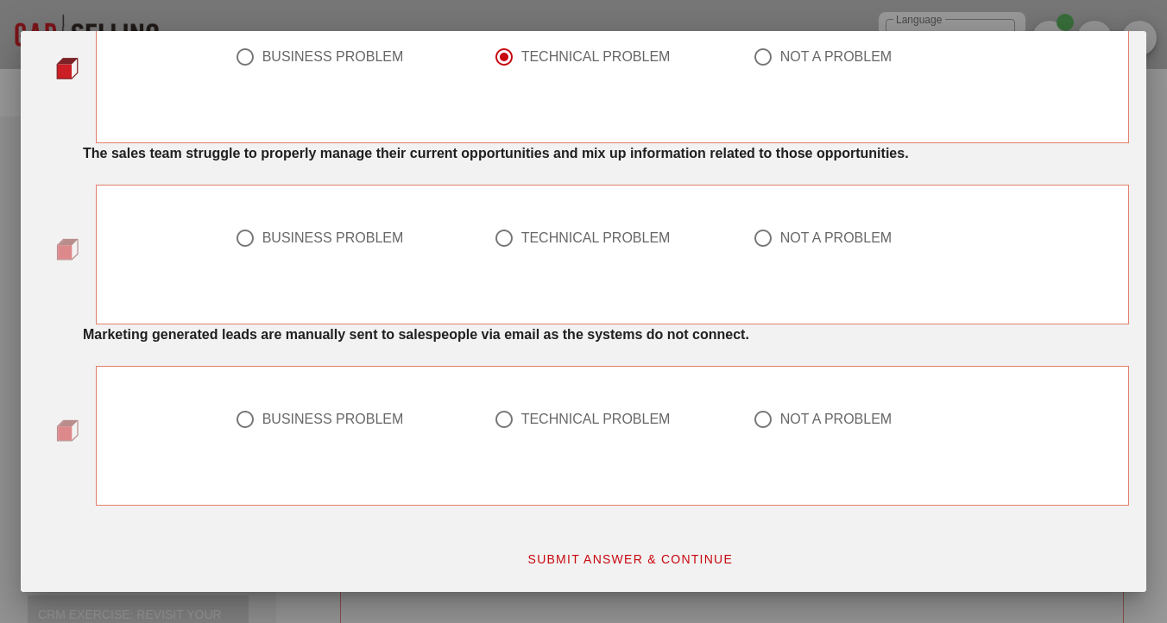
scroll to position [1460, 0]
click at [252, 249] on div at bounding box center [244, 237] width 29 height 29
radio input "true"
click at [763, 424] on div at bounding box center [762, 419] width 29 height 29
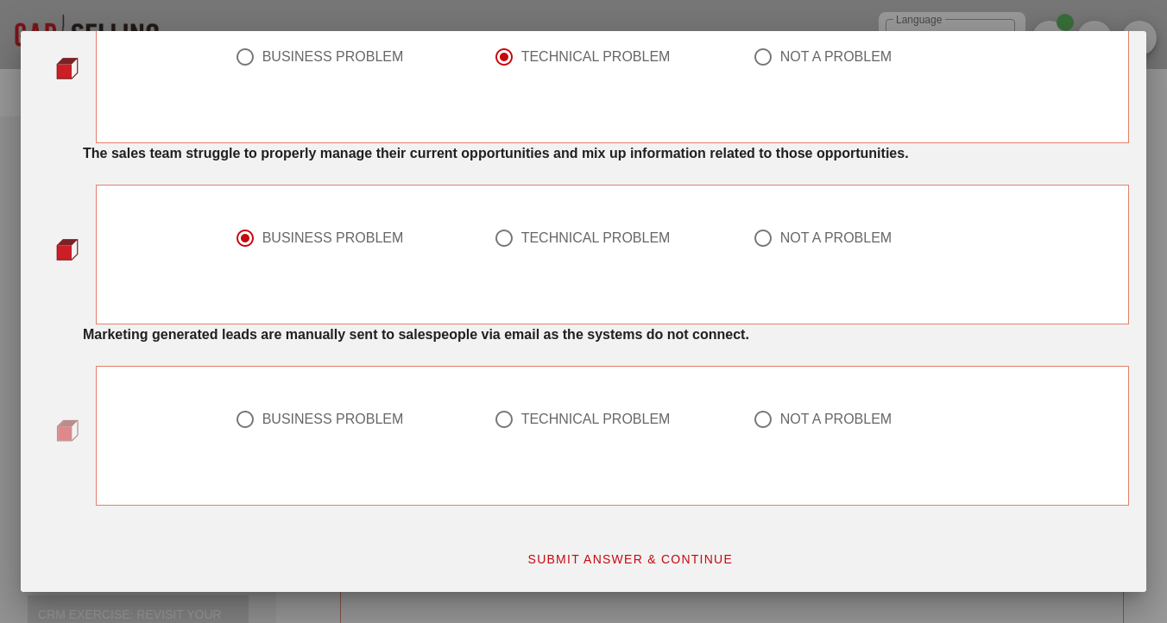
radio input "true"
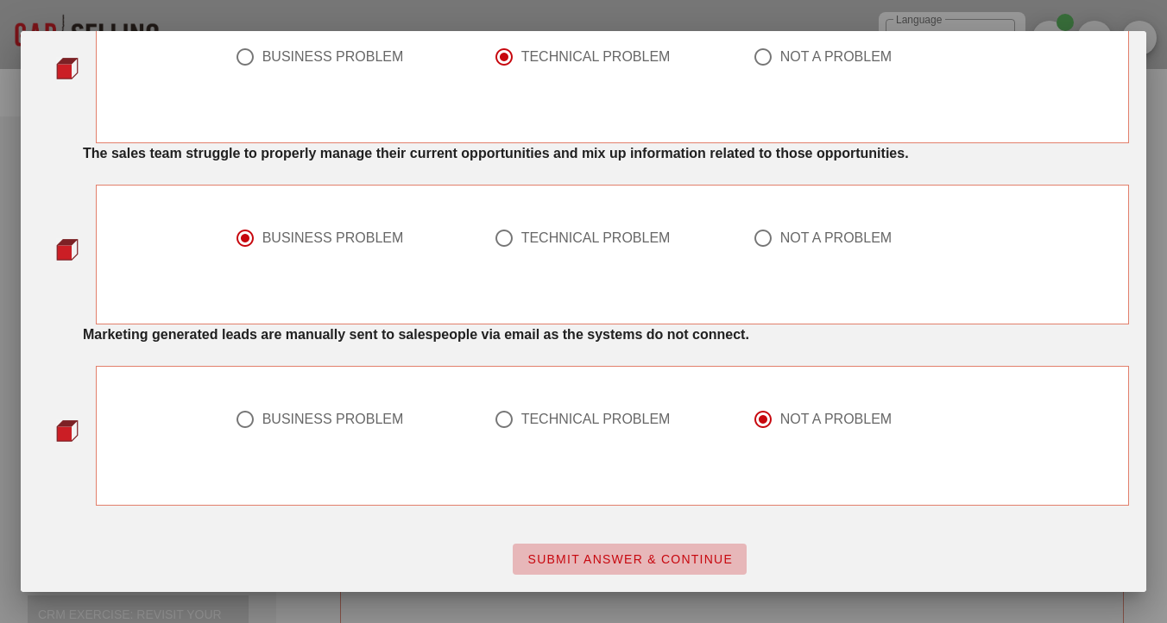
click at [654, 556] on span "SUBMIT ANSWER & CONTINUE" at bounding box center [629, 559] width 206 height 14
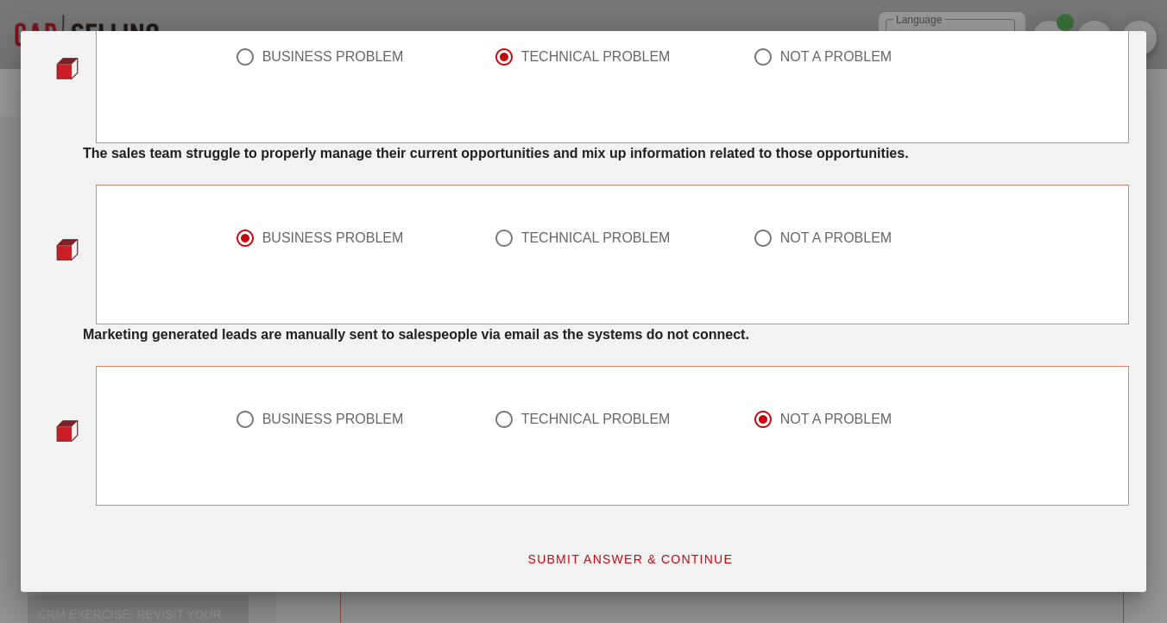
scroll to position [0, 0]
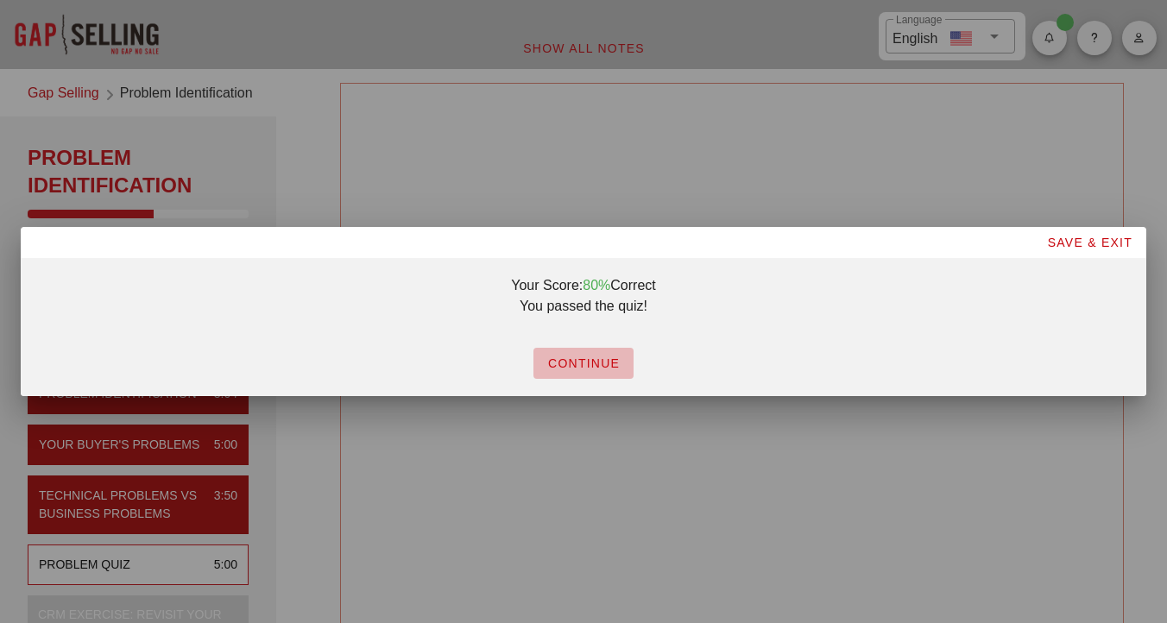
click at [600, 356] on span "CONTINUE" at bounding box center [583, 363] width 72 height 14
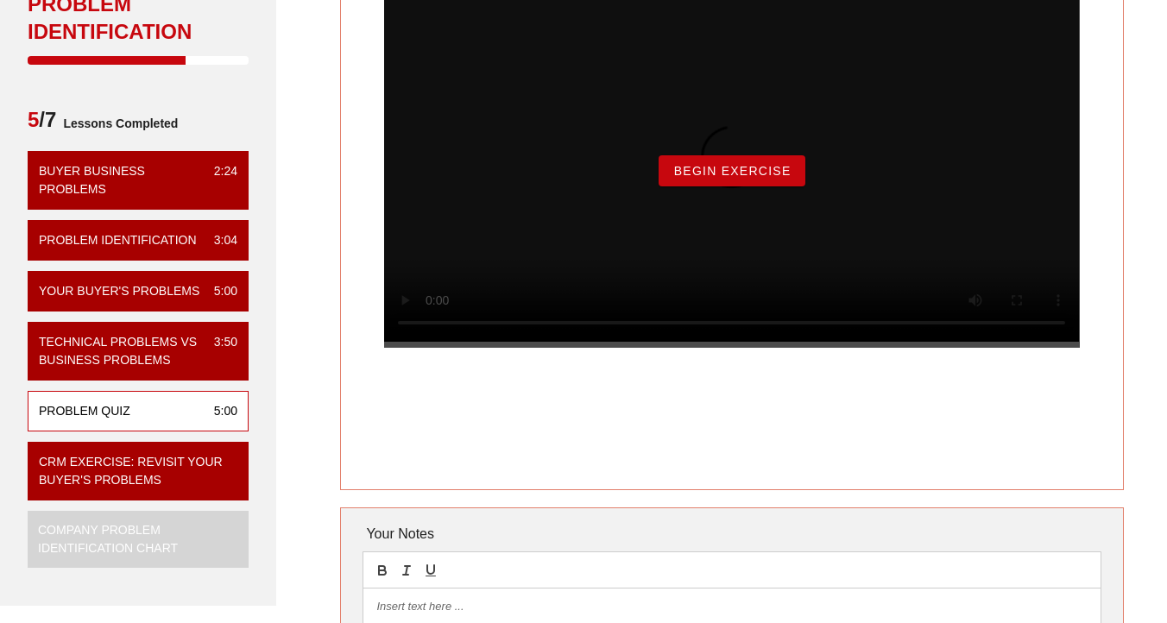
scroll to position [146, 0]
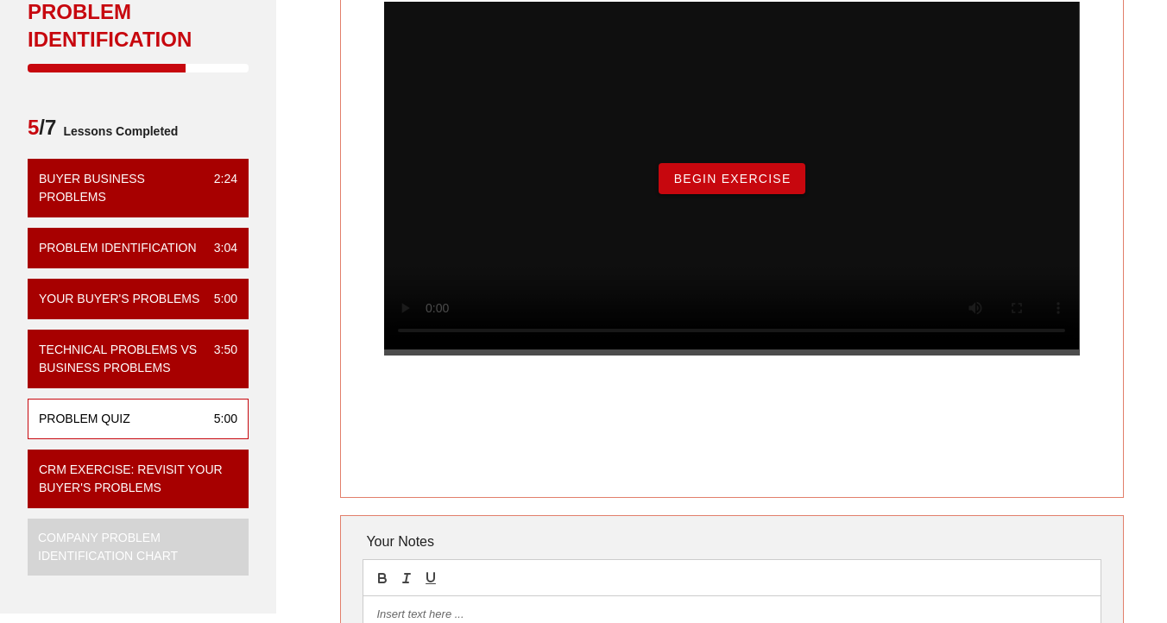
click at [711, 186] on span "Begin Exercise" at bounding box center [731, 179] width 118 height 14
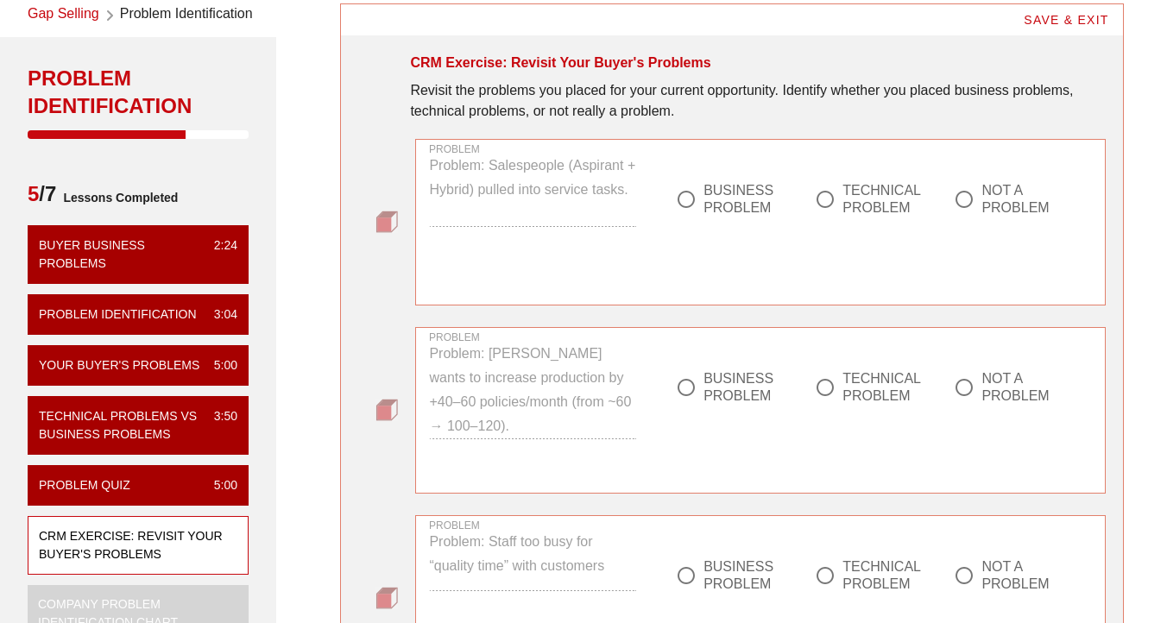
scroll to position [81, 0]
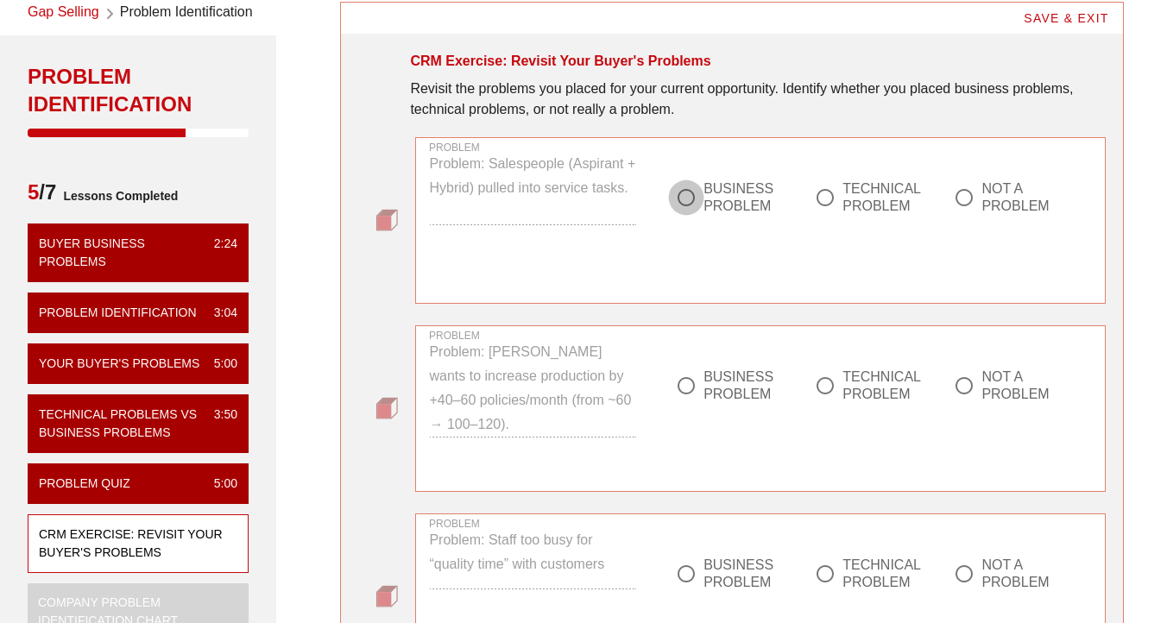
click at [675, 194] on div at bounding box center [685, 197] width 29 height 29
radio input "true"
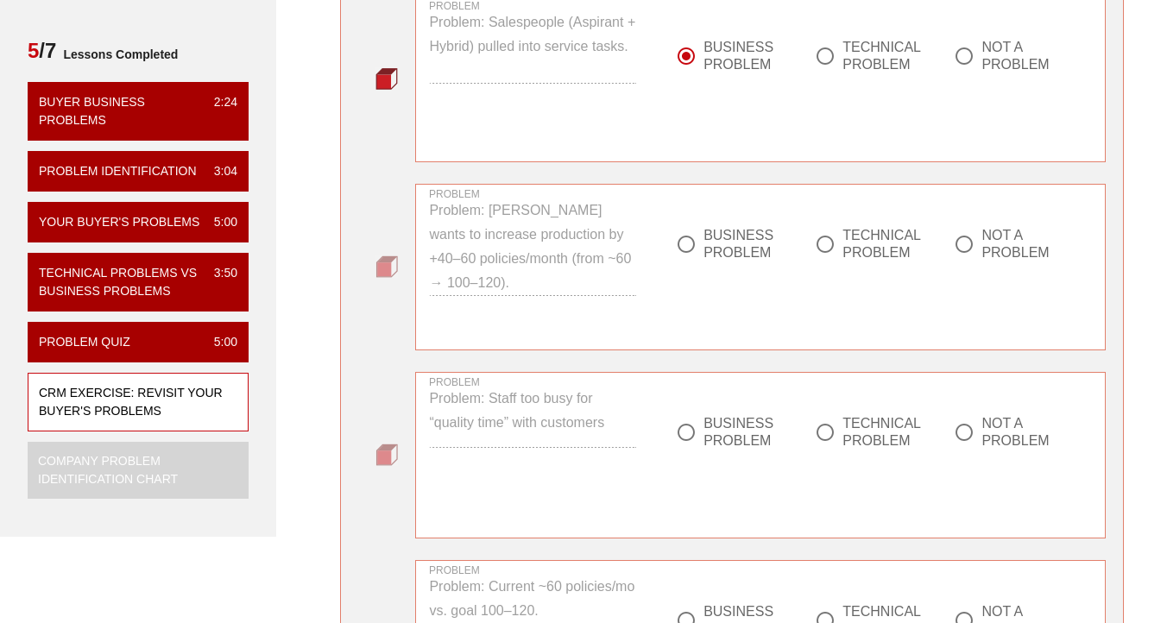
scroll to position [221, 0]
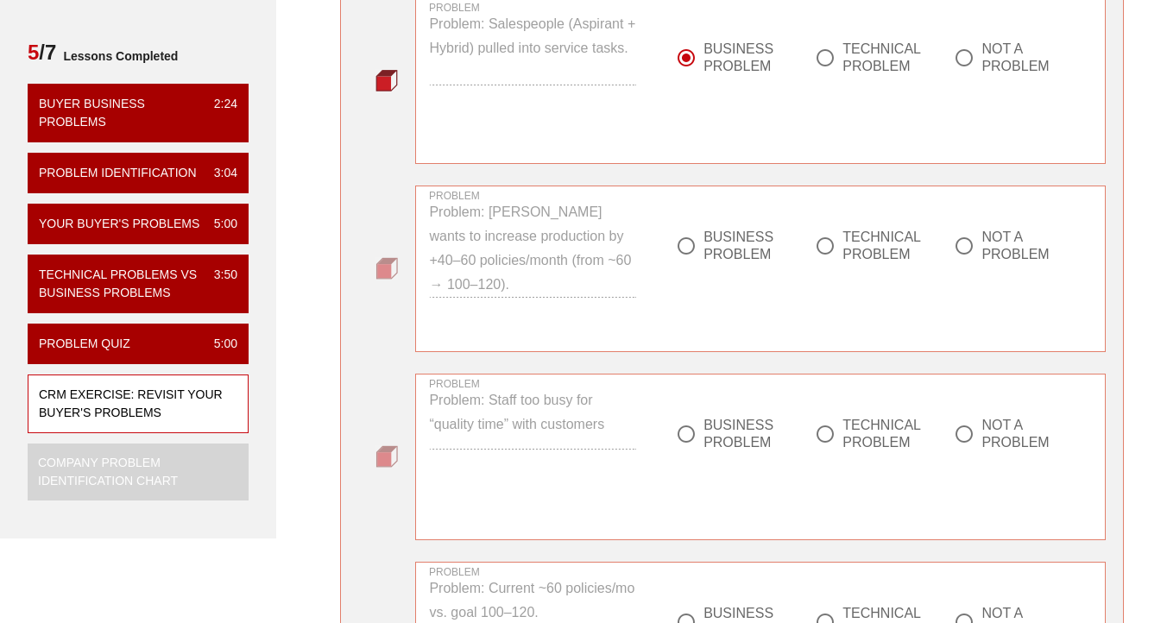
click at [965, 251] on div at bounding box center [963, 245] width 29 height 29
radio input "true"
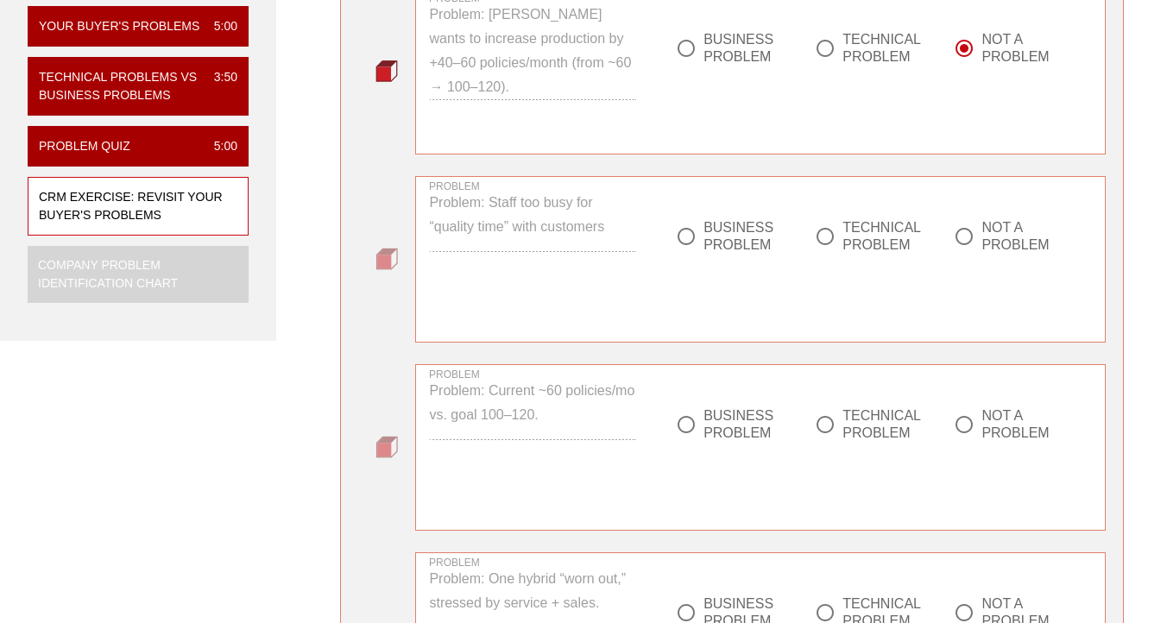
scroll to position [437, 0]
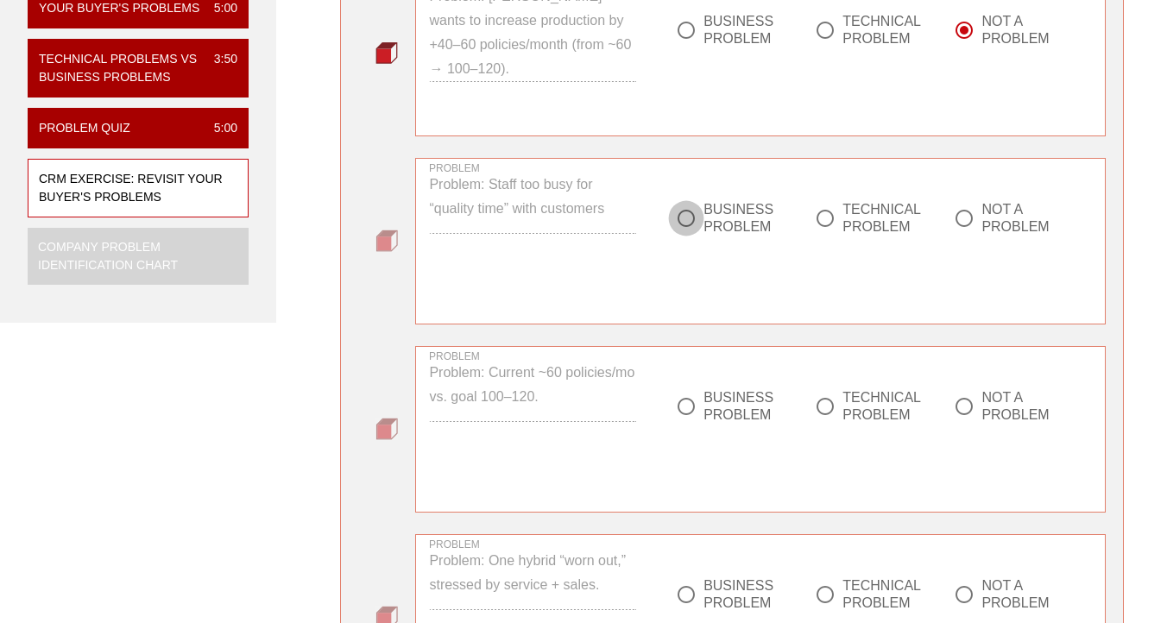
click at [695, 217] on div at bounding box center [685, 218] width 29 height 29
radio input "true"
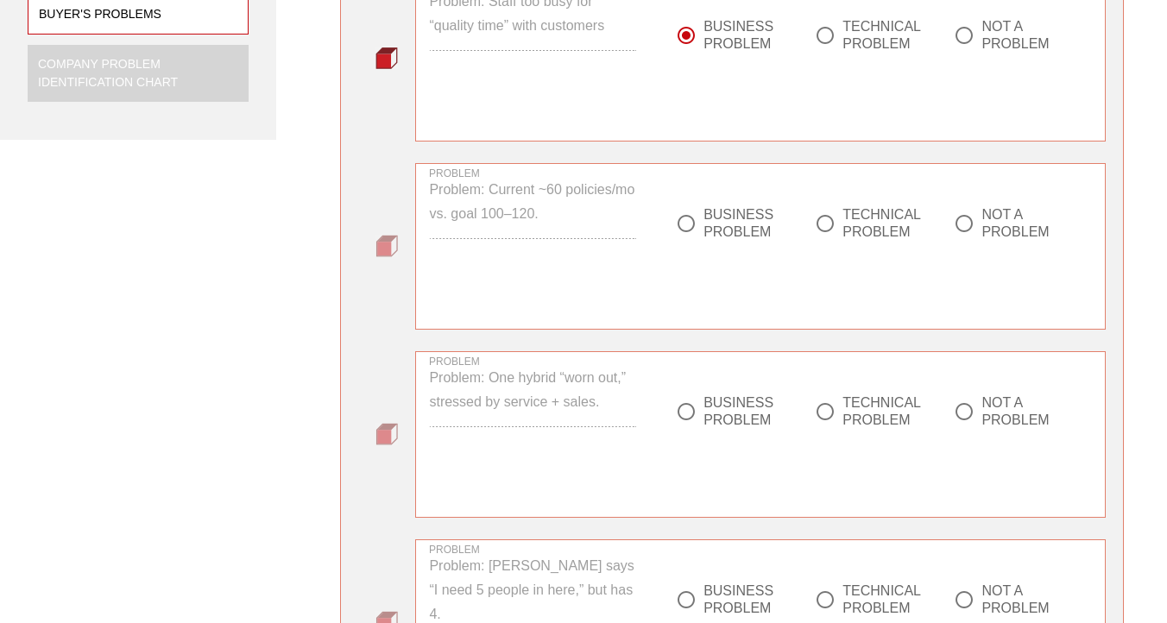
scroll to position [636, 0]
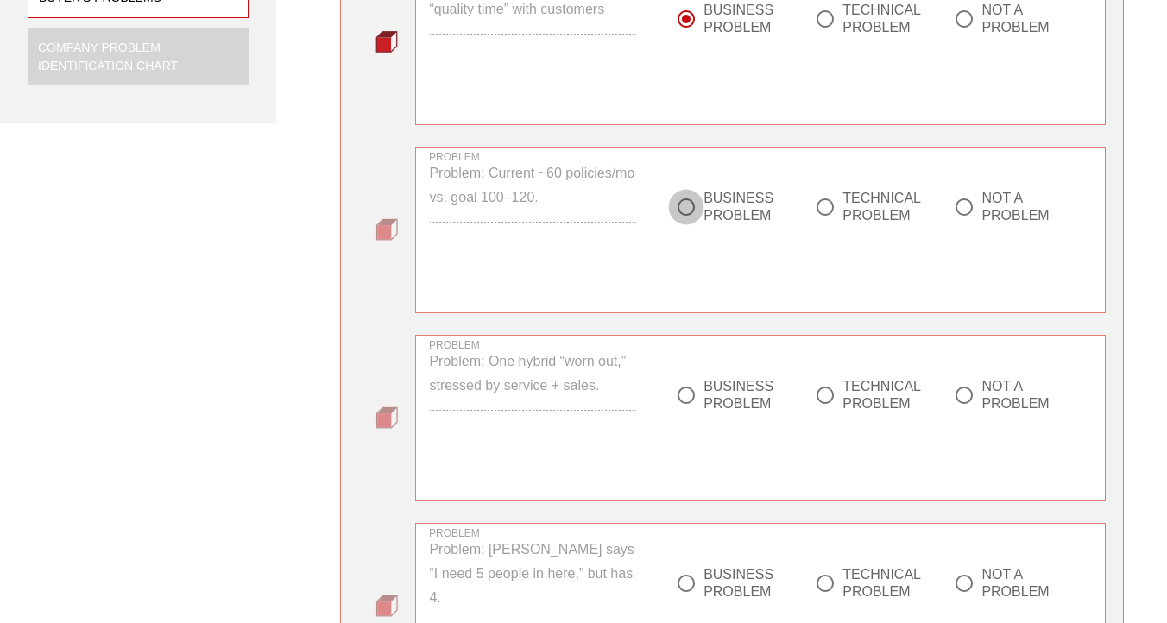
click at [688, 201] on div at bounding box center [685, 206] width 29 height 29
radio input "true"
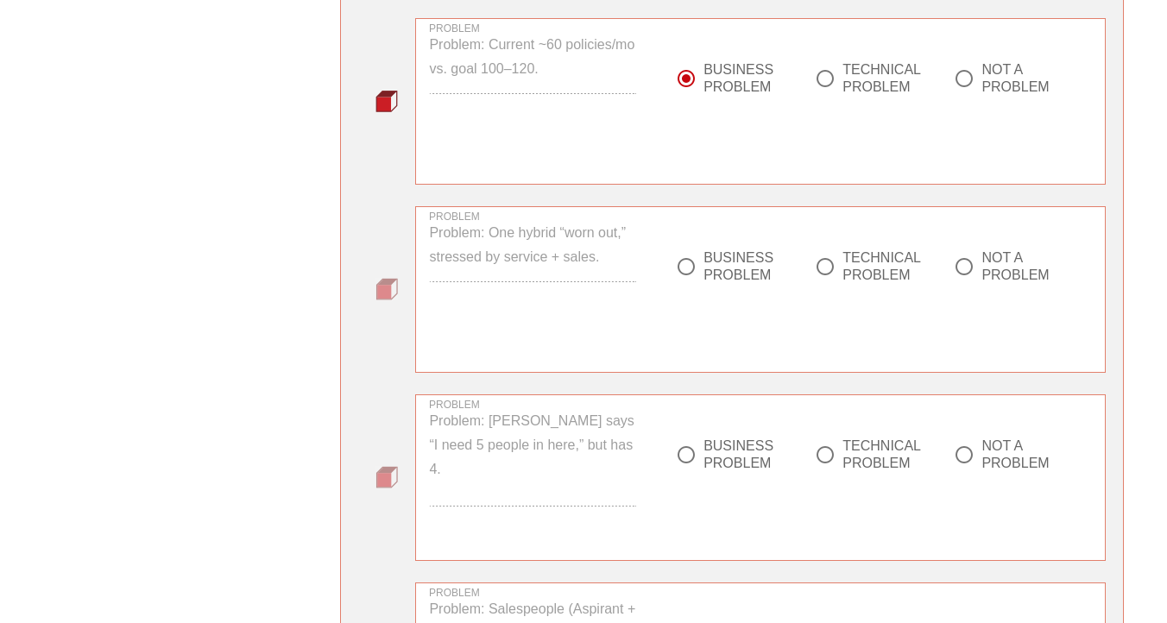
scroll to position [859, 0]
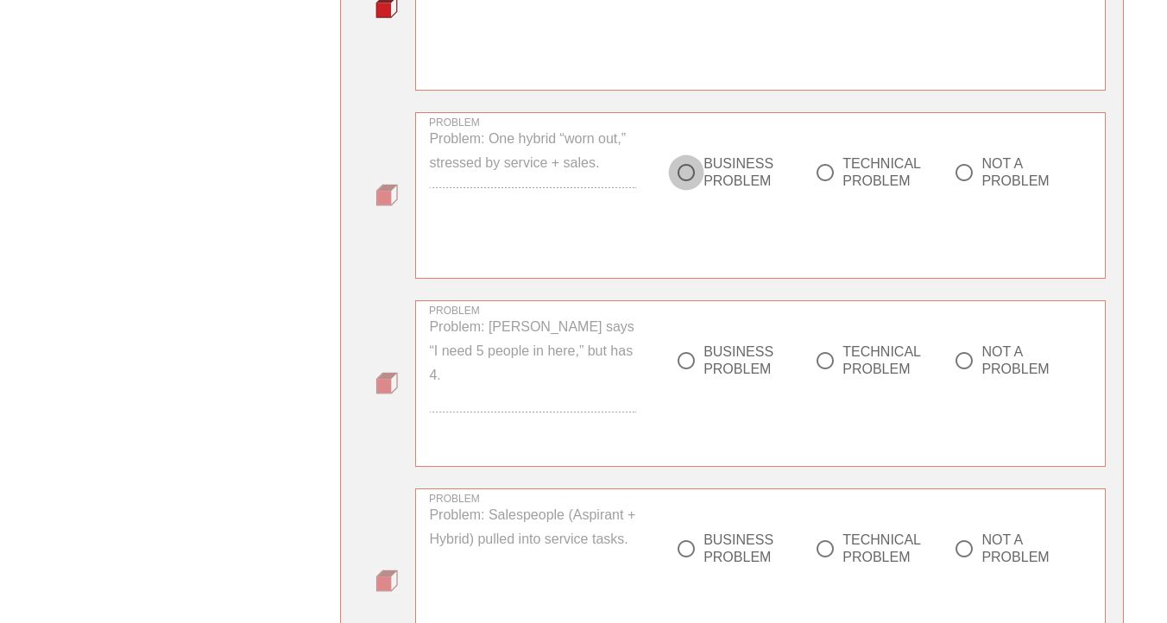
click at [680, 169] on div at bounding box center [685, 172] width 29 height 29
radio input "true"
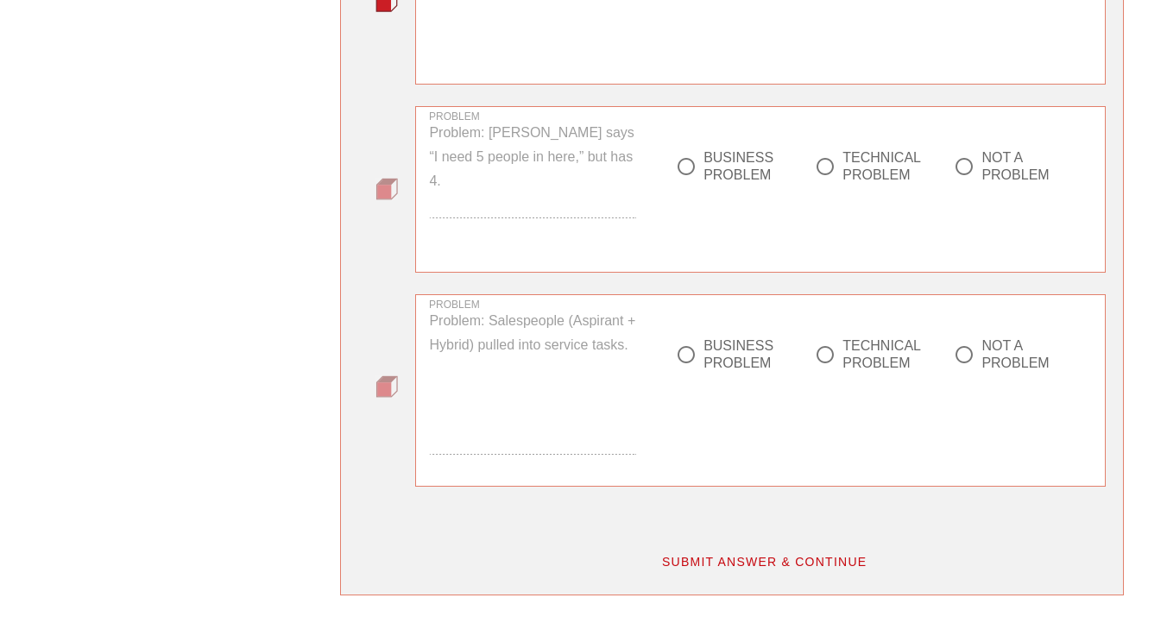
scroll to position [1057, 0]
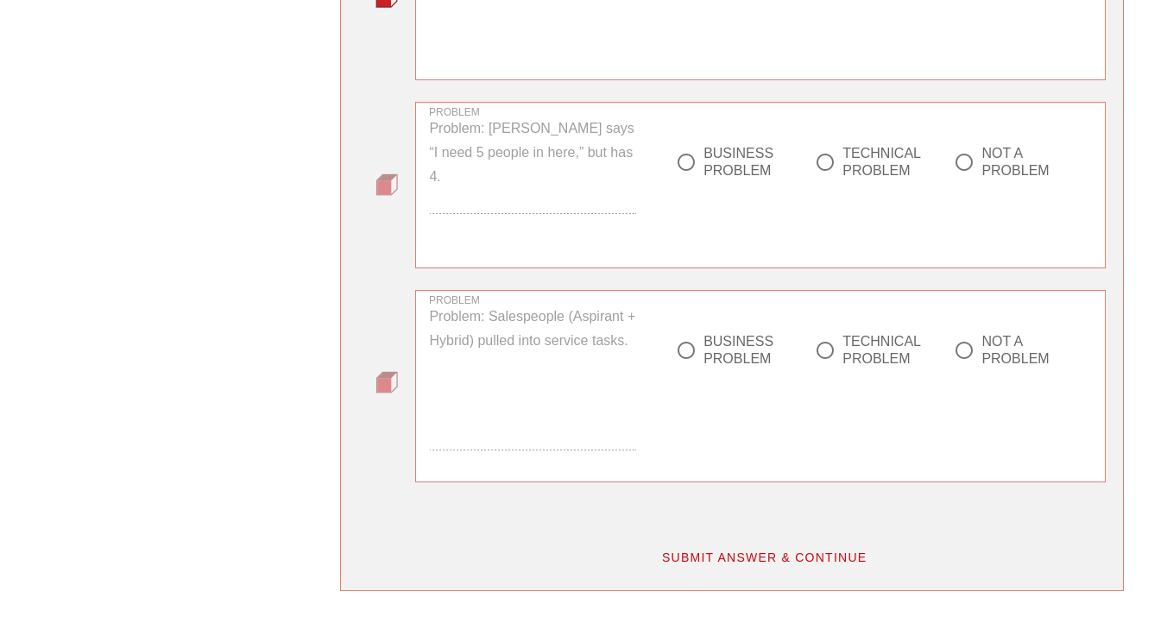
click at [829, 160] on div at bounding box center [824, 162] width 29 height 29
radio input "true"
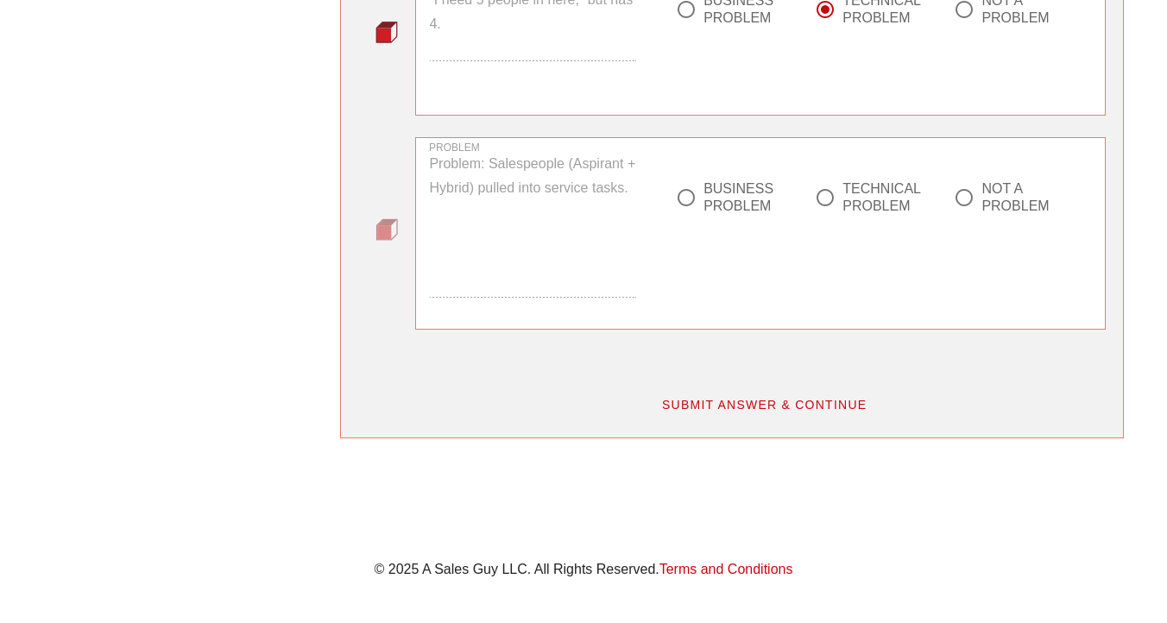
scroll to position [1208, 0]
click at [683, 202] on div at bounding box center [685, 199] width 29 height 29
radio input "true"
click at [727, 392] on button "SUBMIT ANSWER & CONTINUE" at bounding box center [764, 406] width 234 height 31
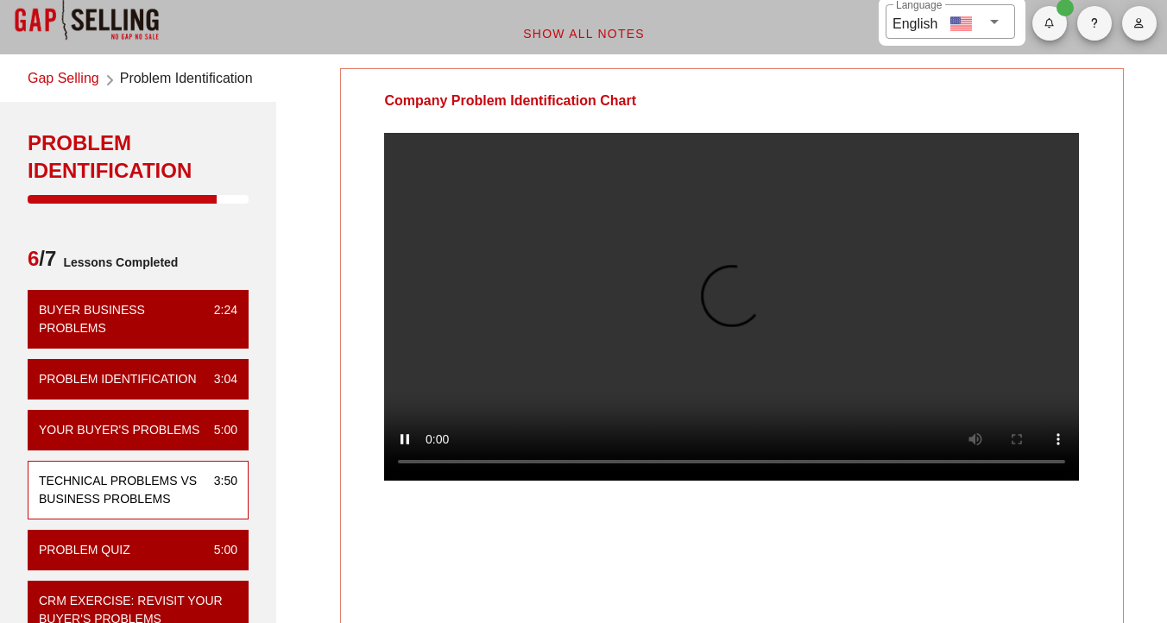
scroll to position [0, 0]
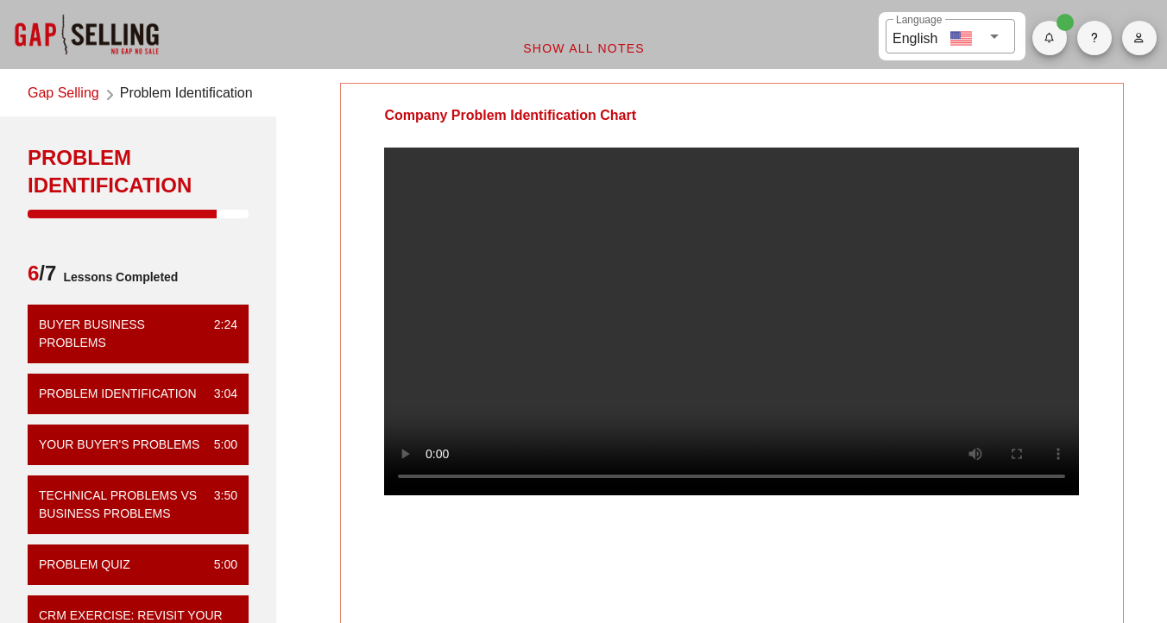
click at [706, 456] on video at bounding box center [731, 322] width 695 height 348
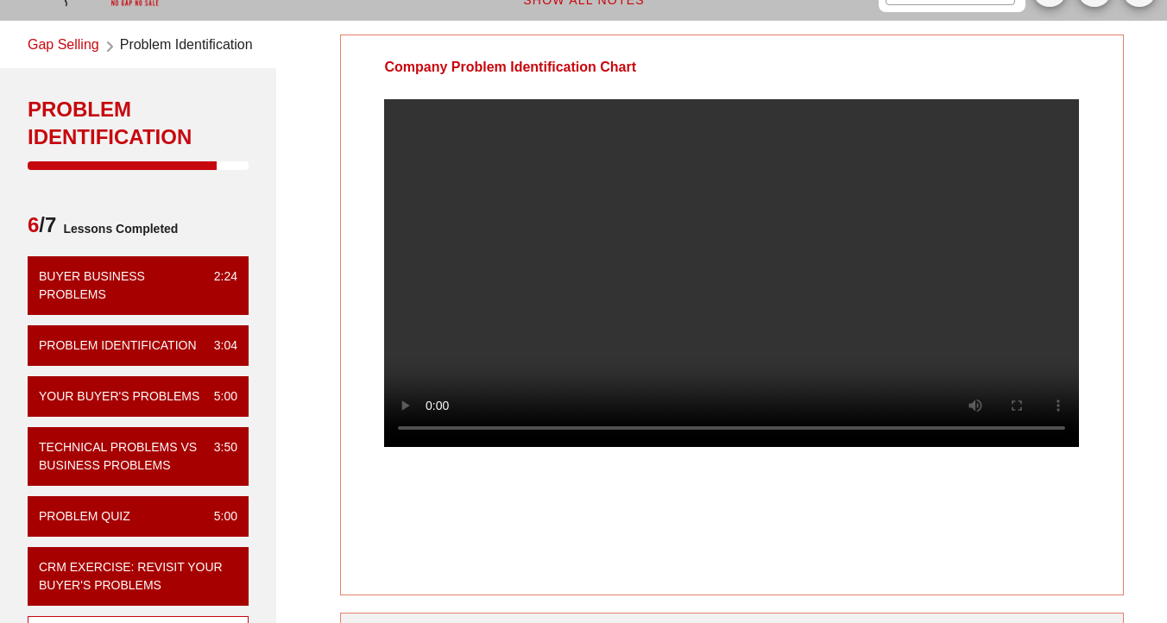
scroll to position [40, 0]
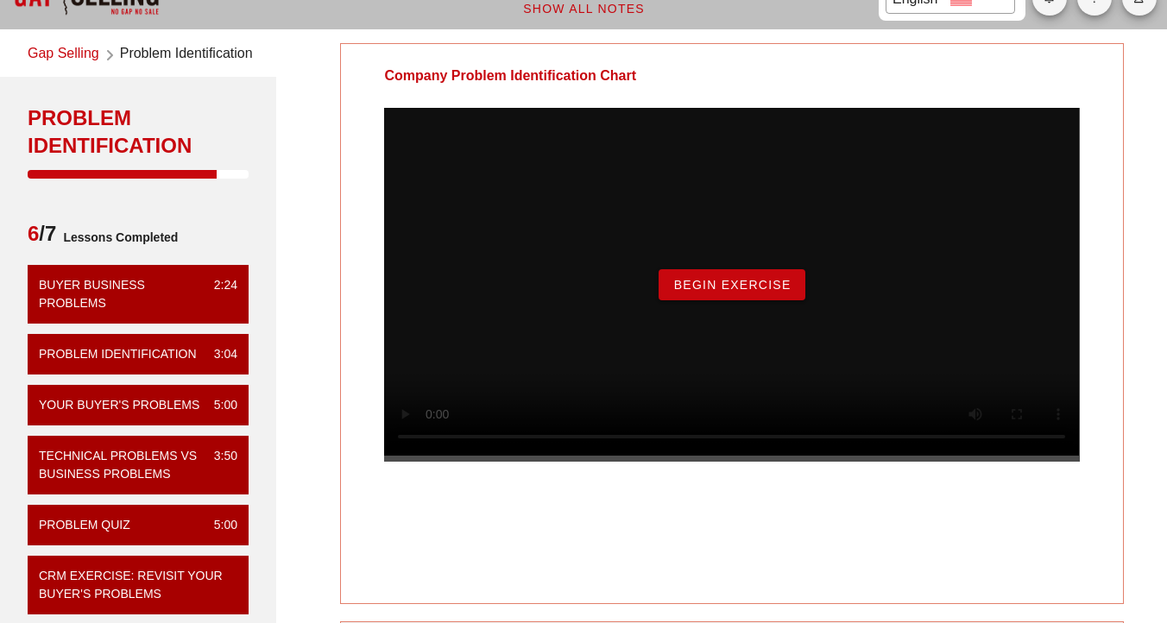
click at [724, 292] on span "Begin Exercise" at bounding box center [731, 285] width 118 height 14
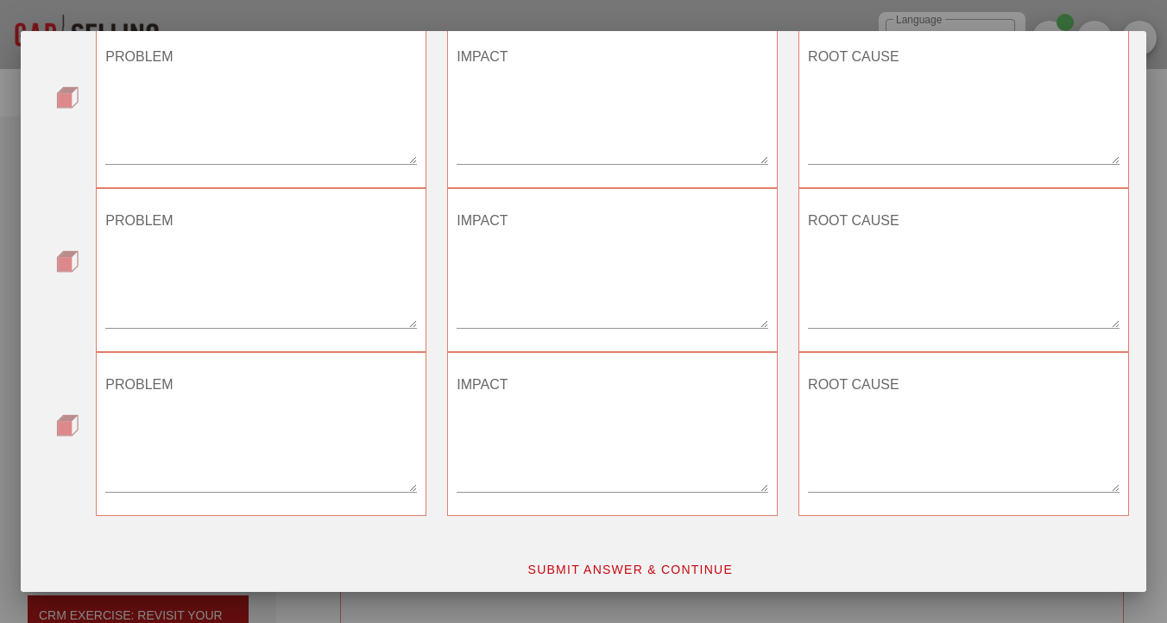
scroll to position [531, 0]
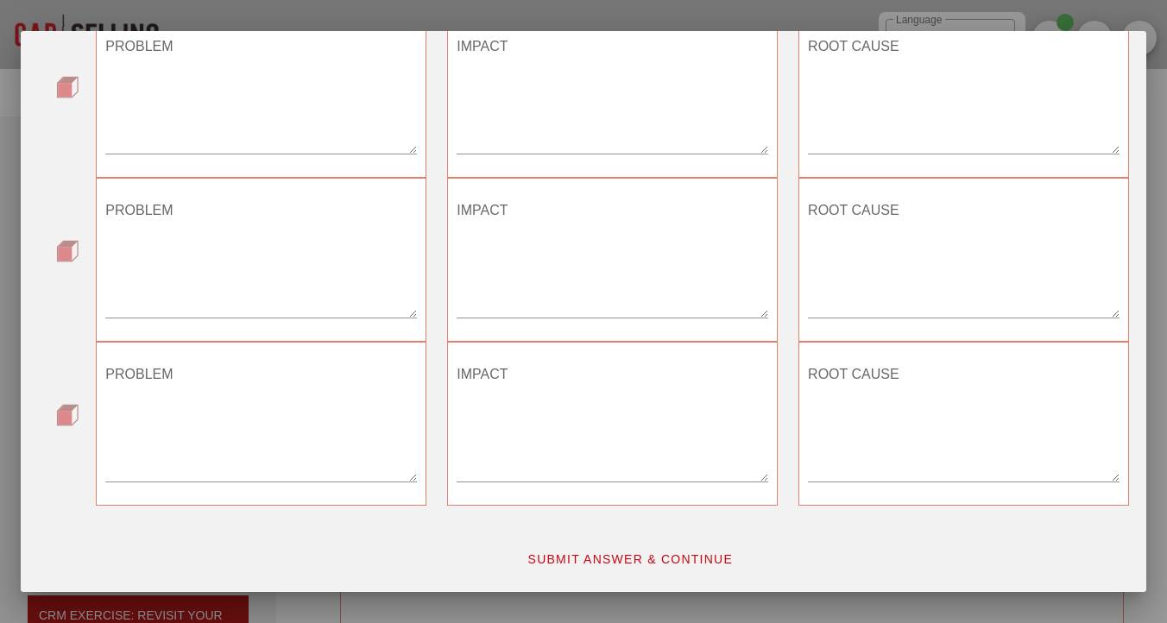
click at [627, 564] on span "SUBMIT ANSWER & CONTINUE" at bounding box center [629, 559] width 206 height 14
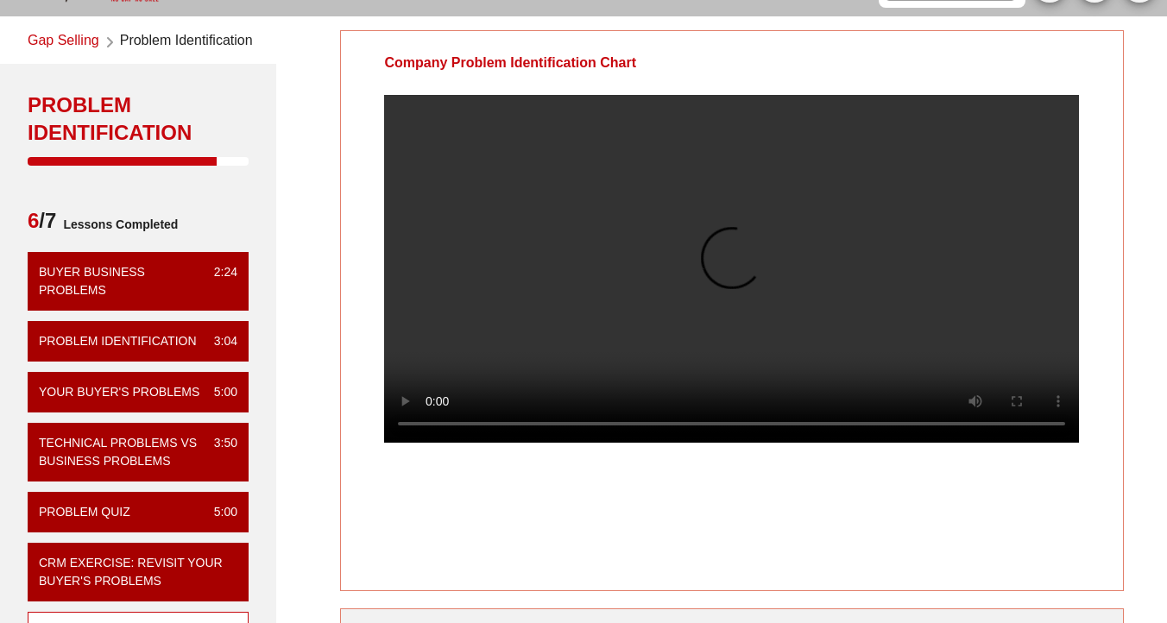
scroll to position [54, 0]
